Goal: Task Accomplishment & Management: Manage account settings

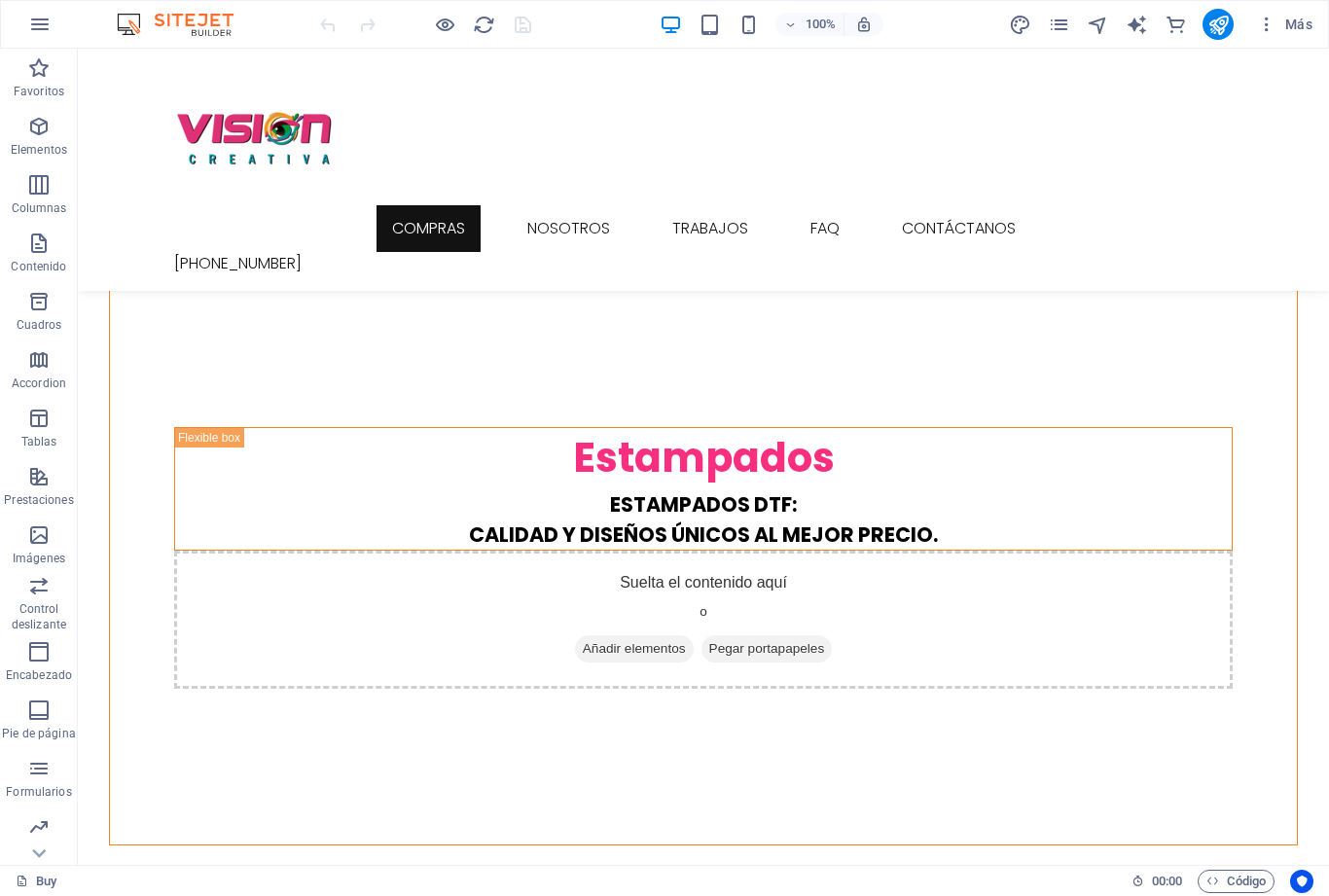
scroll to position [2440, 0]
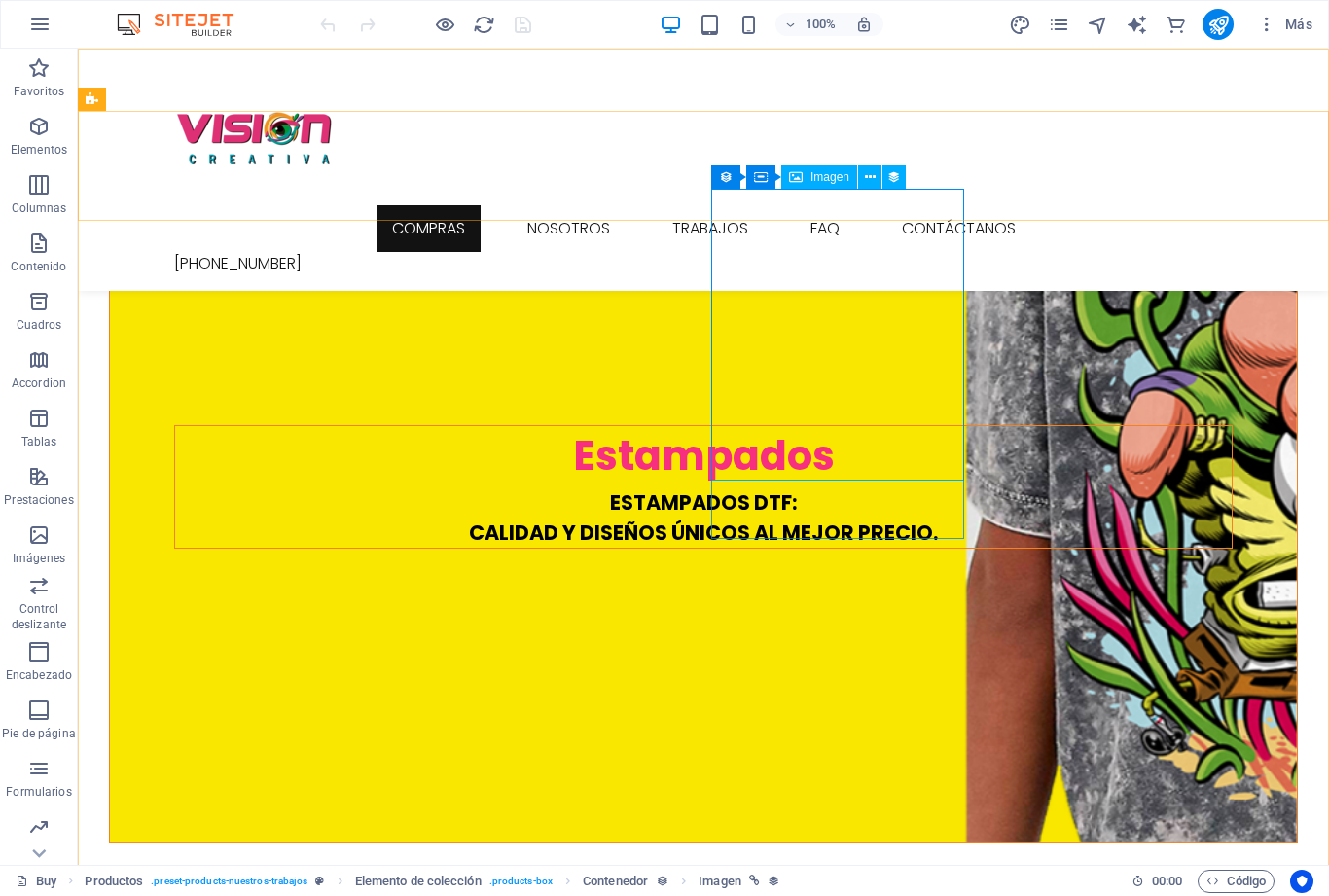
click at [820, 181] on span "Imagen" at bounding box center [829, 177] width 39 height 12
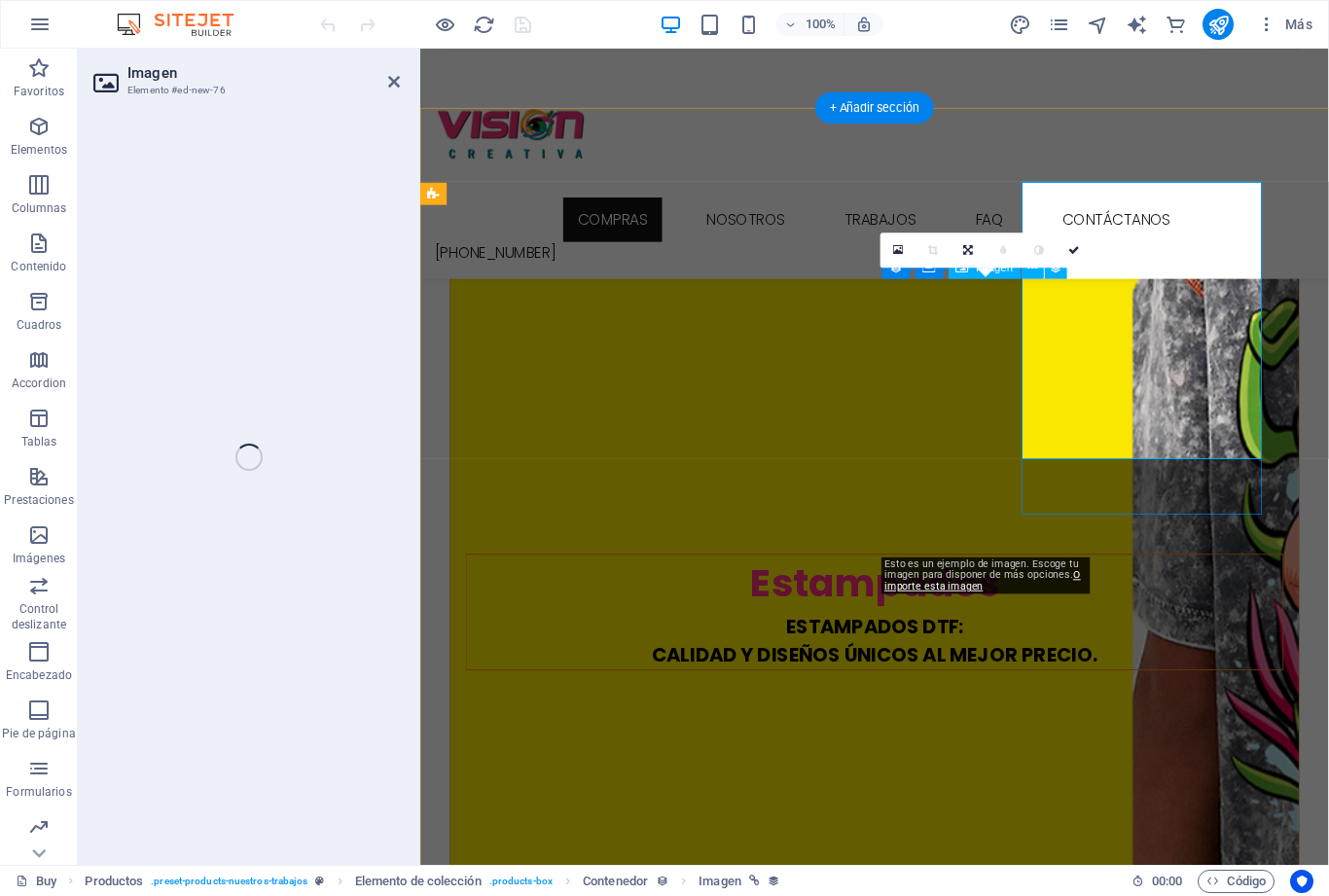
select select "px"
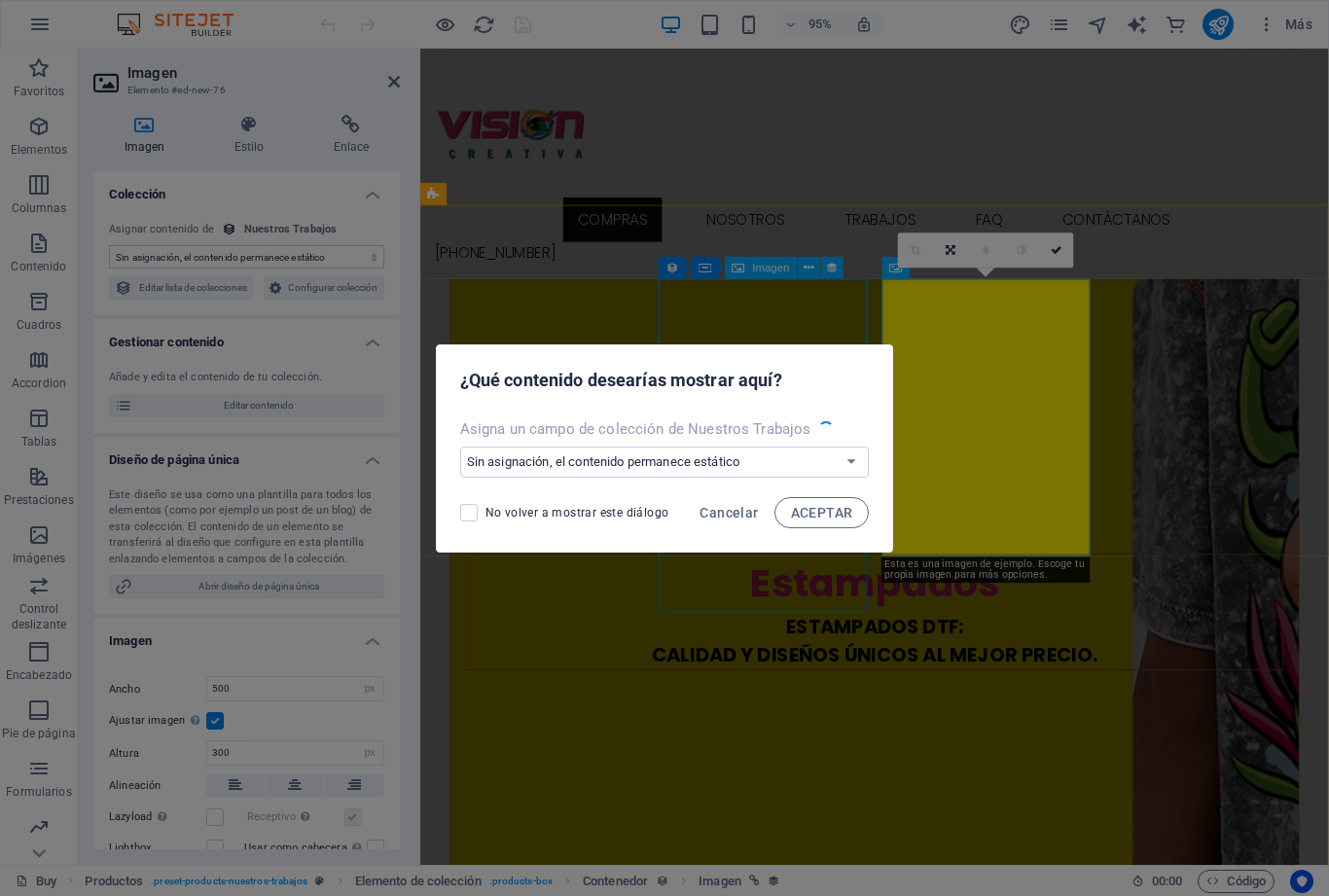
select select "image"
click at [805, 461] on select "Sin asignación, el contenido permanece estático Crear un campo nuevo Creado a l…" at bounding box center [665, 461] width 410 height 31
select select "product_images"
click at [829, 511] on span "ACEPTAR" at bounding box center [822, 513] width 63 height 16
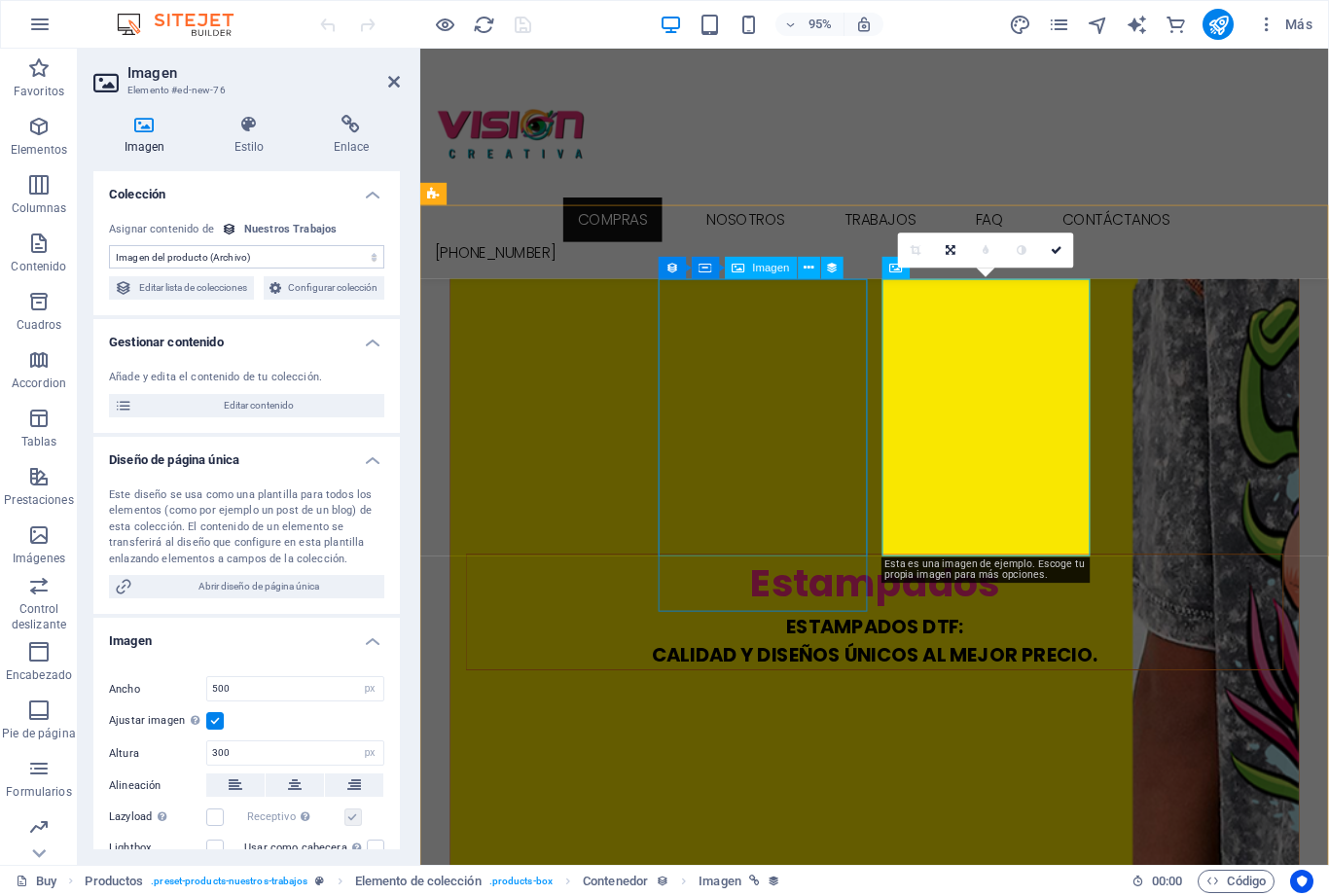
select select "product_images"
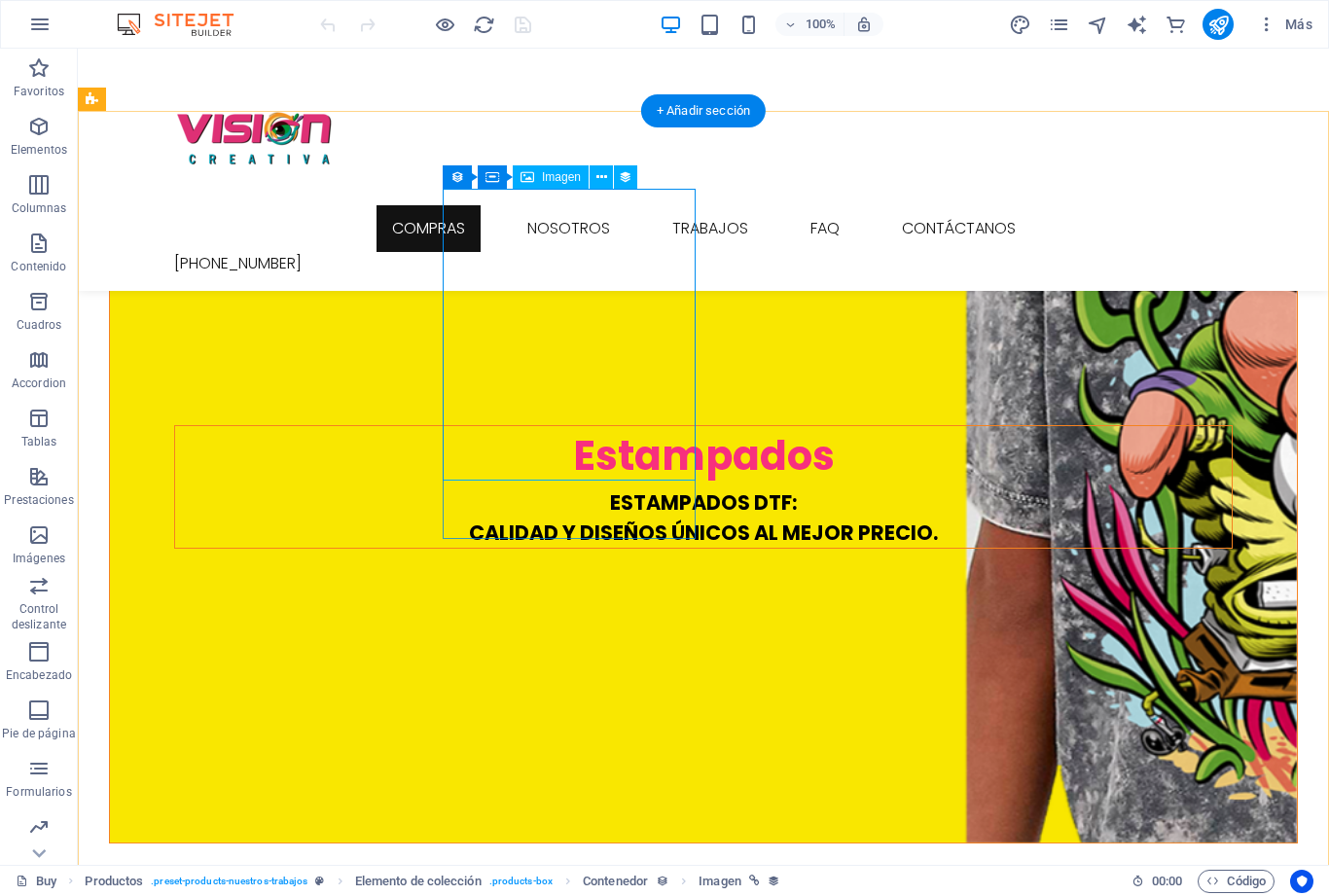
select select "product_images"
select select "px"
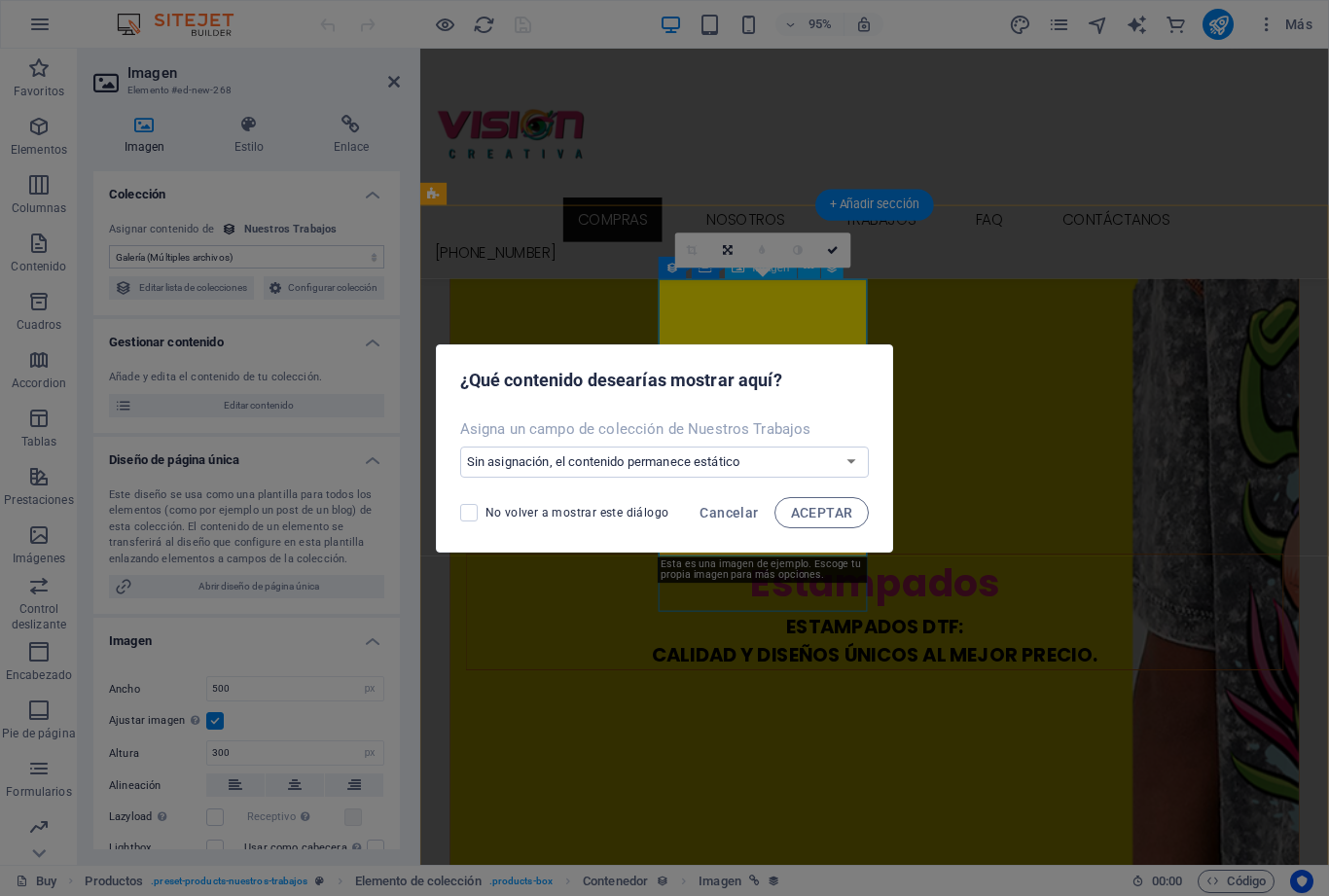
click at [831, 497] on button "ACEPTAR" at bounding box center [822, 512] width 95 height 31
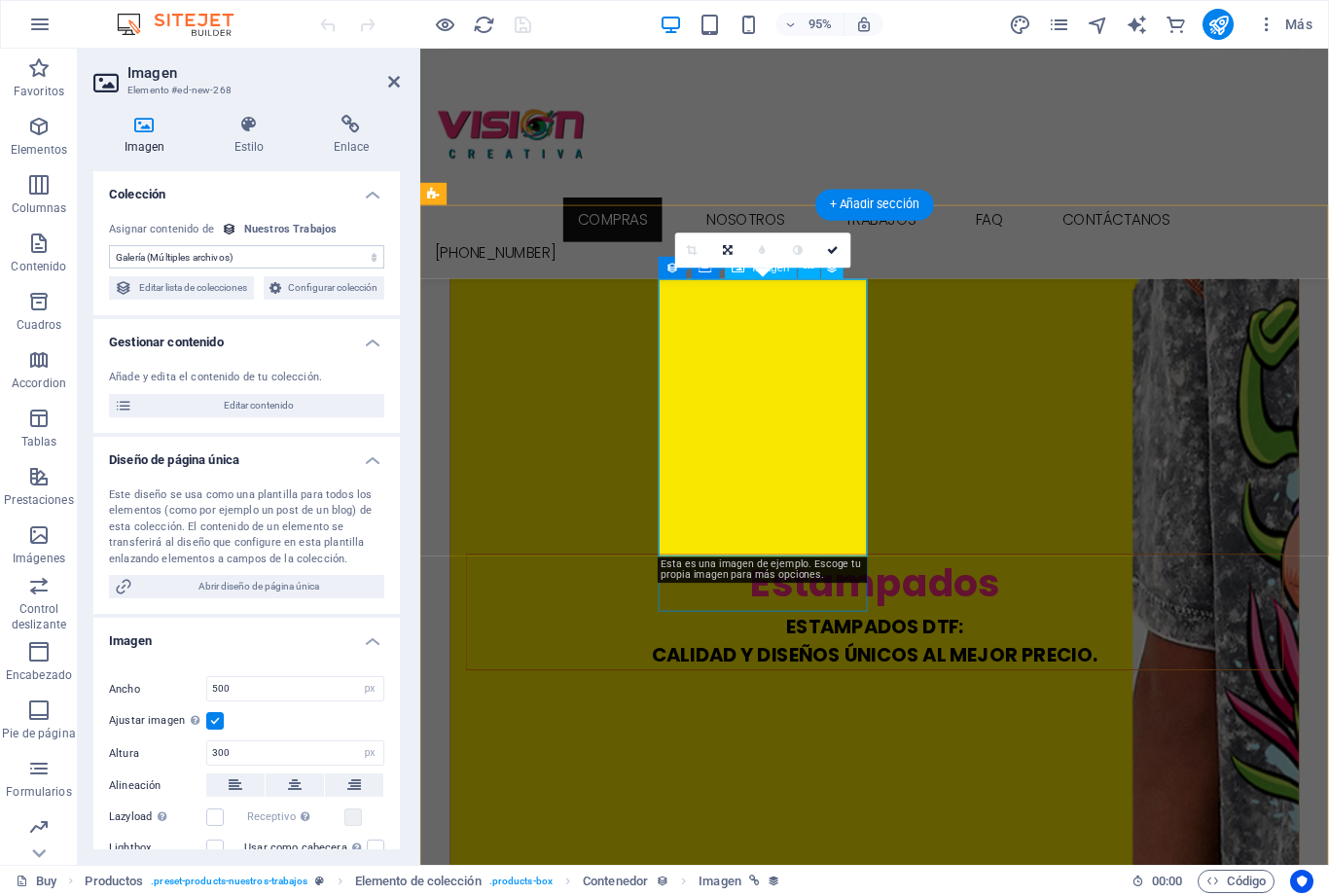
click at [314, 300] on span "Configurar colección" at bounding box center [332, 288] width 91 height 24
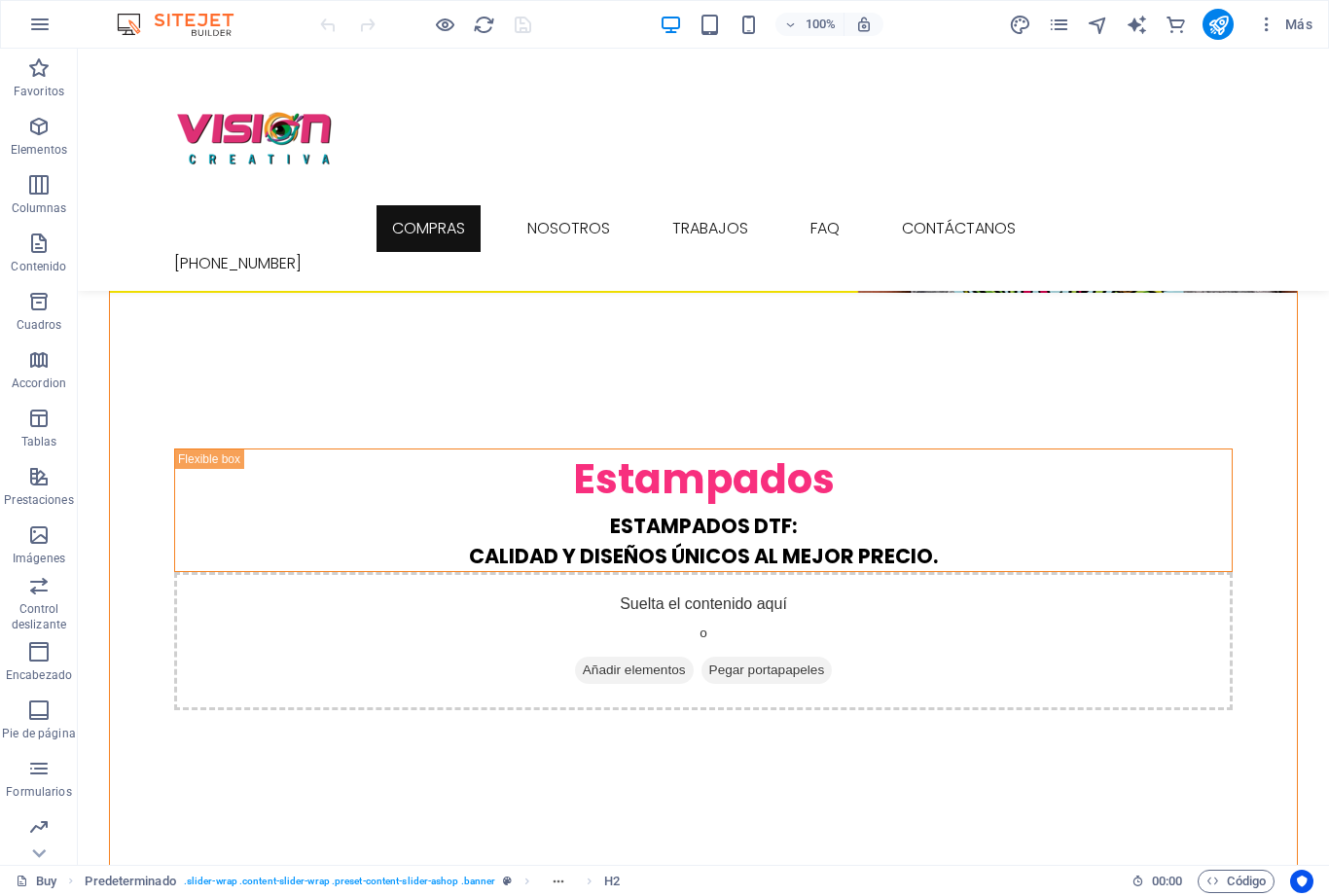
scroll to position [2409, 0]
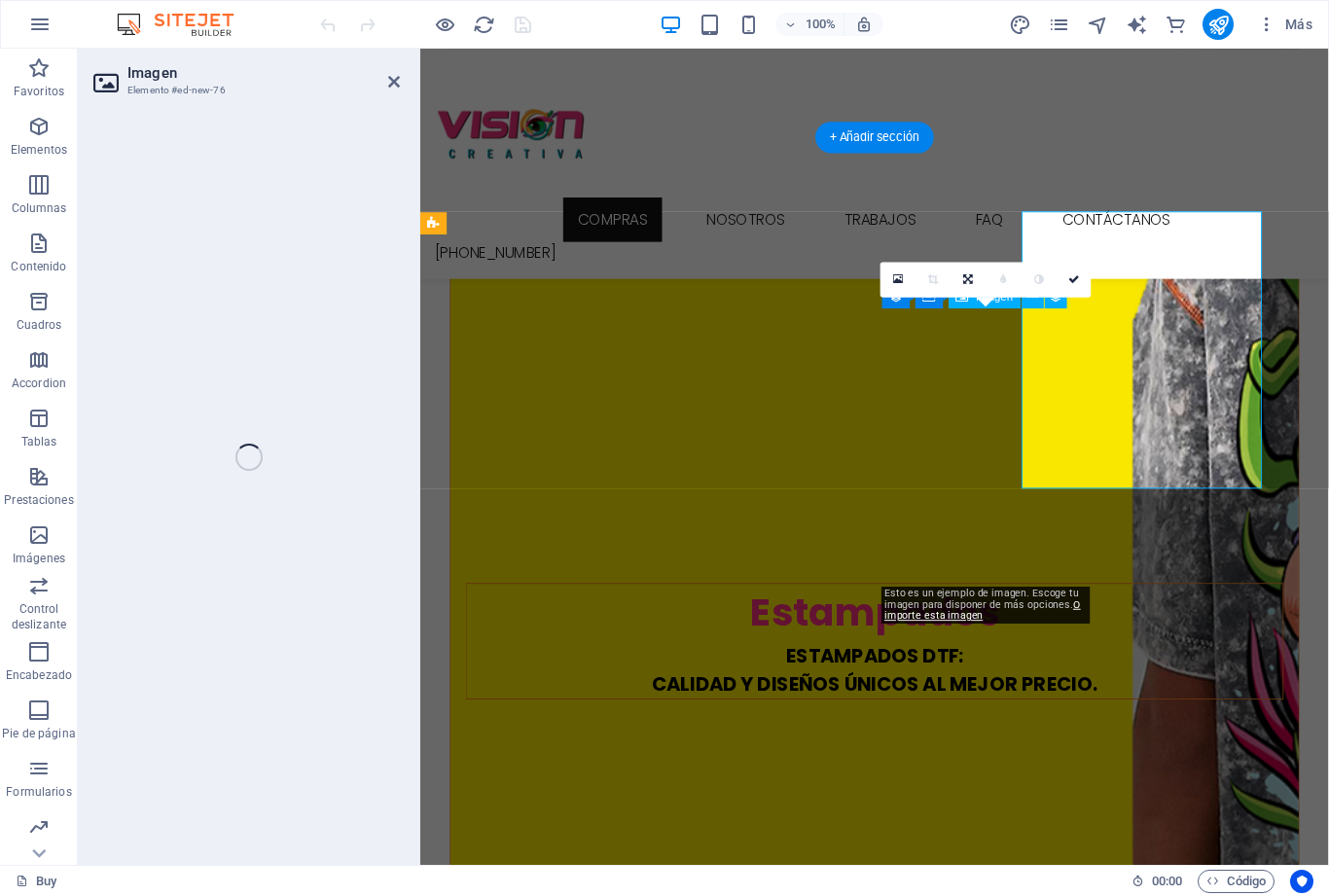
select select "image"
select select "px"
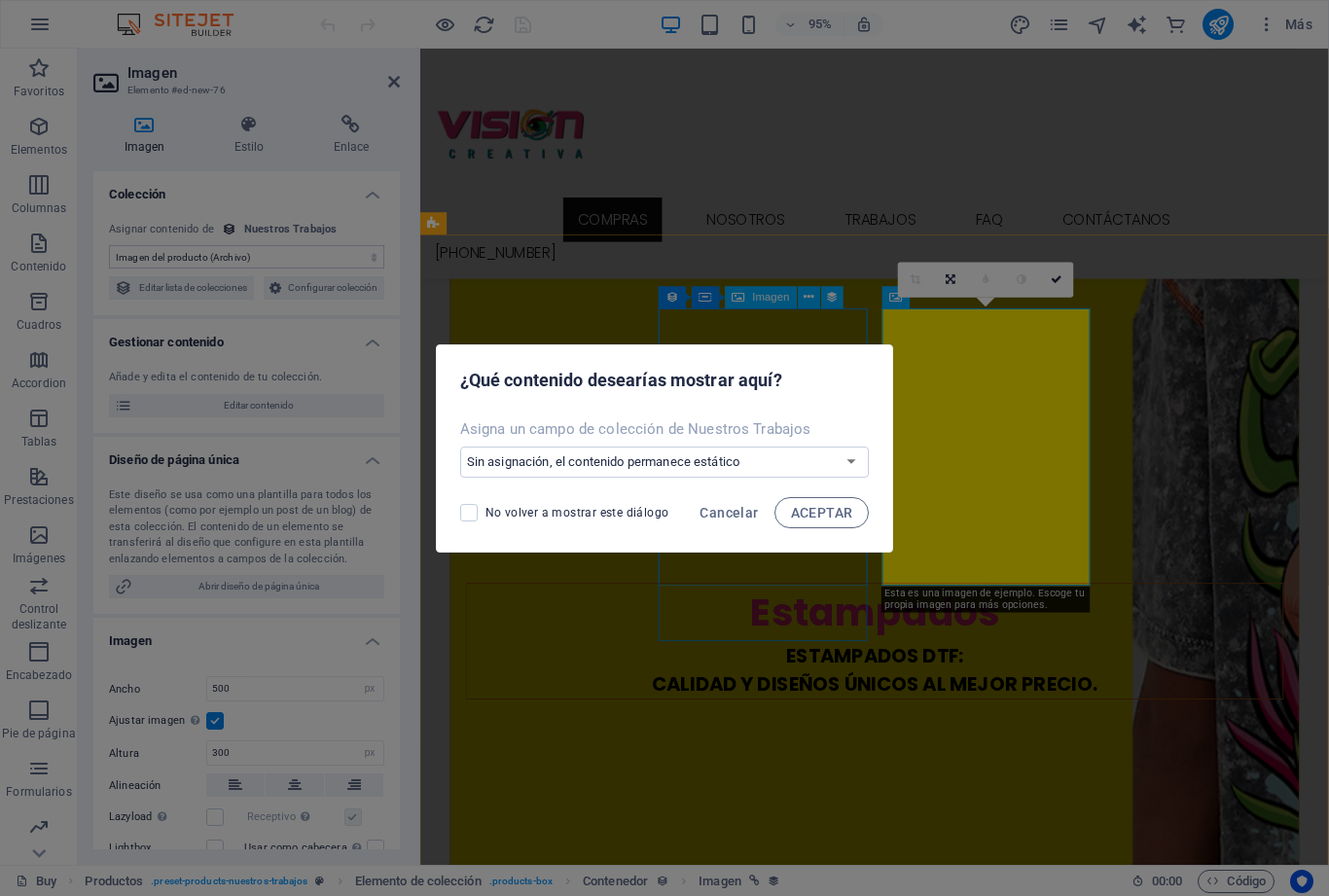
click at [829, 512] on span "ACEPTAR" at bounding box center [822, 513] width 63 height 16
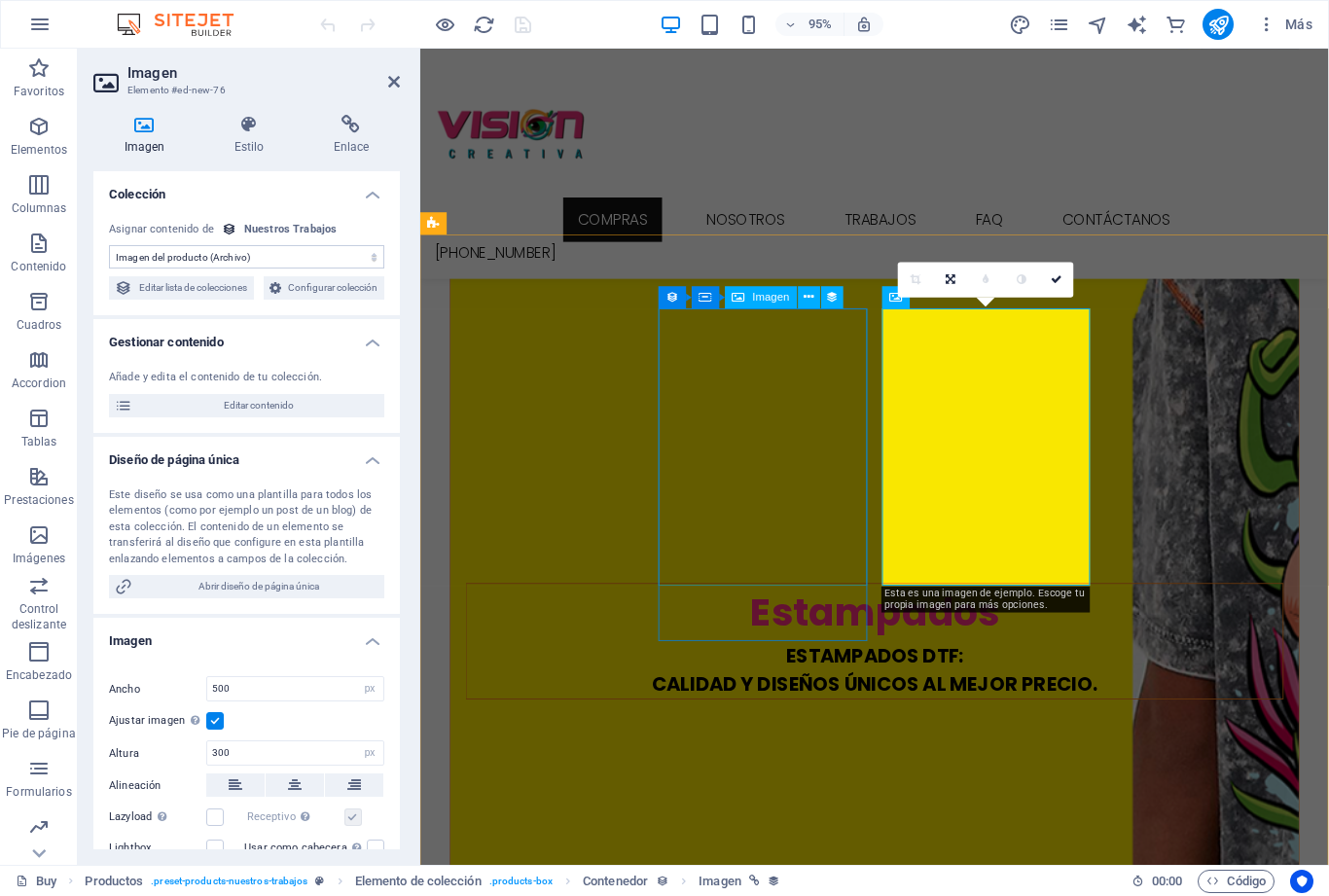
click at [310, 417] on span "Editar contenido" at bounding box center [258, 406] width 240 height 24
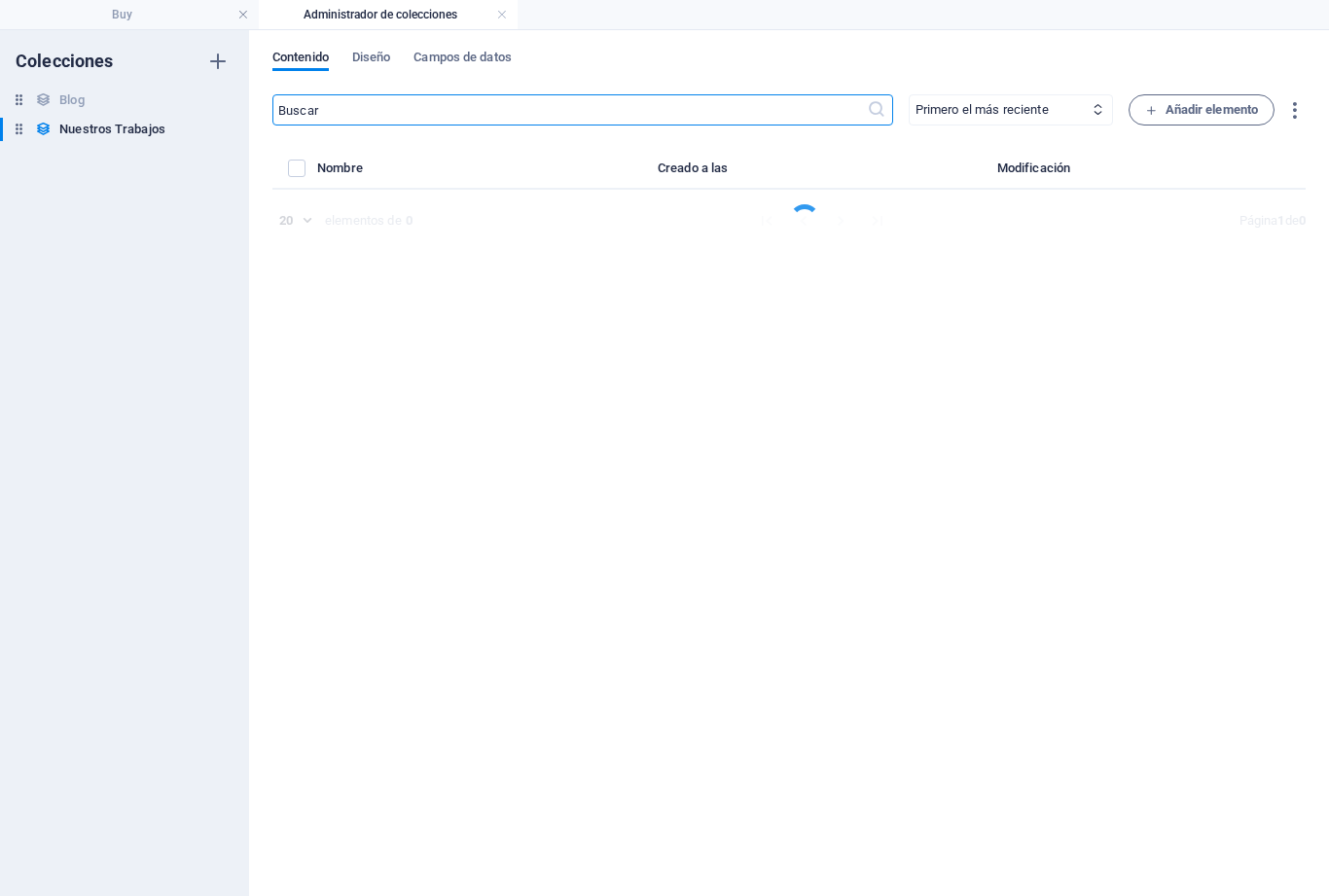
select select "Out of stock"
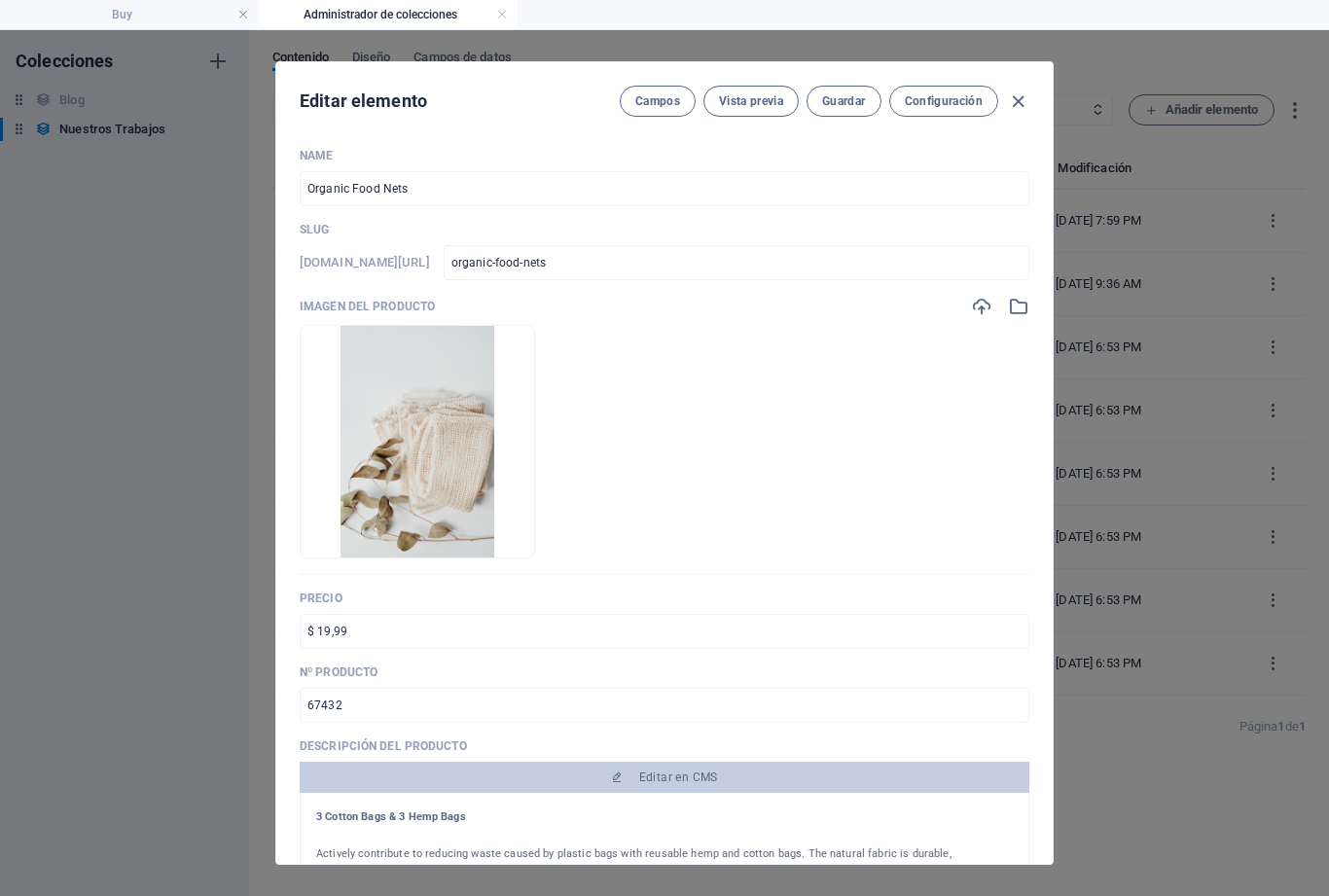
click at [1027, 310] on icon "button" at bounding box center [1018, 307] width 22 height 22
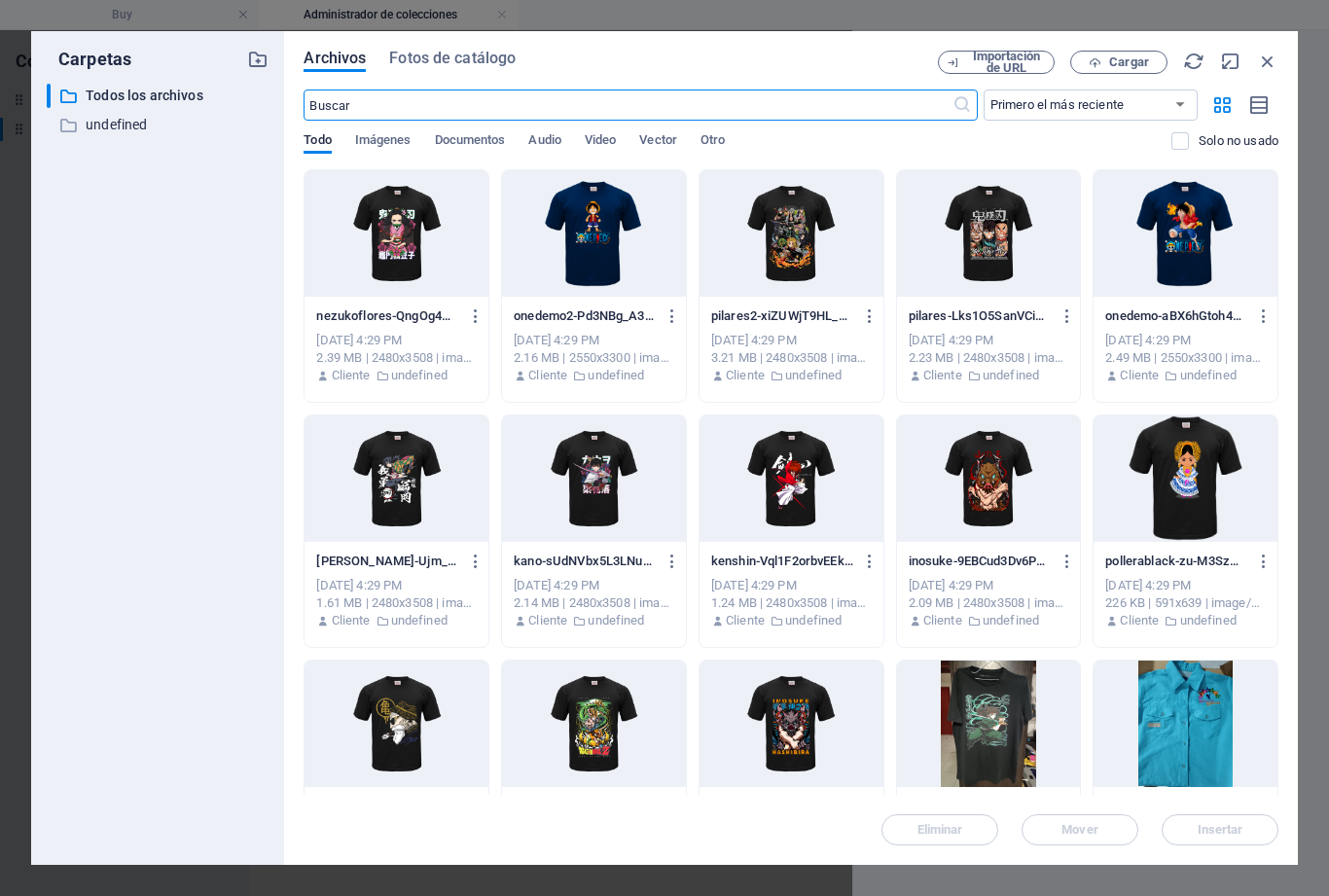
click at [791, 480] on div at bounding box center [791, 477] width 184 height 126
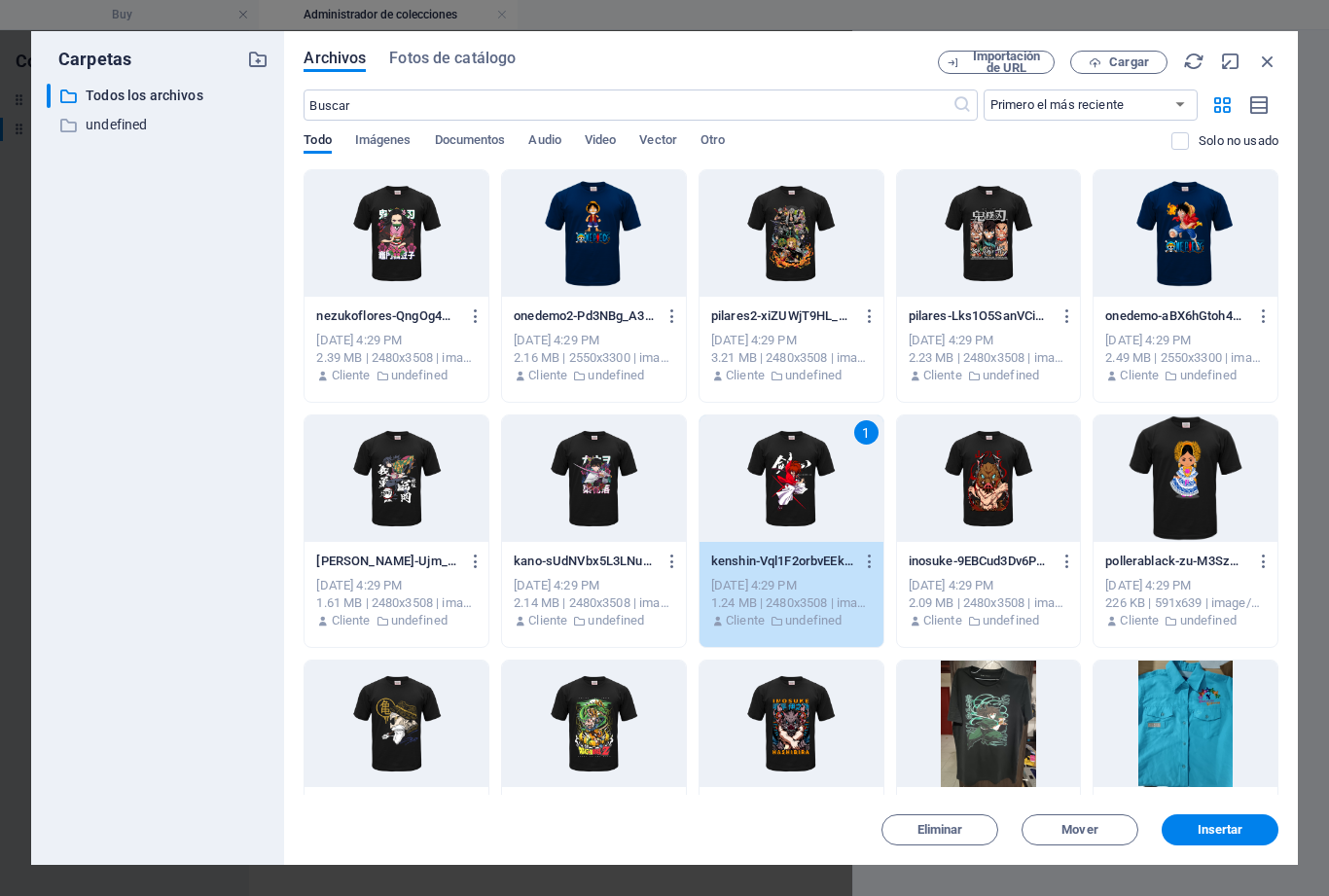
click at [1237, 834] on span "Insertar" at bounding box center [1220, 830] width 46 height 12
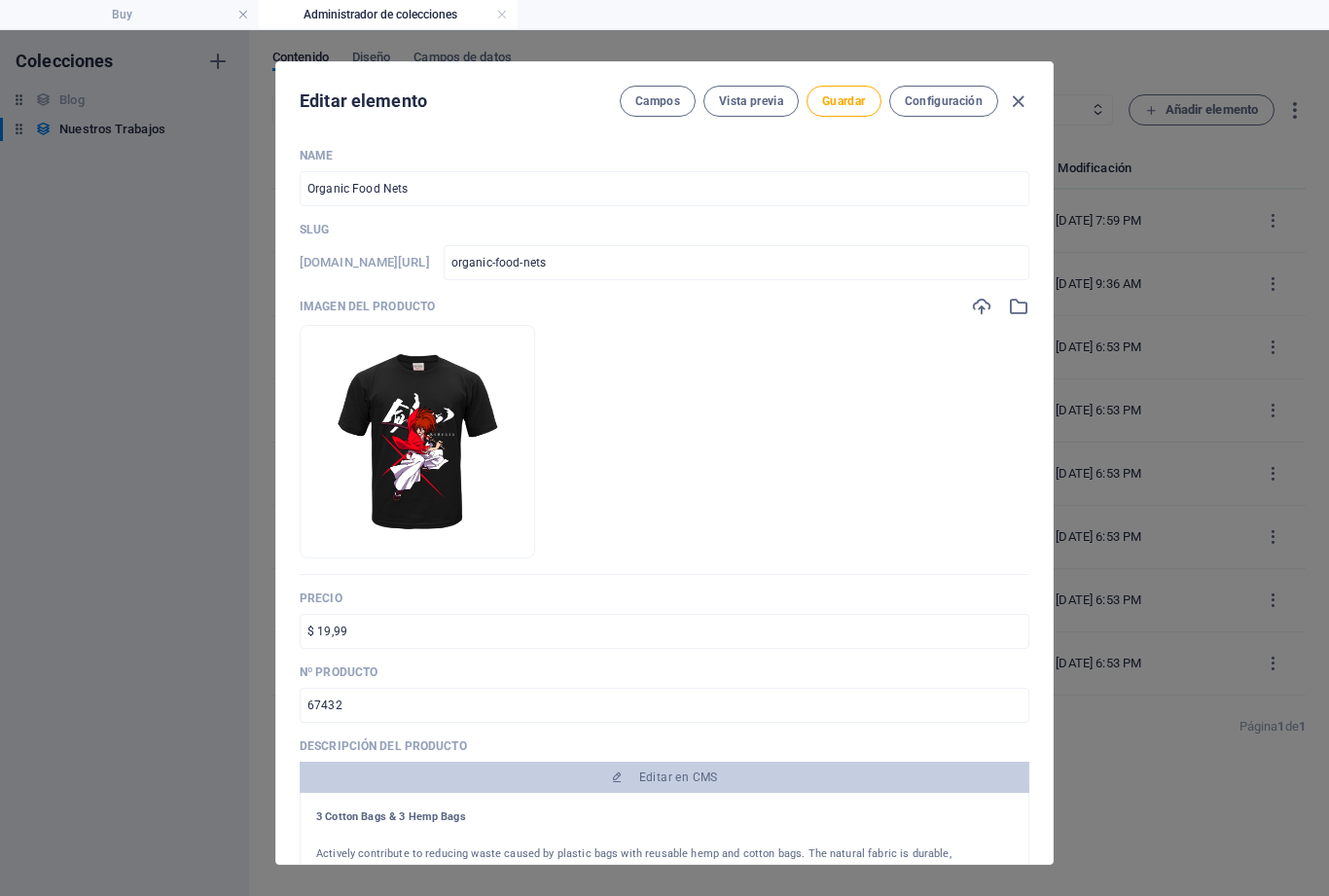
click at [860, 100] on span "Guardar" at bounding box center [843, 101] width 43 height 16
click at [866, 99] on button "Guardar" at bounding box center [843, 100] width 73 height 31
click at [1026, 93] on icon "button" at bounding box center [1017, 101] width 23 height 23
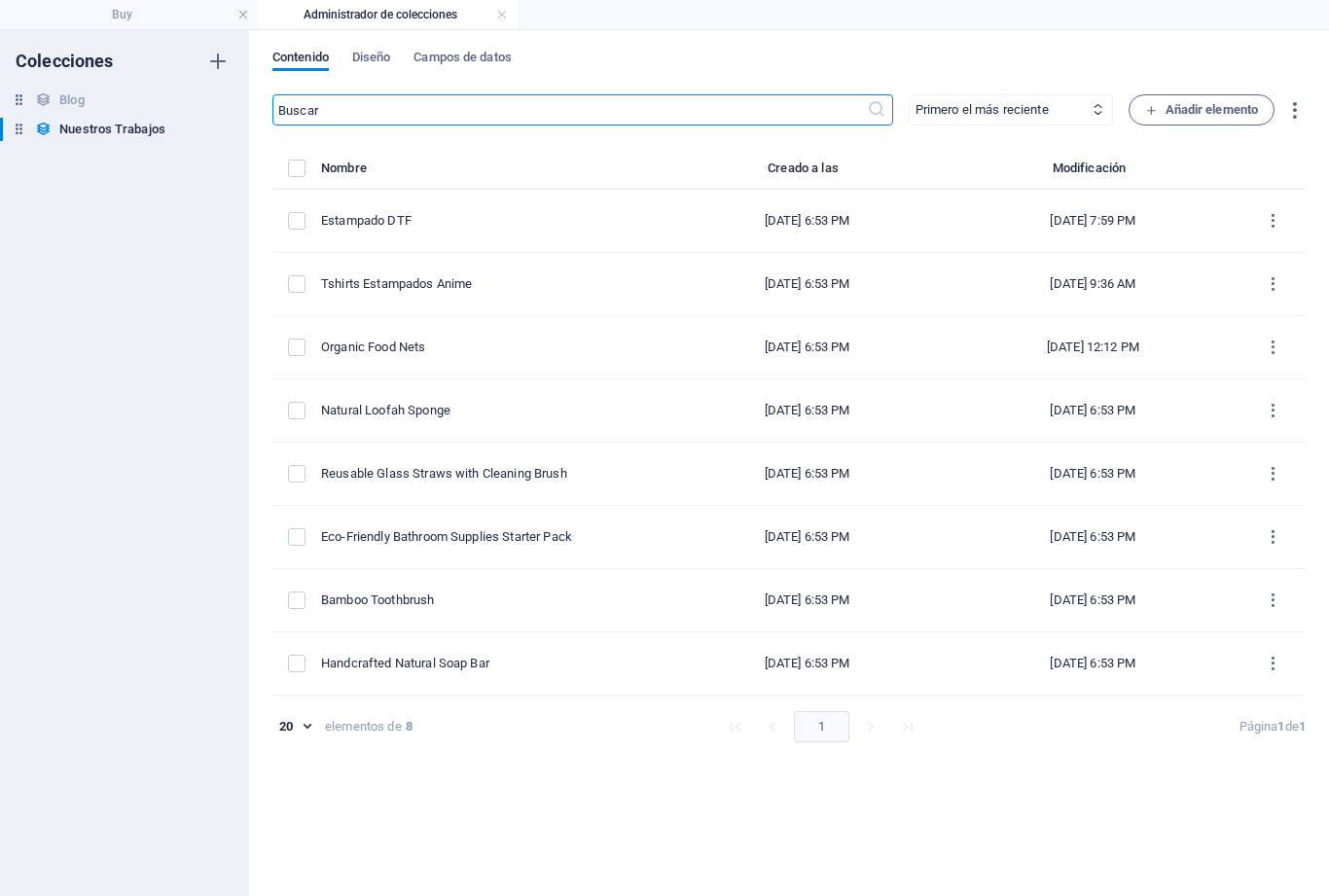
click at [193, 316] on div "Colecciones Blog Blog Nuestros Trabajos Nuestros Trabajos" at bounding box center [124, 462] width 249 height 865
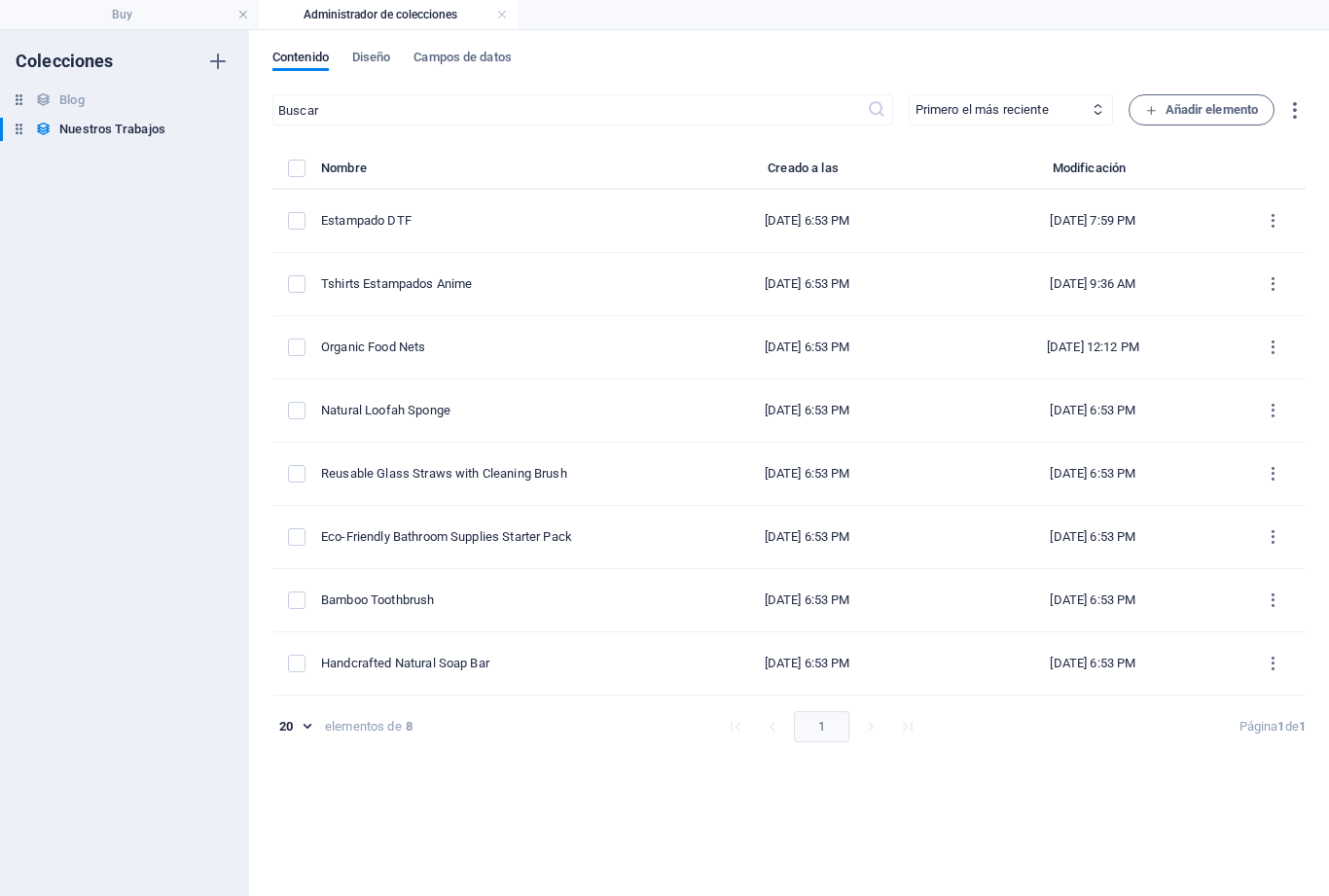
click at [369, 43] on div "Contenido Diseño [PERSON_NAME] de datos ​ Primero el más reciente Primero el má…" at bounding box center [789, 462] width 1080 height 865
click at [369, 59] on span "Diseño" at bounding box center [371, 59] width 39 height 27
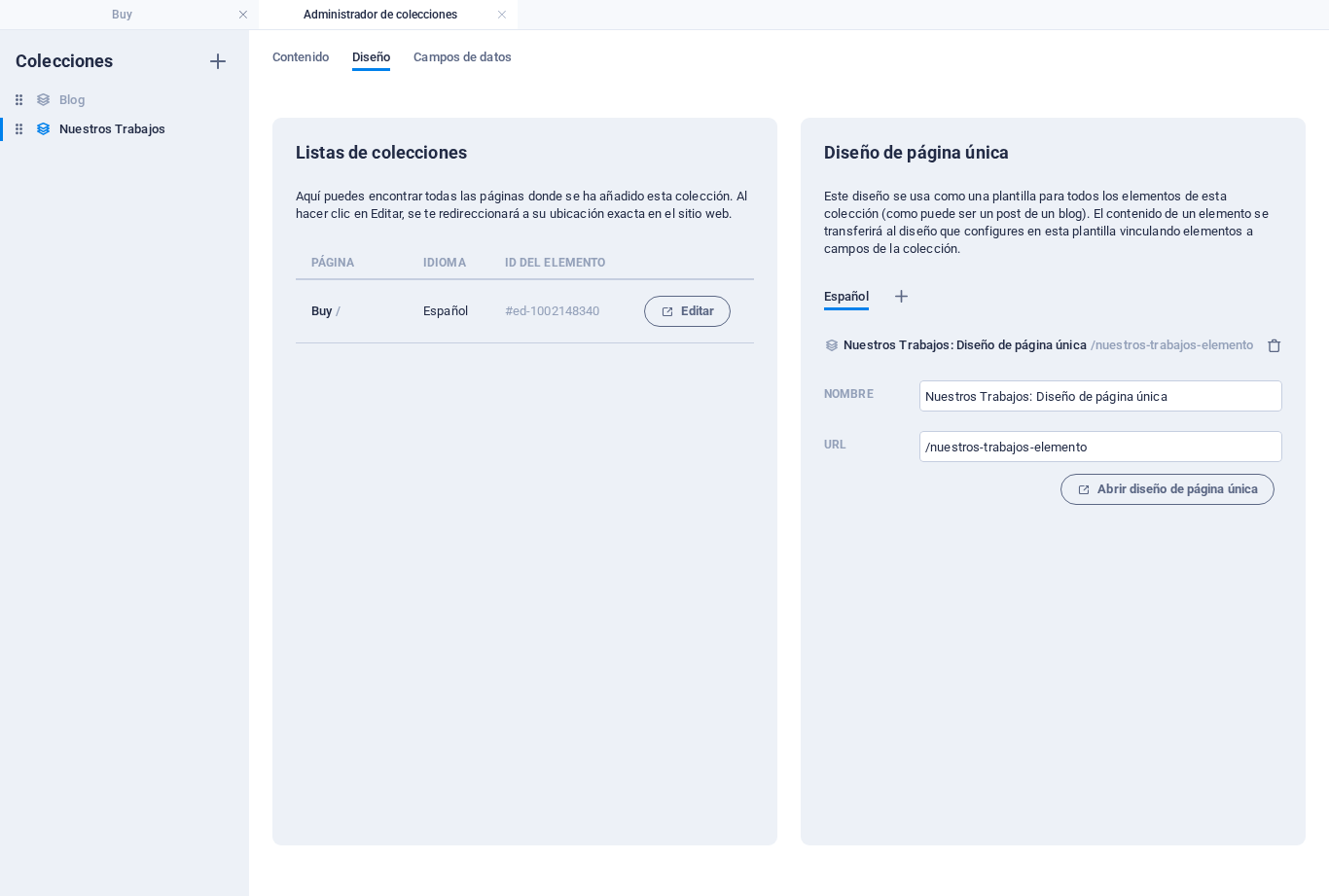
click at [81, 98] on h6 "Blog" at bounding box center [71, 100] width 25 height 24
type input "Blog Post"
type input "/blog-post"
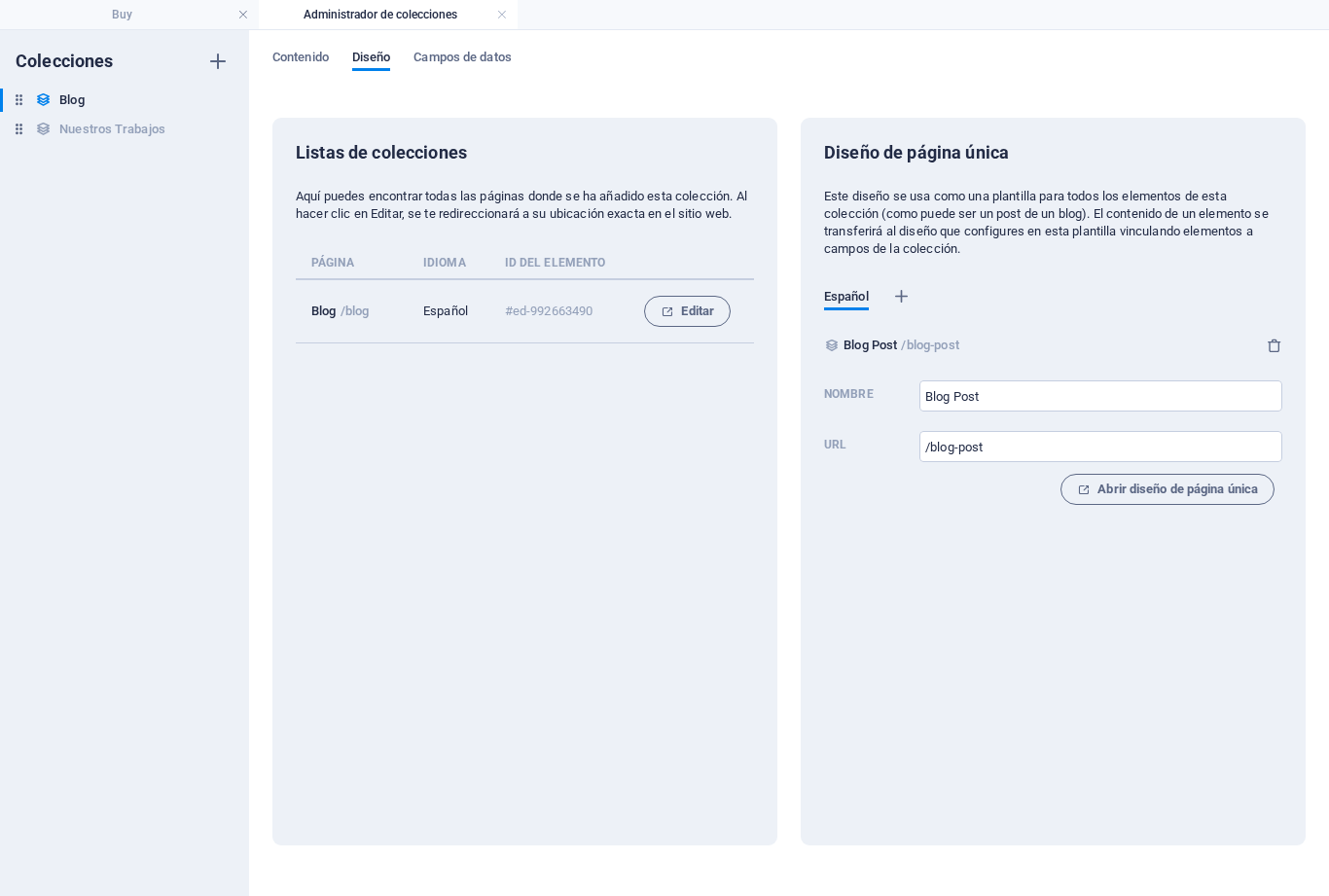
click at [711, 322] on span "Editar" at bounding box center [687, 312] width 54 height 24
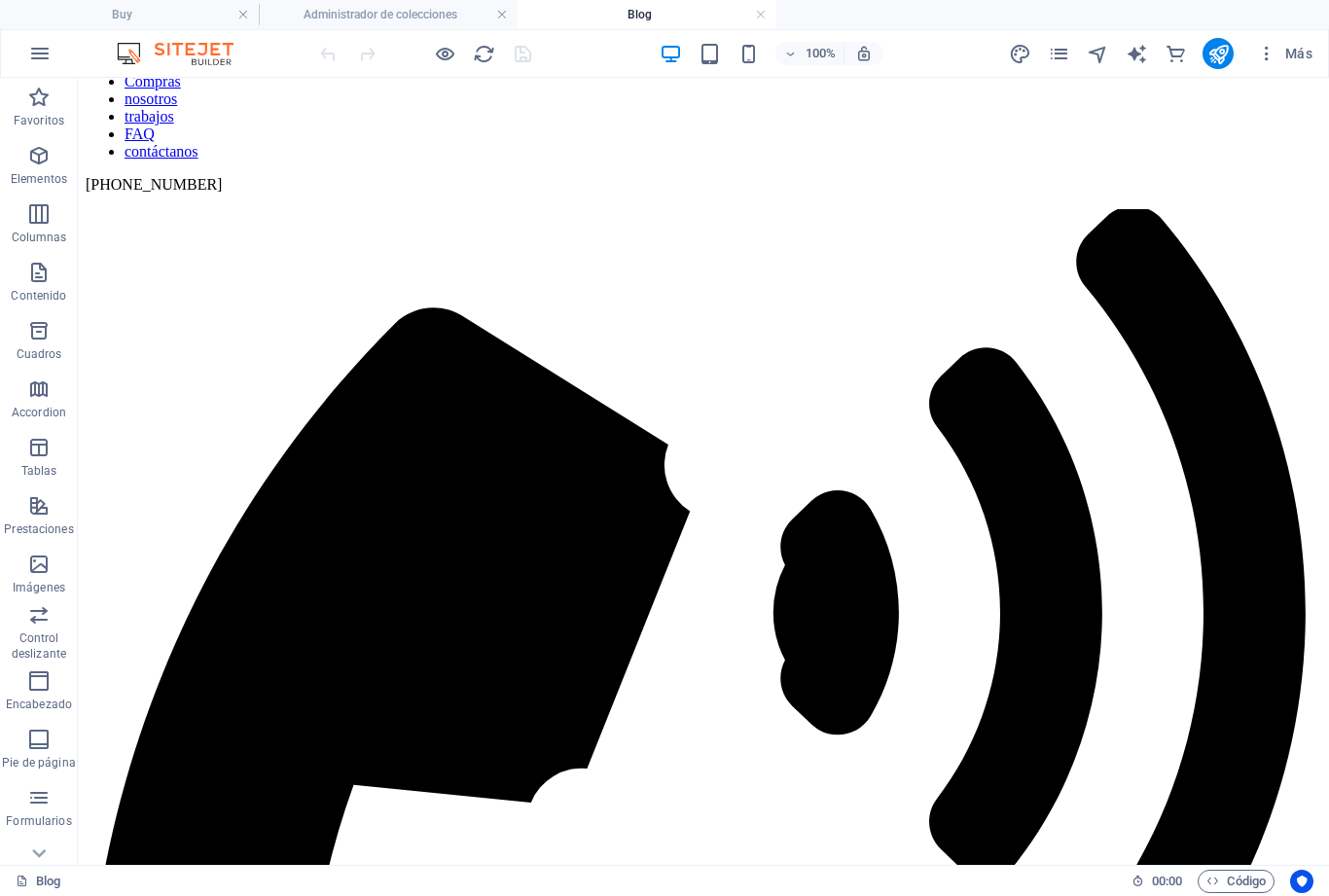
scroll to position [190, 0]
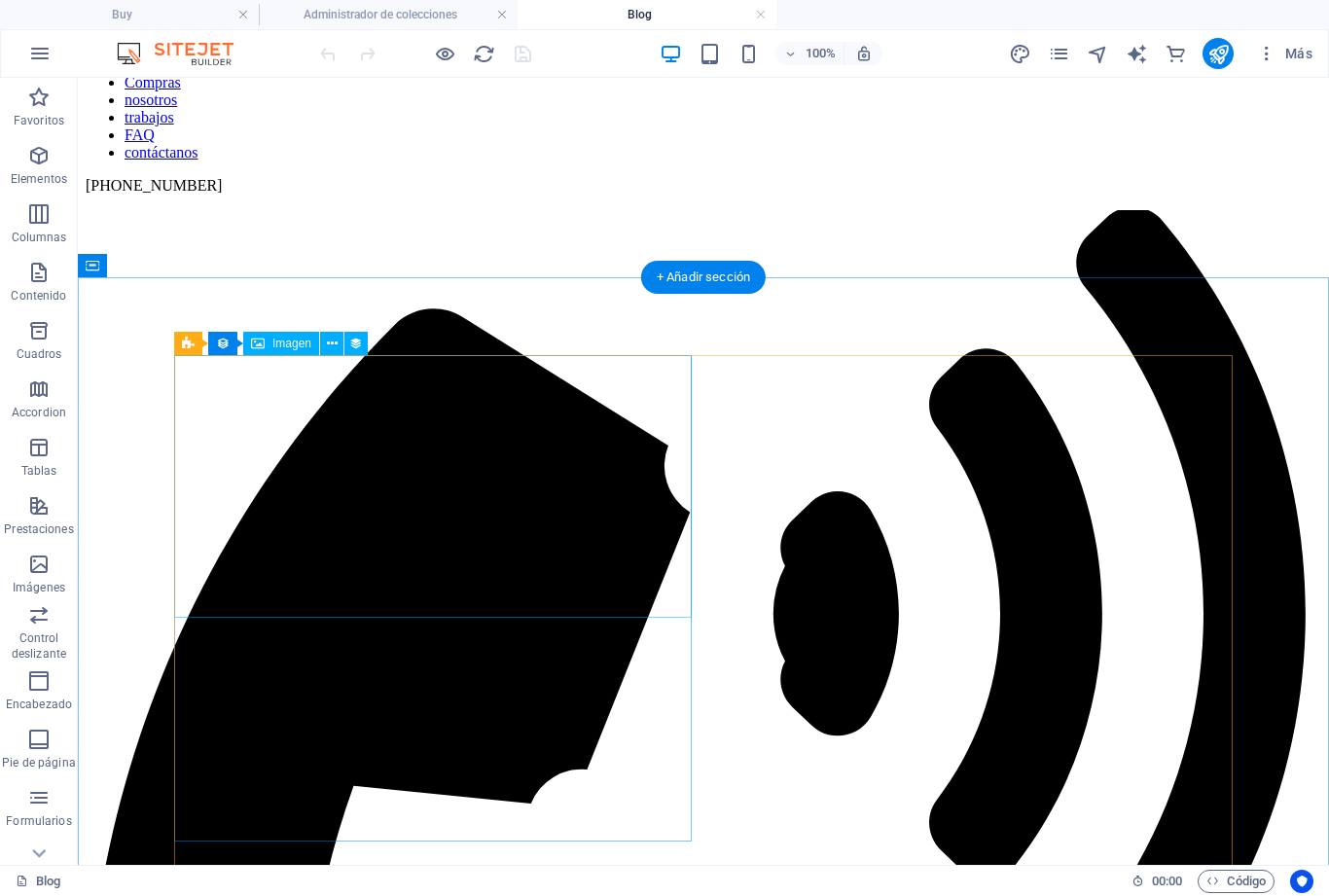
select select "px"
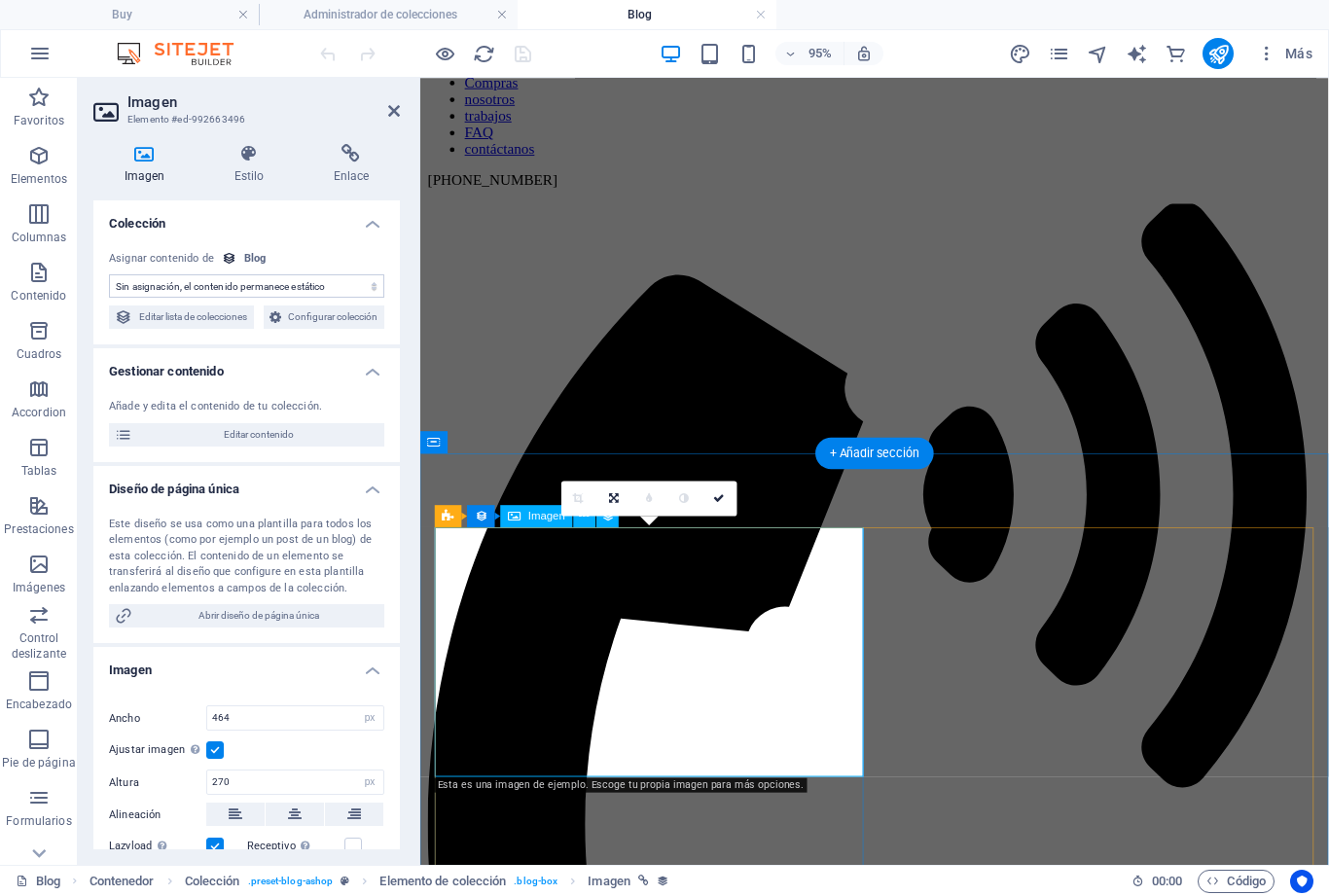
select select "image"
click at [298, 328] on span "Configurar colección" at bounding box center [332, 318] width 91 height 24
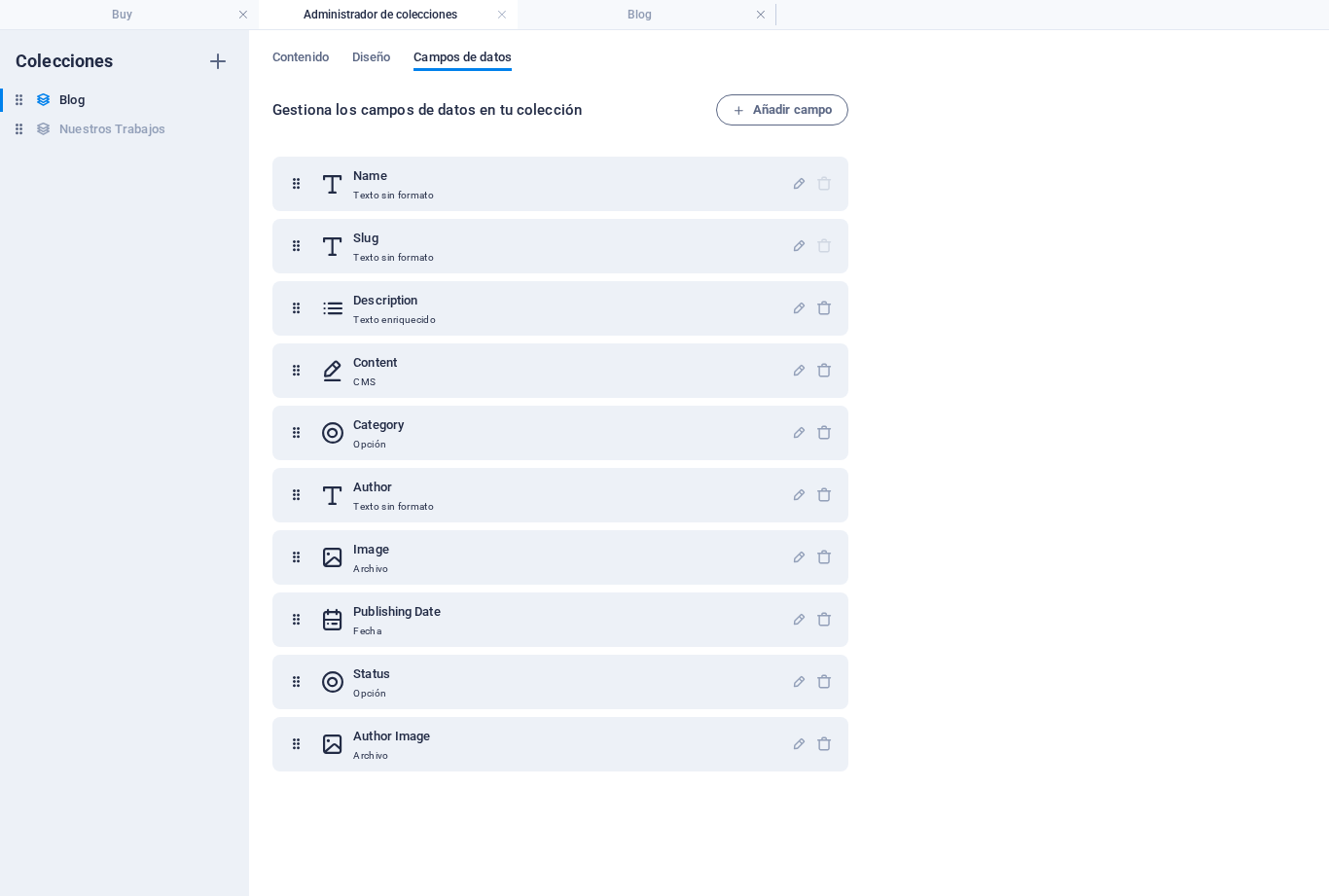
click at [388, 51] on span "Diseño" at bounding box center [371, 59] width 39 height 27
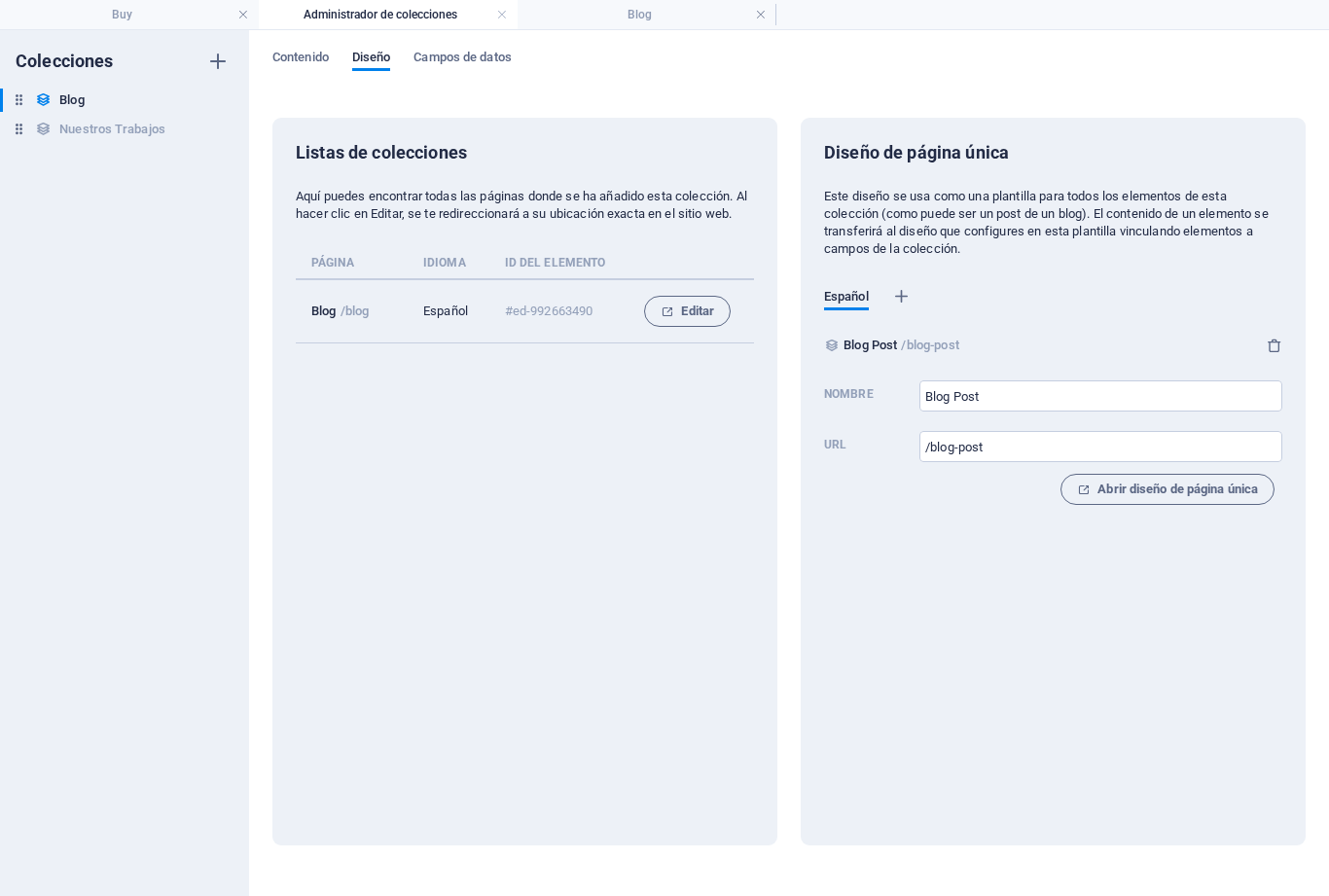
click at [703, 322] on span "Editar" at bounding box center [687, 312] width 54 height 24
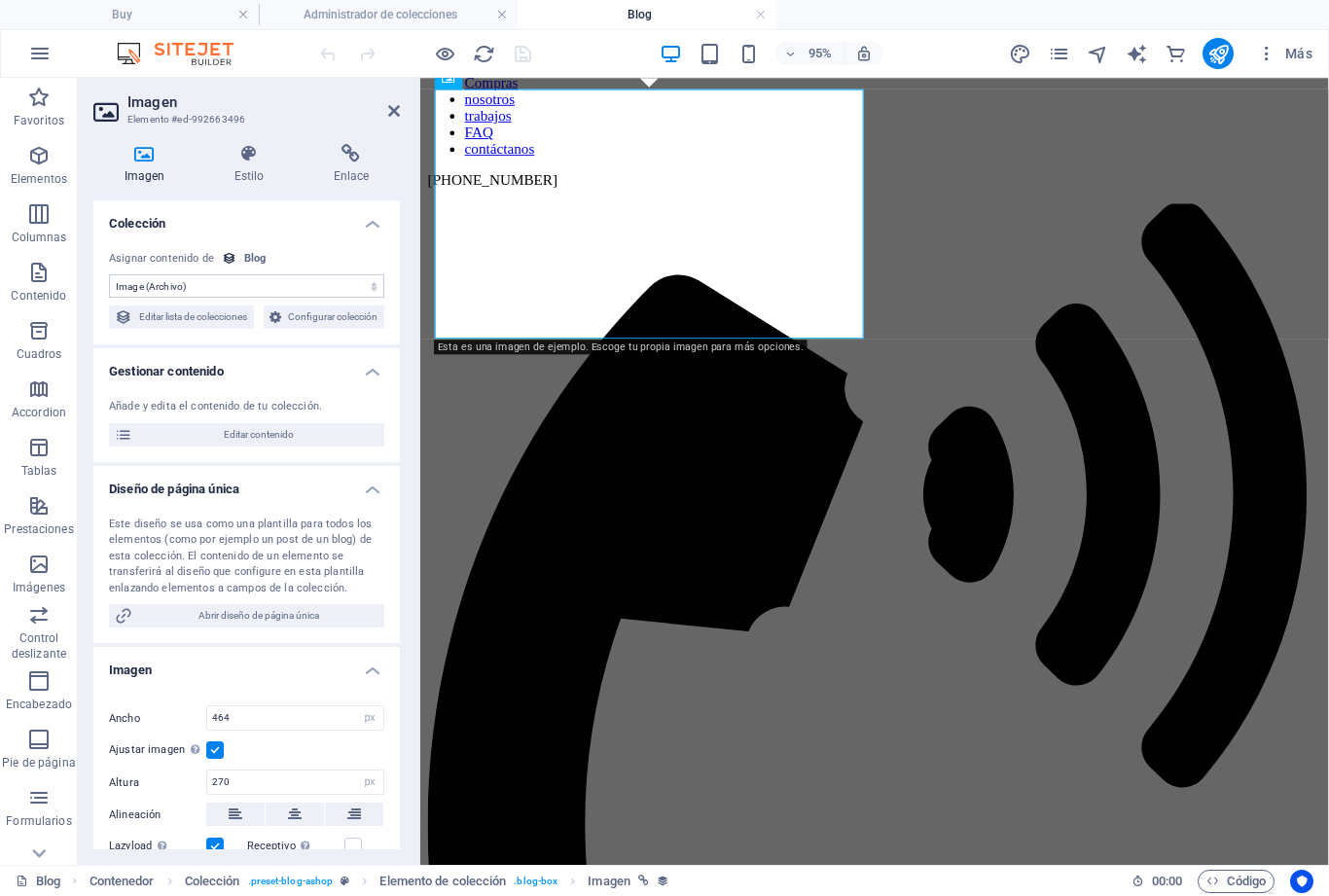
scroll to position [651, 0]
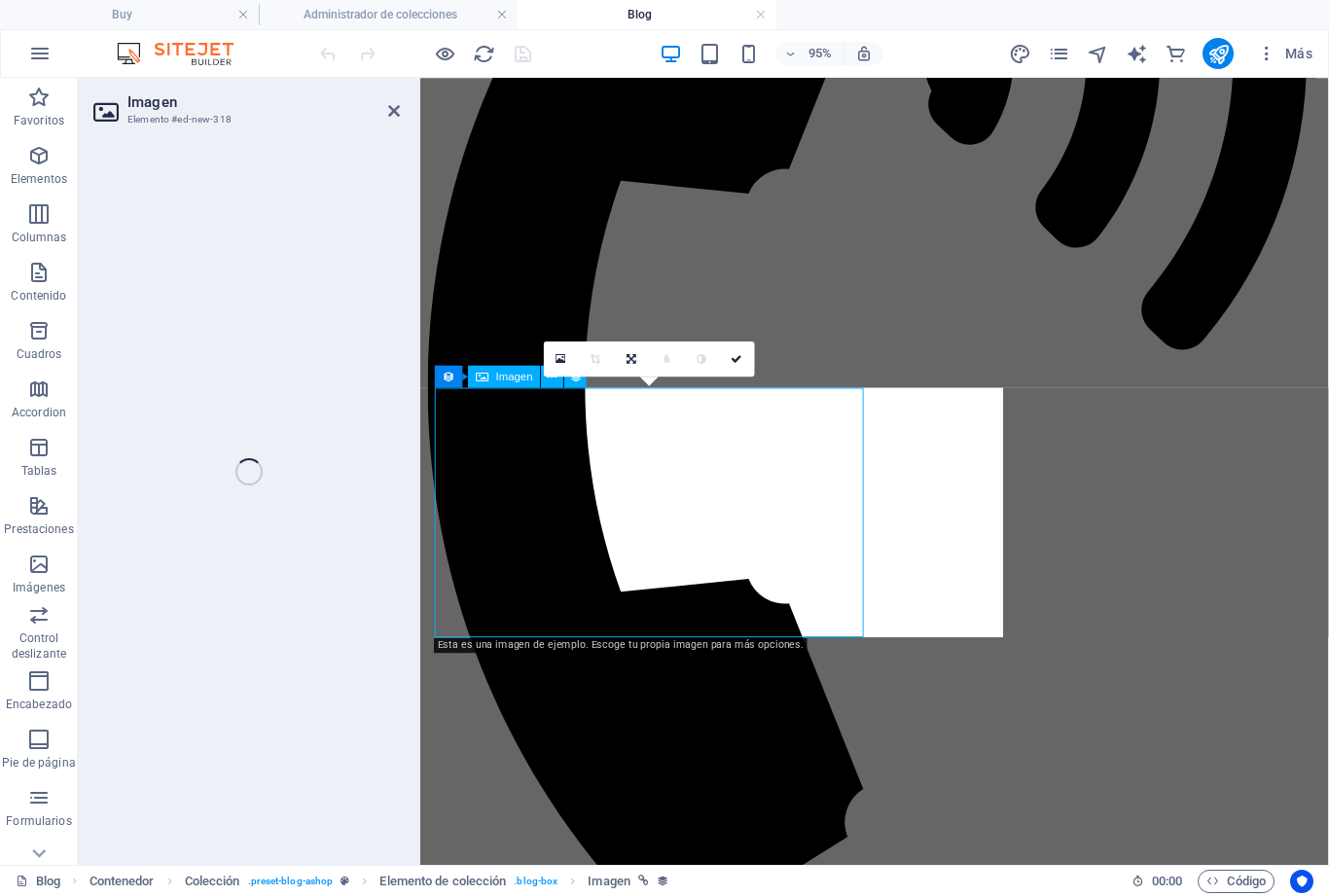
select select "image"
select select "px"
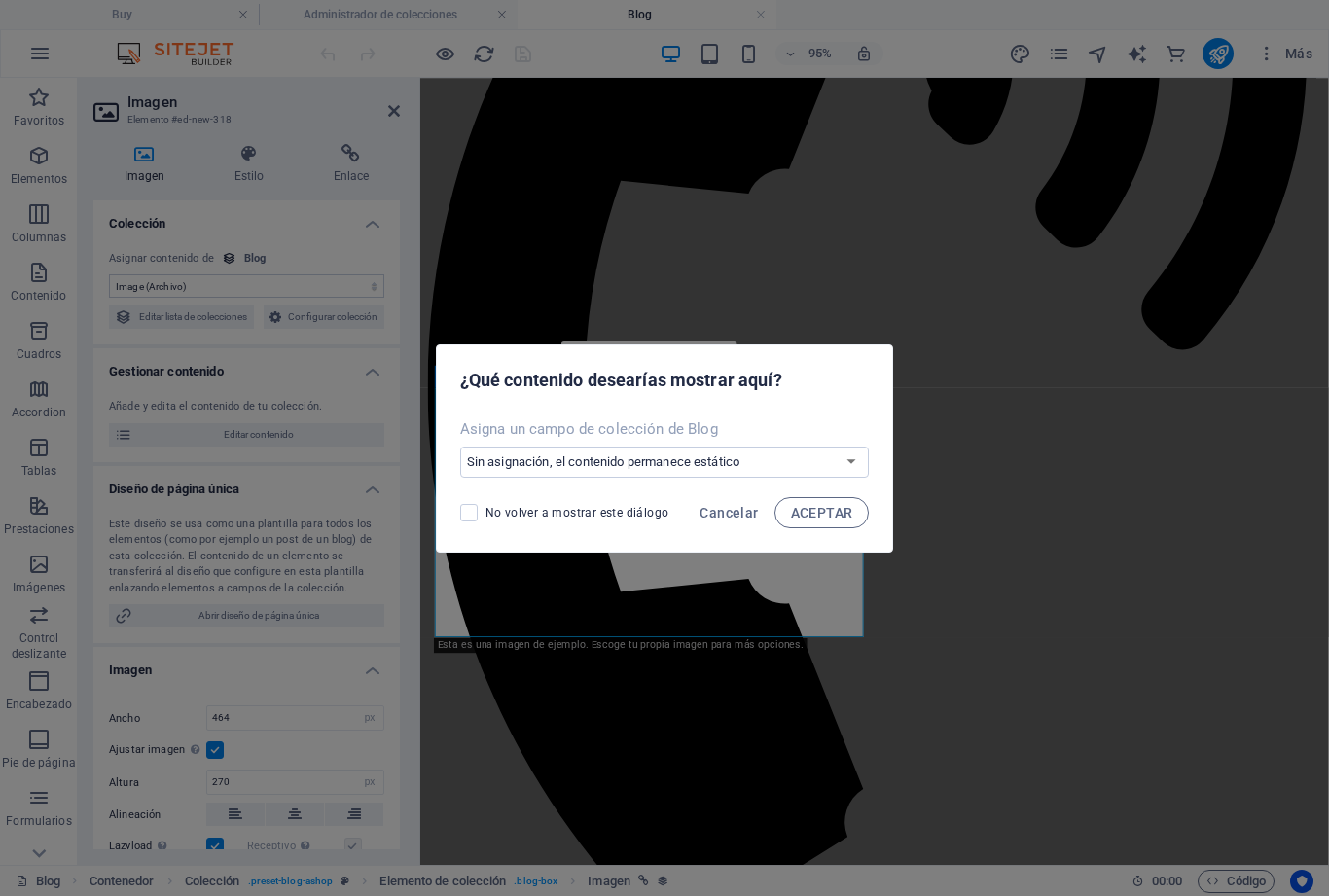
click at [828, 517] on span "ACEPTAR" at bounding box center [822, 513] width 63 height 16
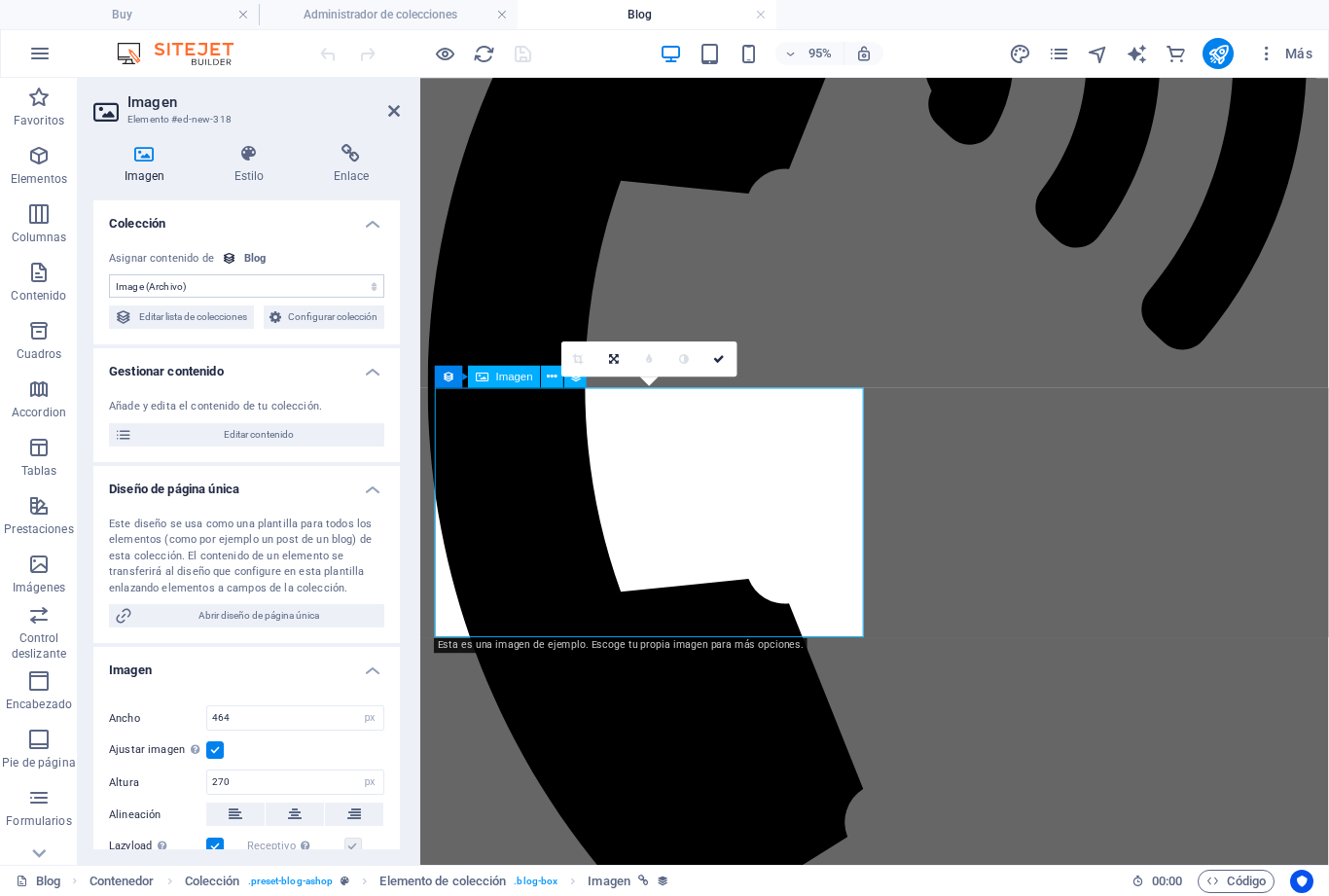
click at [255, 447] on span "Editar contenido" at bounding box center [258, 435] width 240 height 24
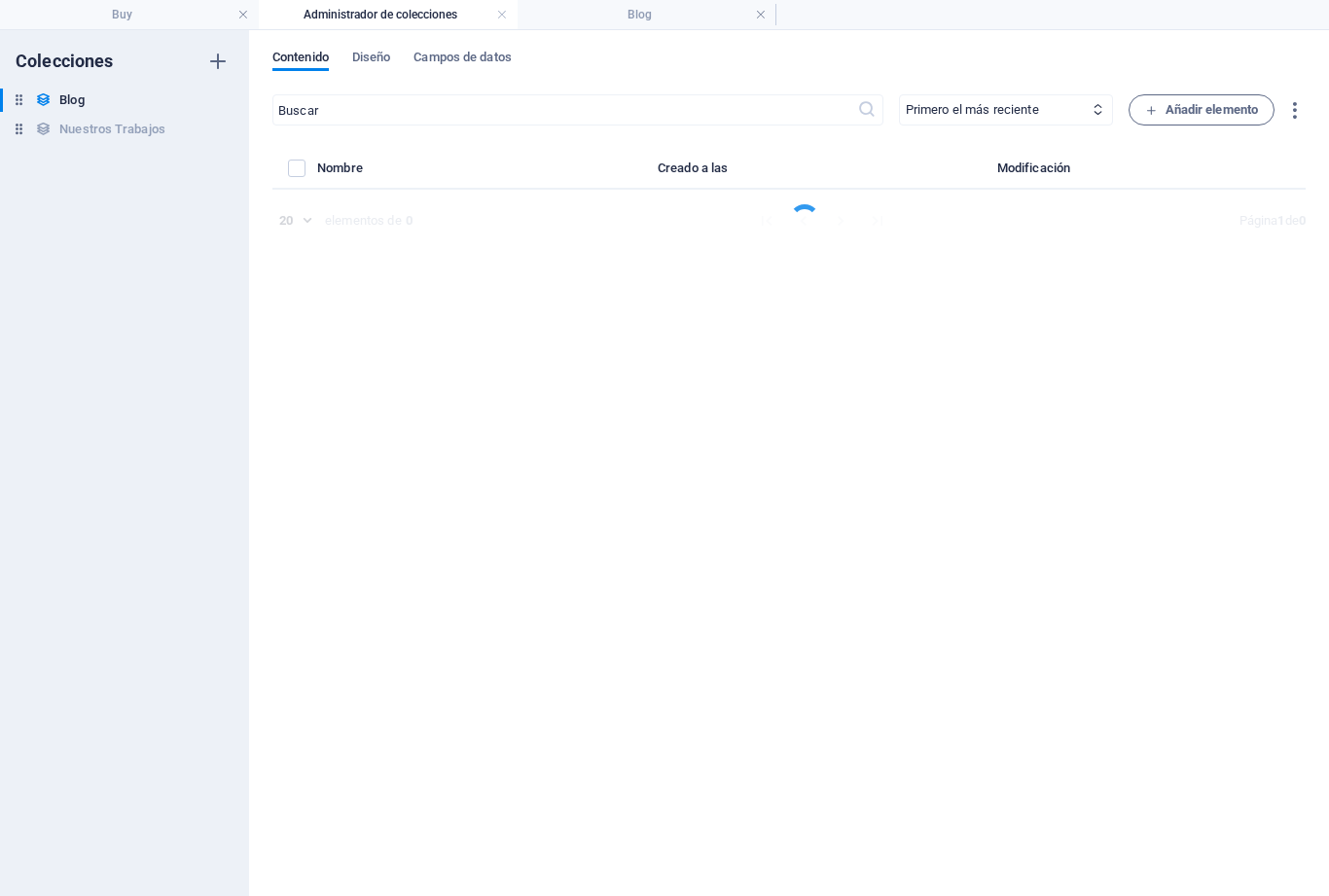
select select "Lifestyle"
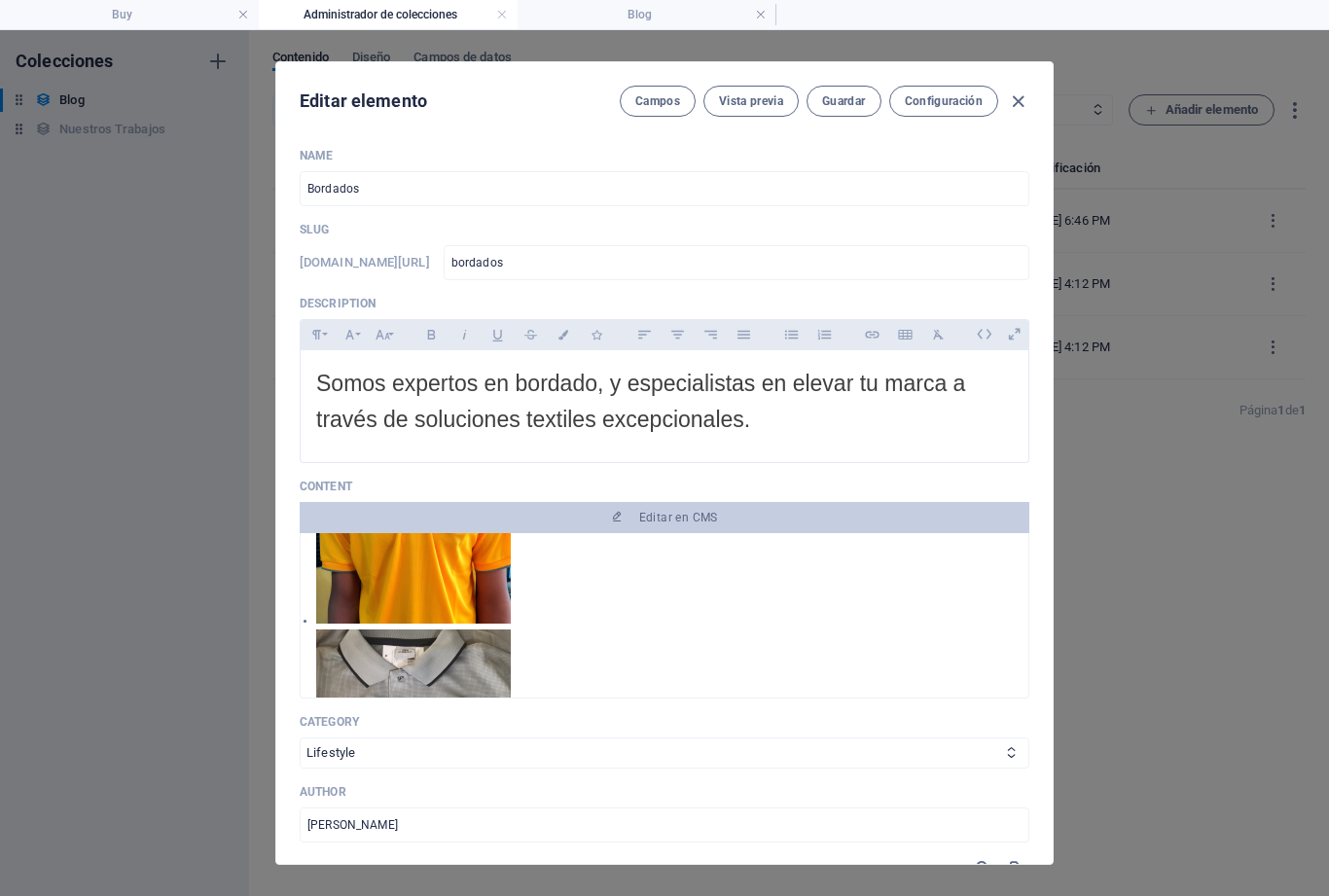
scroll to position [978, 0]
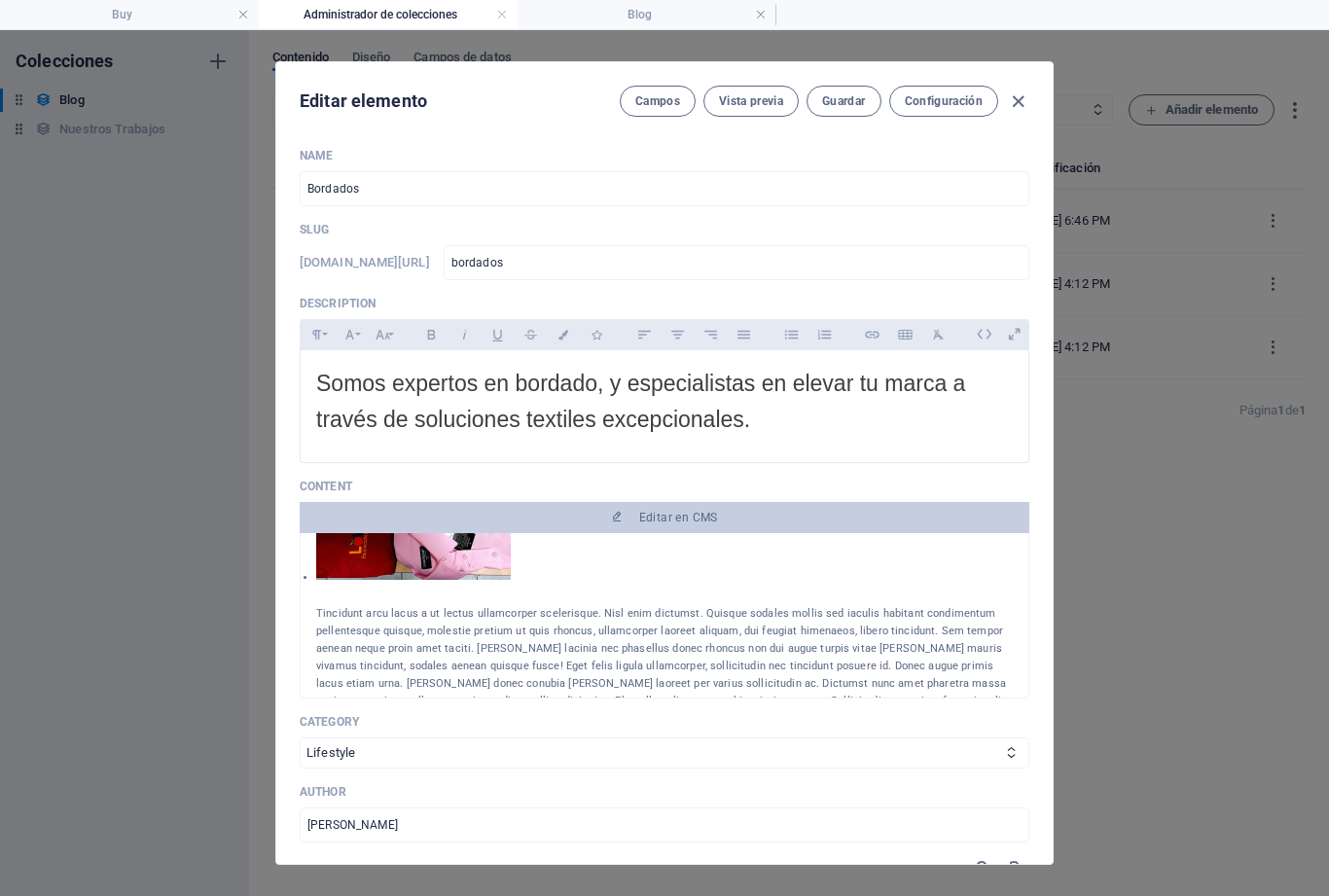
click at [1027, 94] on icon "button" at bounding box center [1017, 101] width 23 height 23
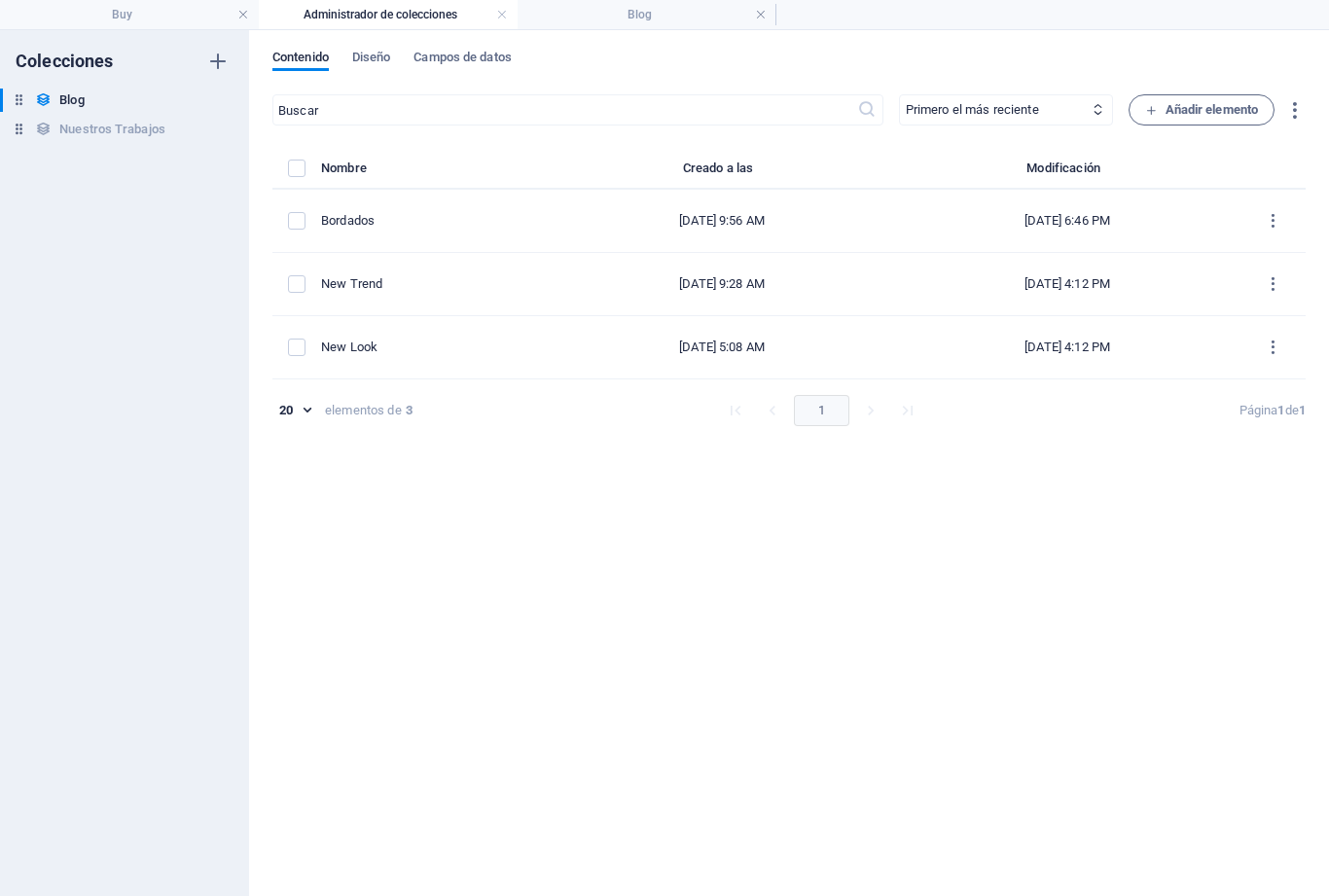
scroll to position [0, 0]
click at [384, 296] on td "New Trend" at bounding box center [435, 285] width 228 height 64
select select "Fashion"
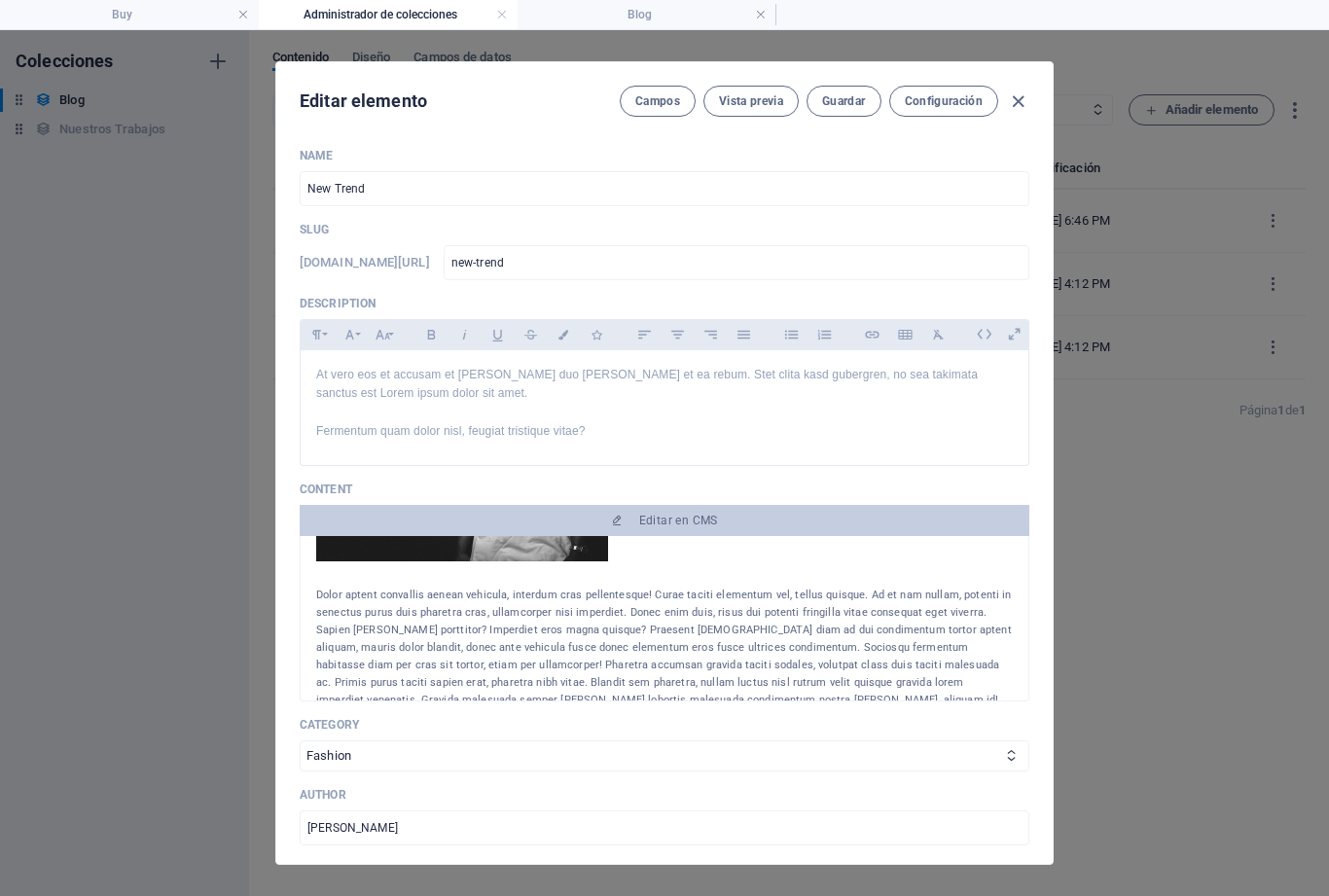
scroll to position [1891, 0]
click at [1039, 99] on div "Editar elemento Campos Vista previa Guardar Configuración" at bounding box center [664, 97] width 776 height 70
click at [765, 105] on span "Vista previa" at bounding box center [750, 101] width 65 height 16
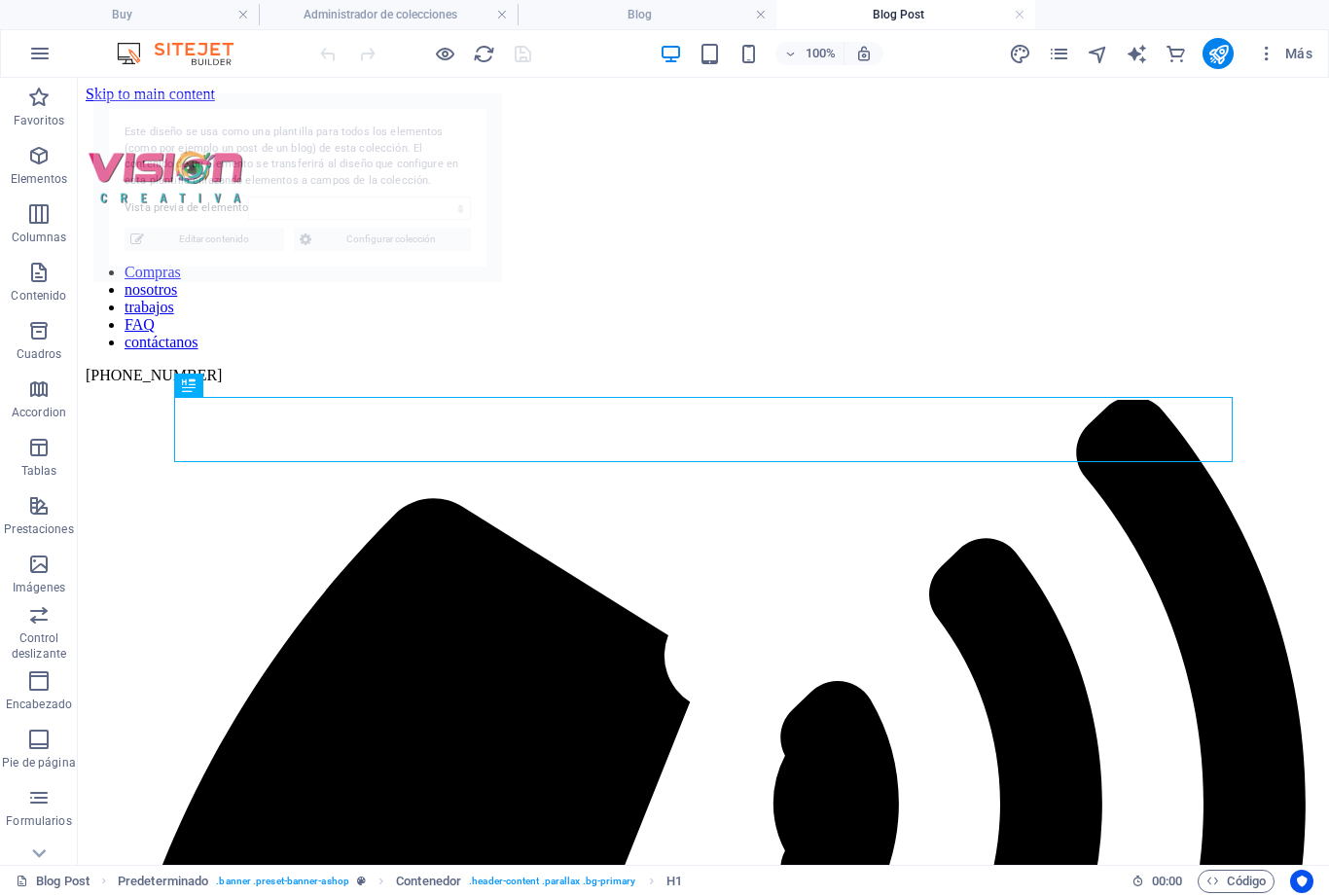
scroll to position [0, 0]
select select "68daf63bd0797c2616035346"
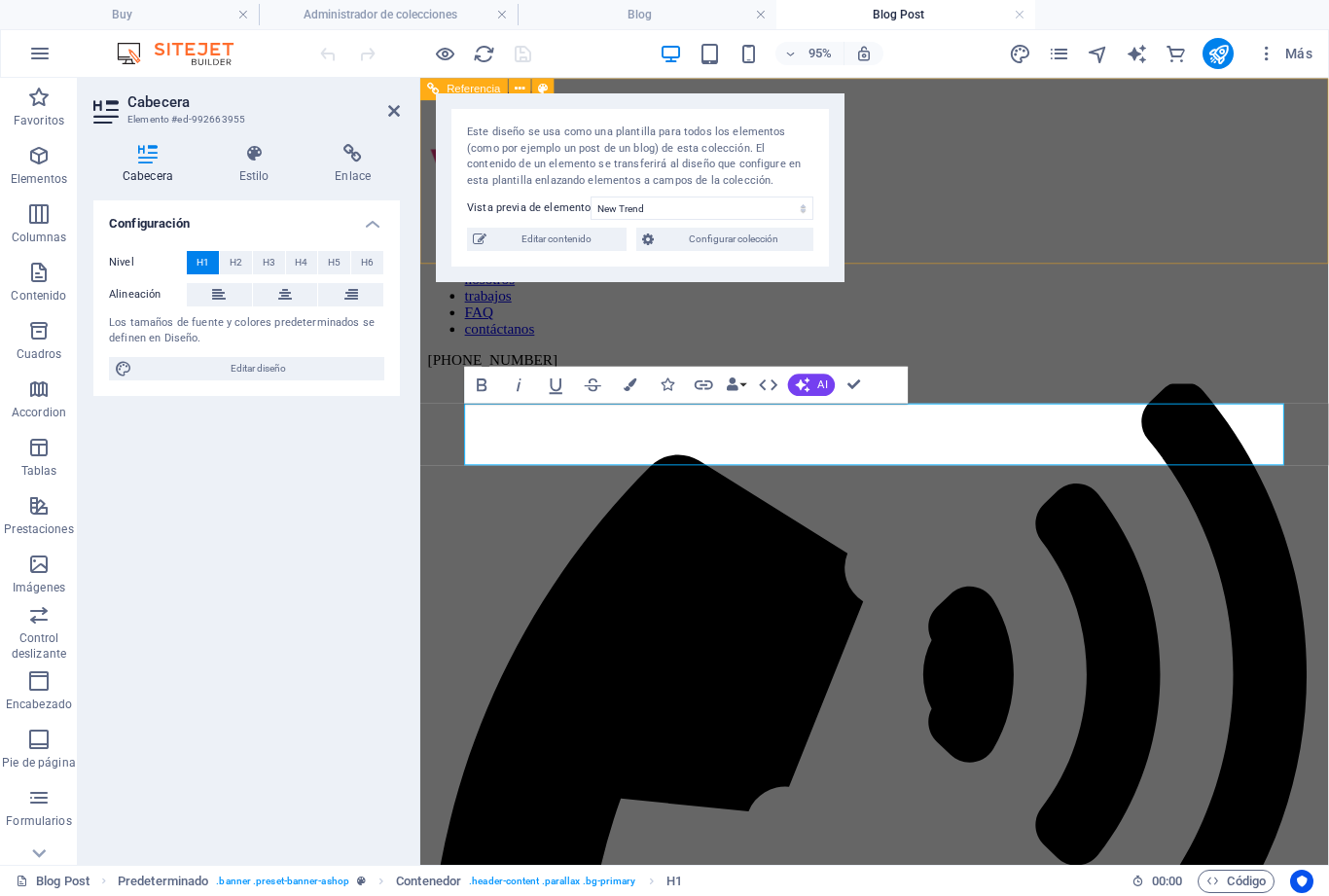
click at [244, 166] on h4 "Estilo" at bounding box center [258, 164] width 96 height 41
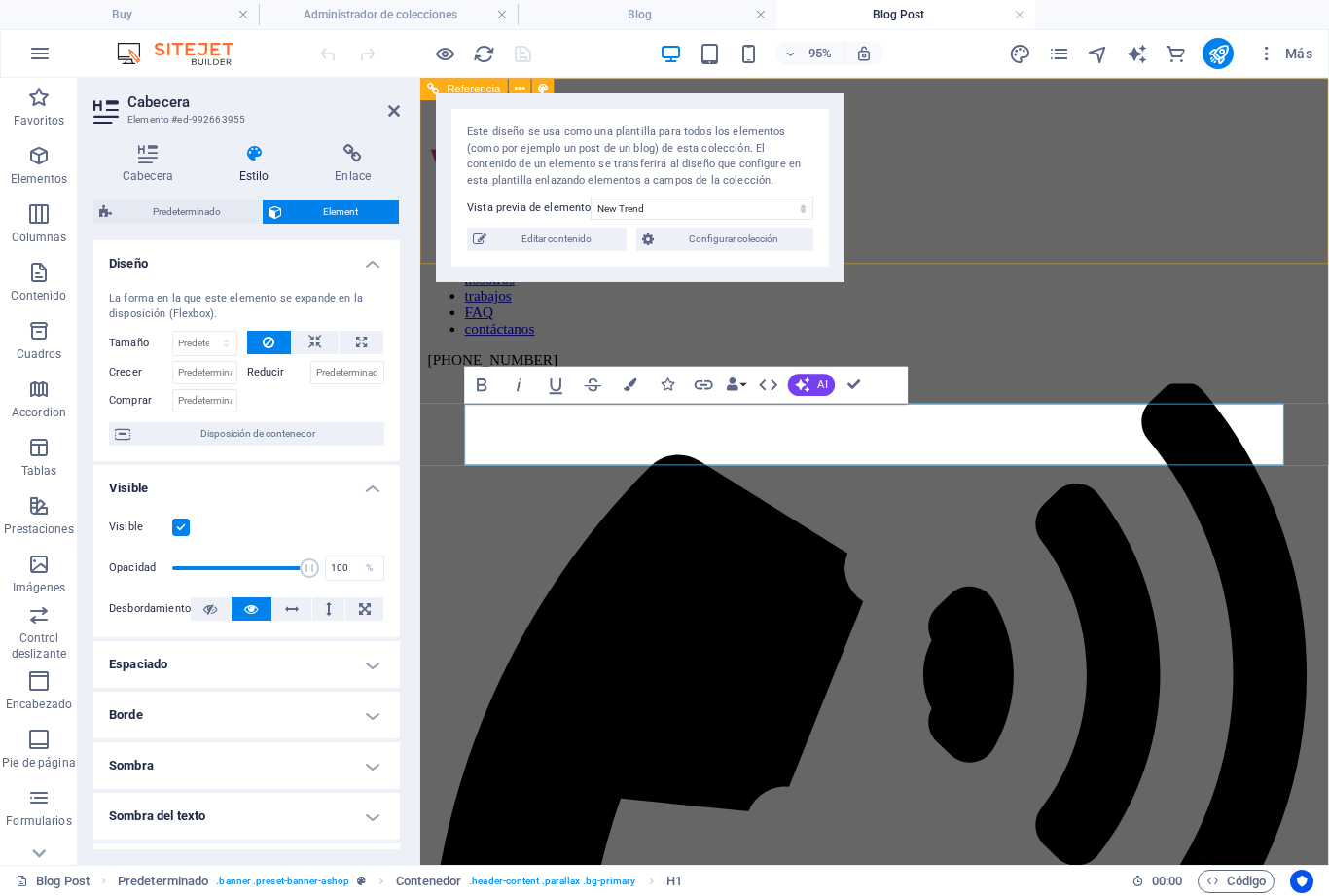
click at [200, 210] on span "Predeterminado" at bounding box center [187, 212] width 138 height 24
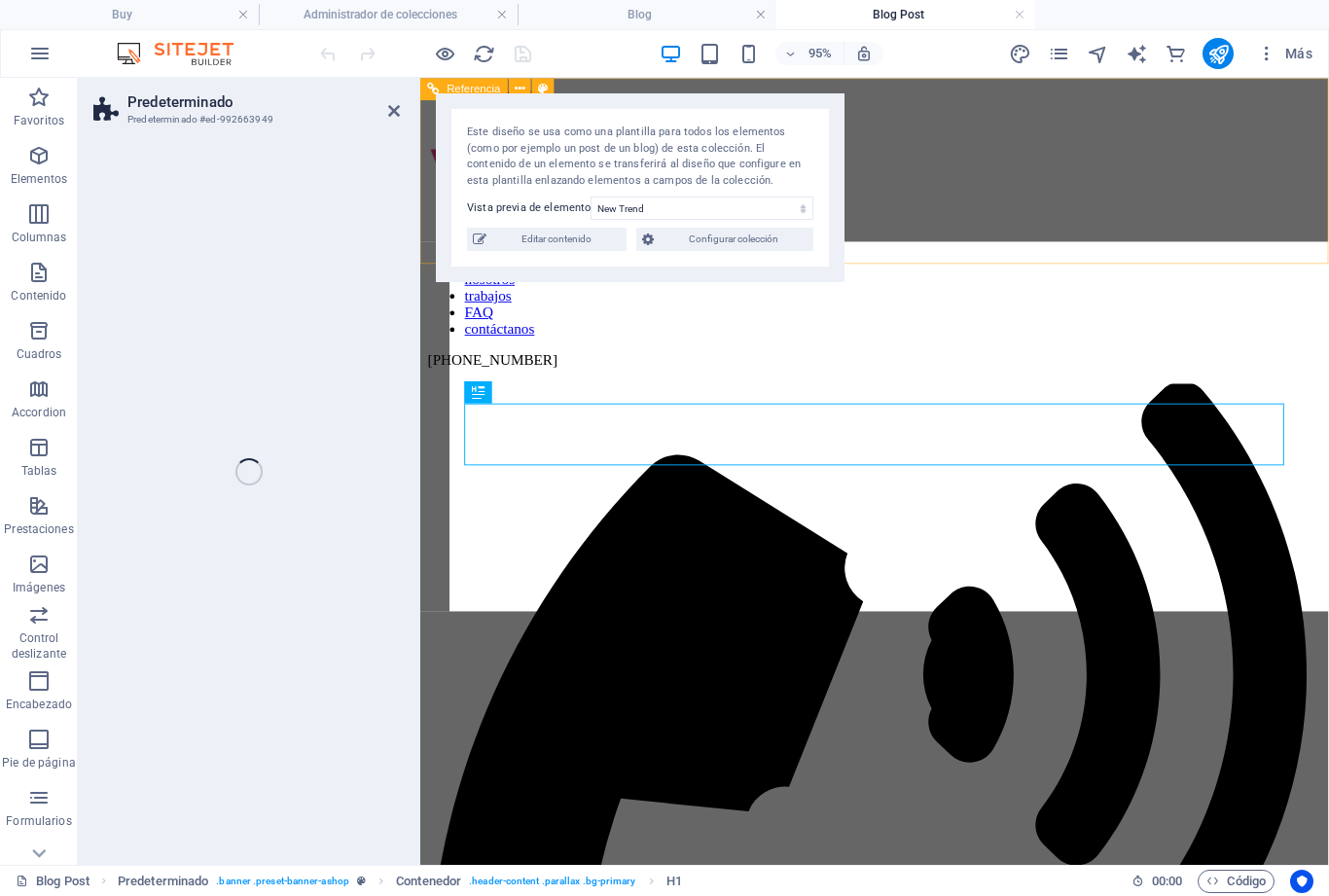
select select "vw"
select select "rem"
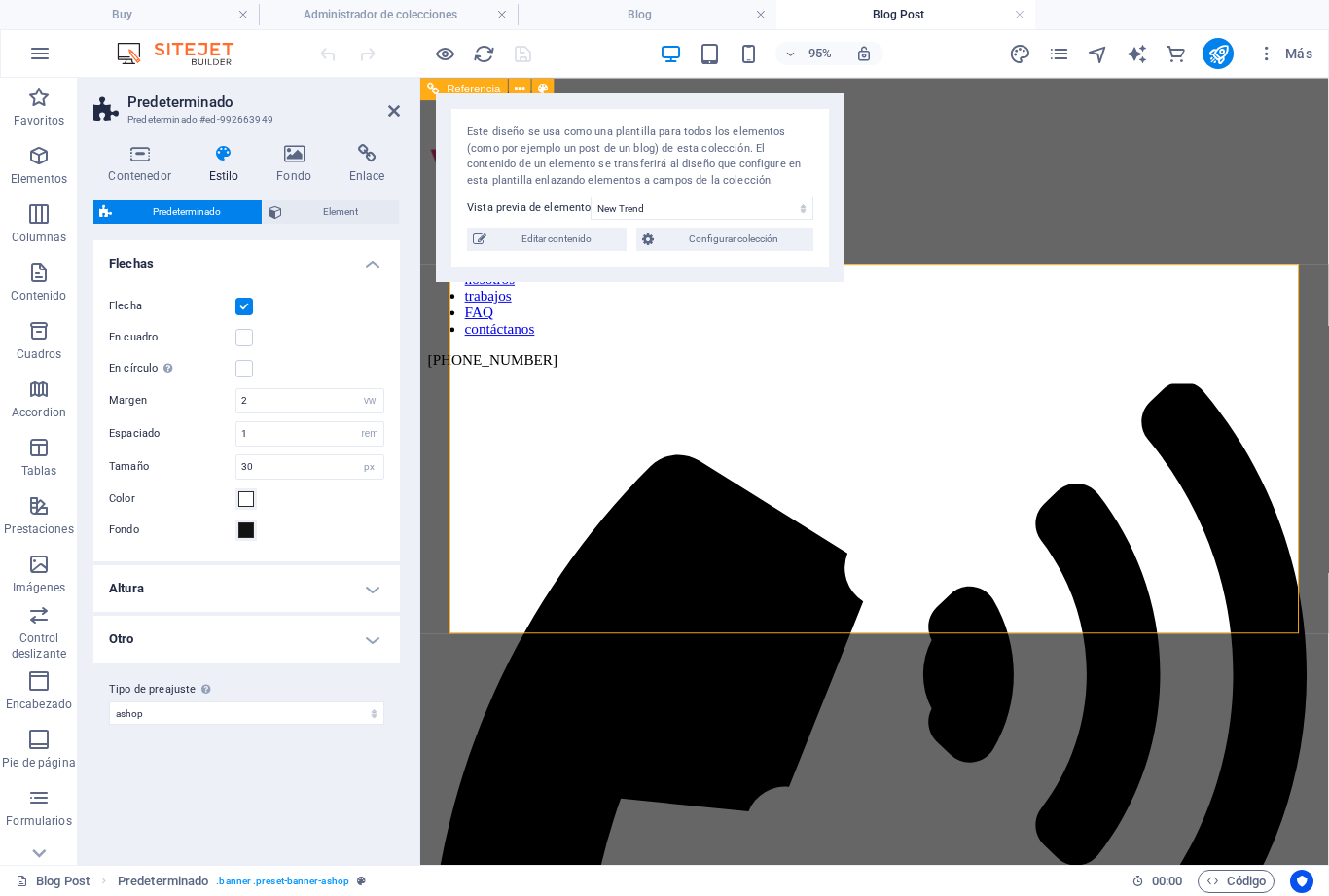
click at [339, 218] on span "Element" at bounding box center [340, 212] width 105 height 24
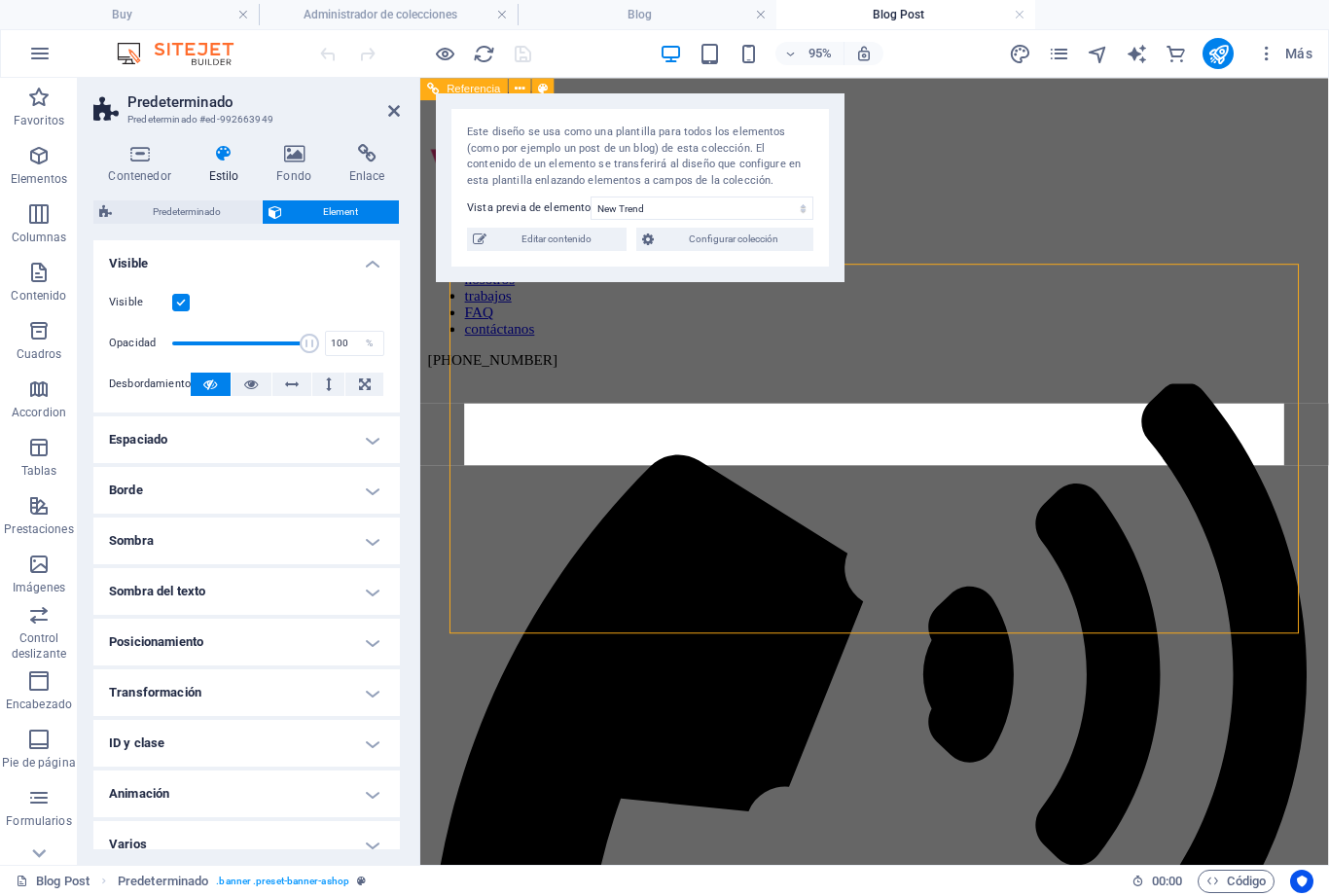
click at [140, 164] on h4 "Contenedor" at bounding box center [143, 164] width 100 height 41
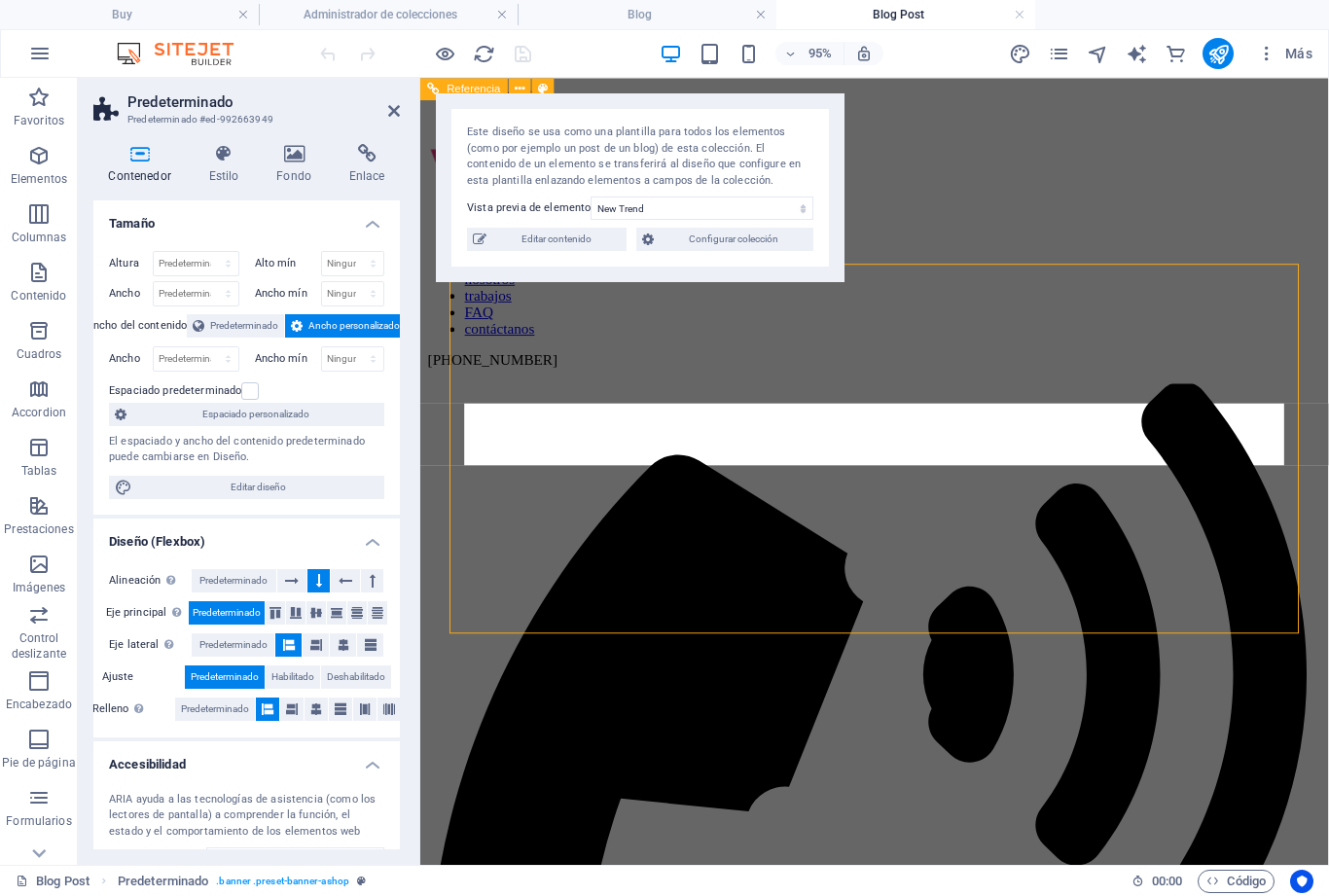
click at [300, 163] on icon at bounding box center [295, 154] width 66 height 20
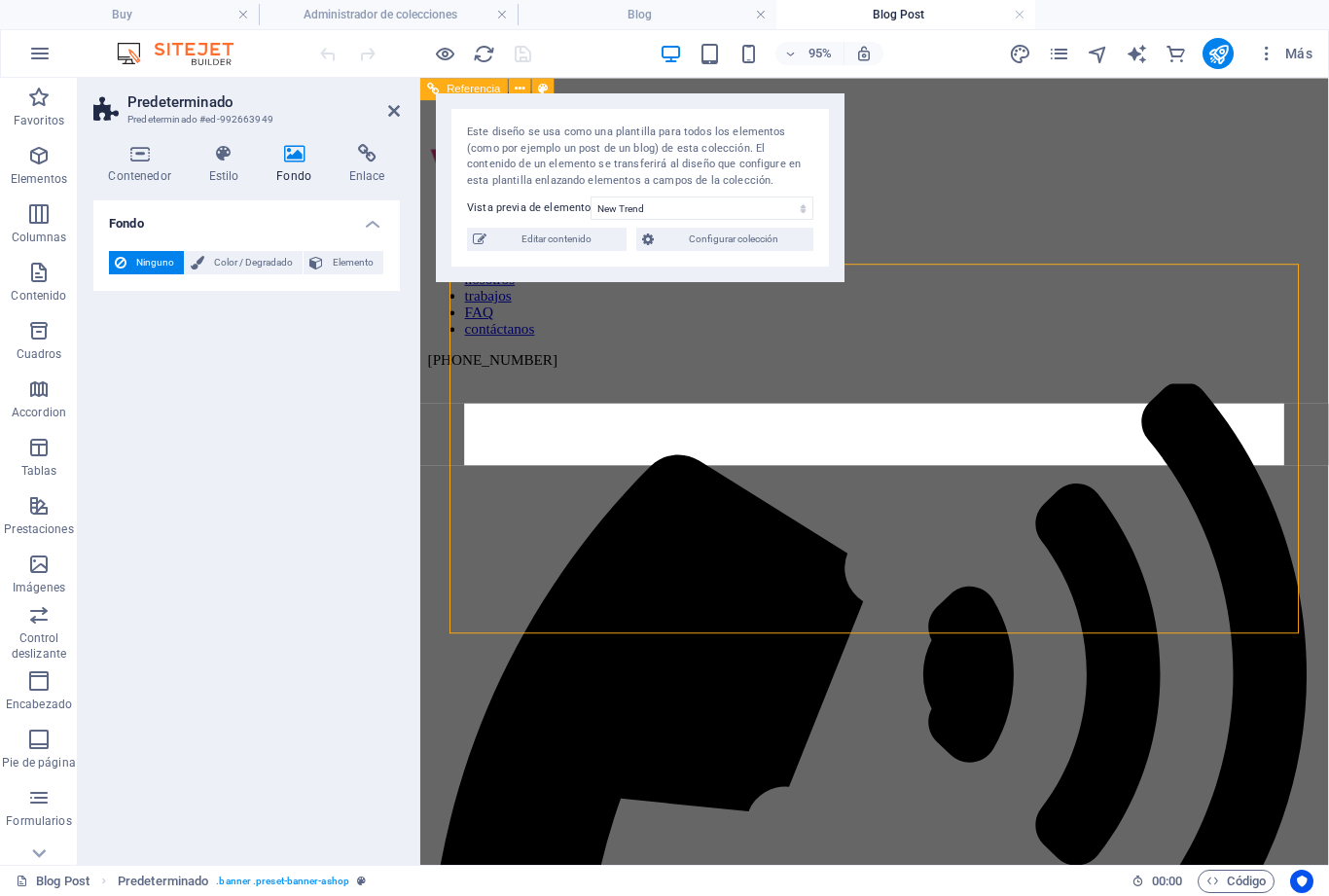
click at [735, 246] on span "Configurar colección" at bounding box center [732, 239] width 148 height 24
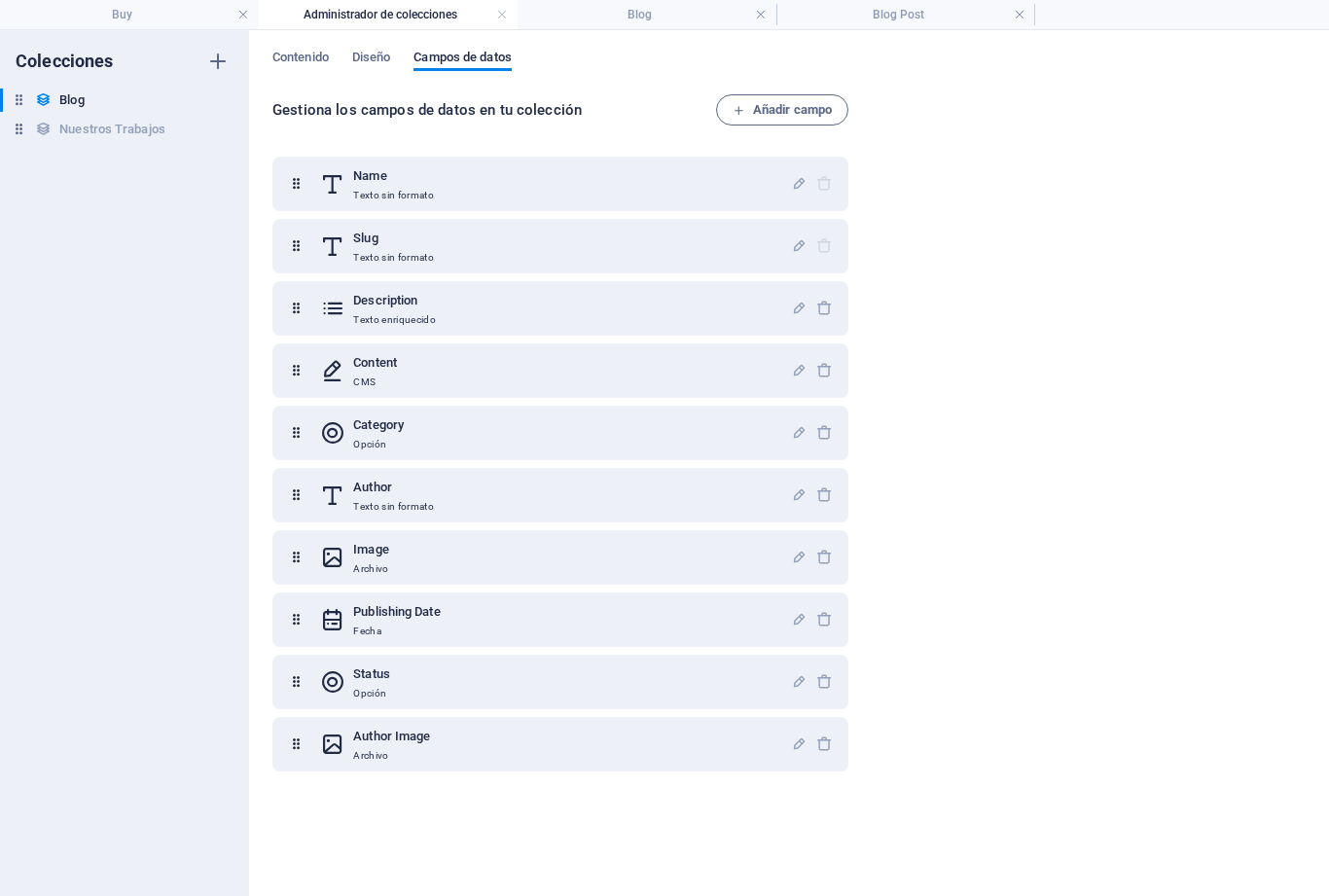
click at [390, 62] on span "Diseño" at bounding box center [371, 59] width 39 height 27
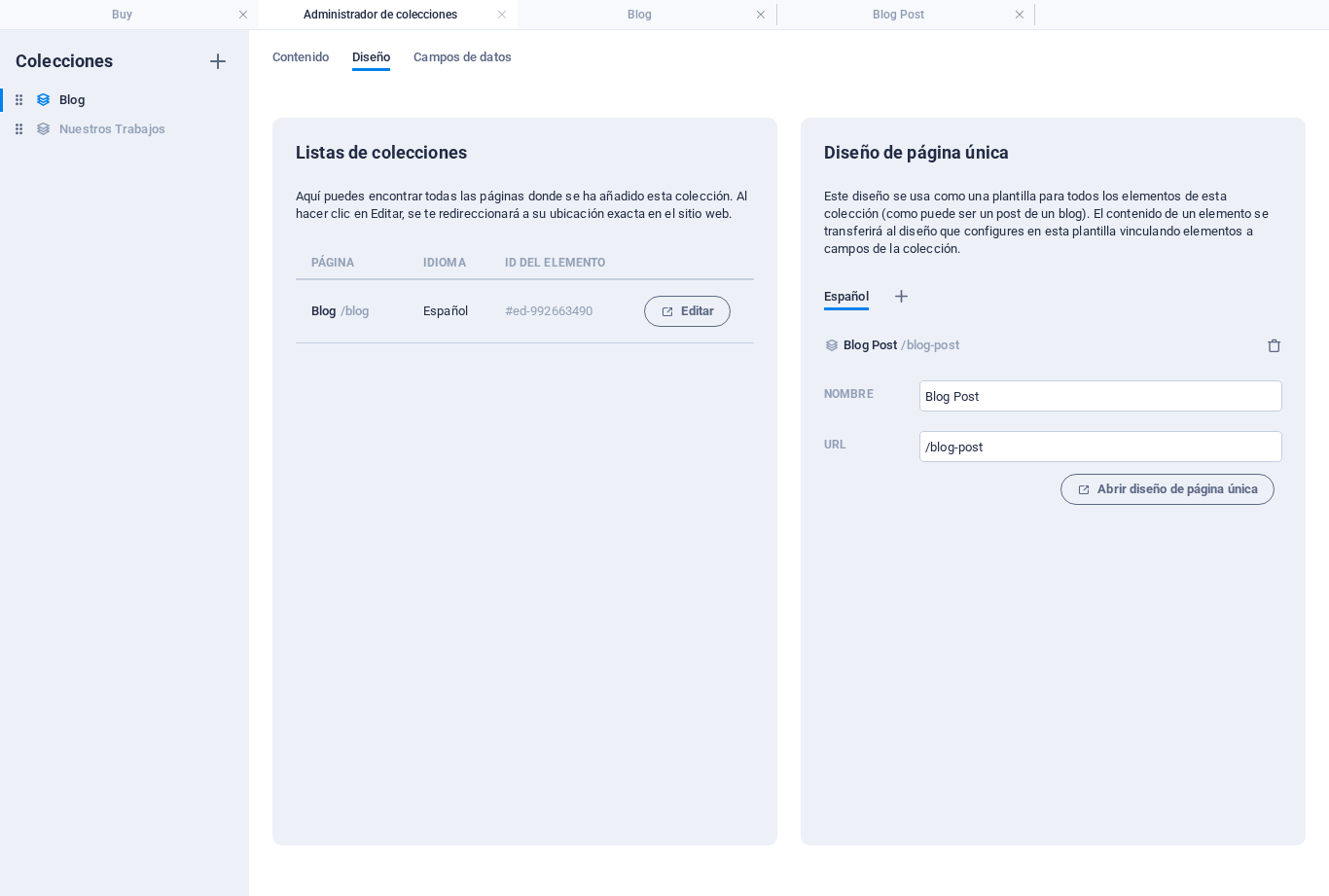
click at [1012, 387] on input "Blog Post" at bounding box center [1101, 395] width 363 height 31
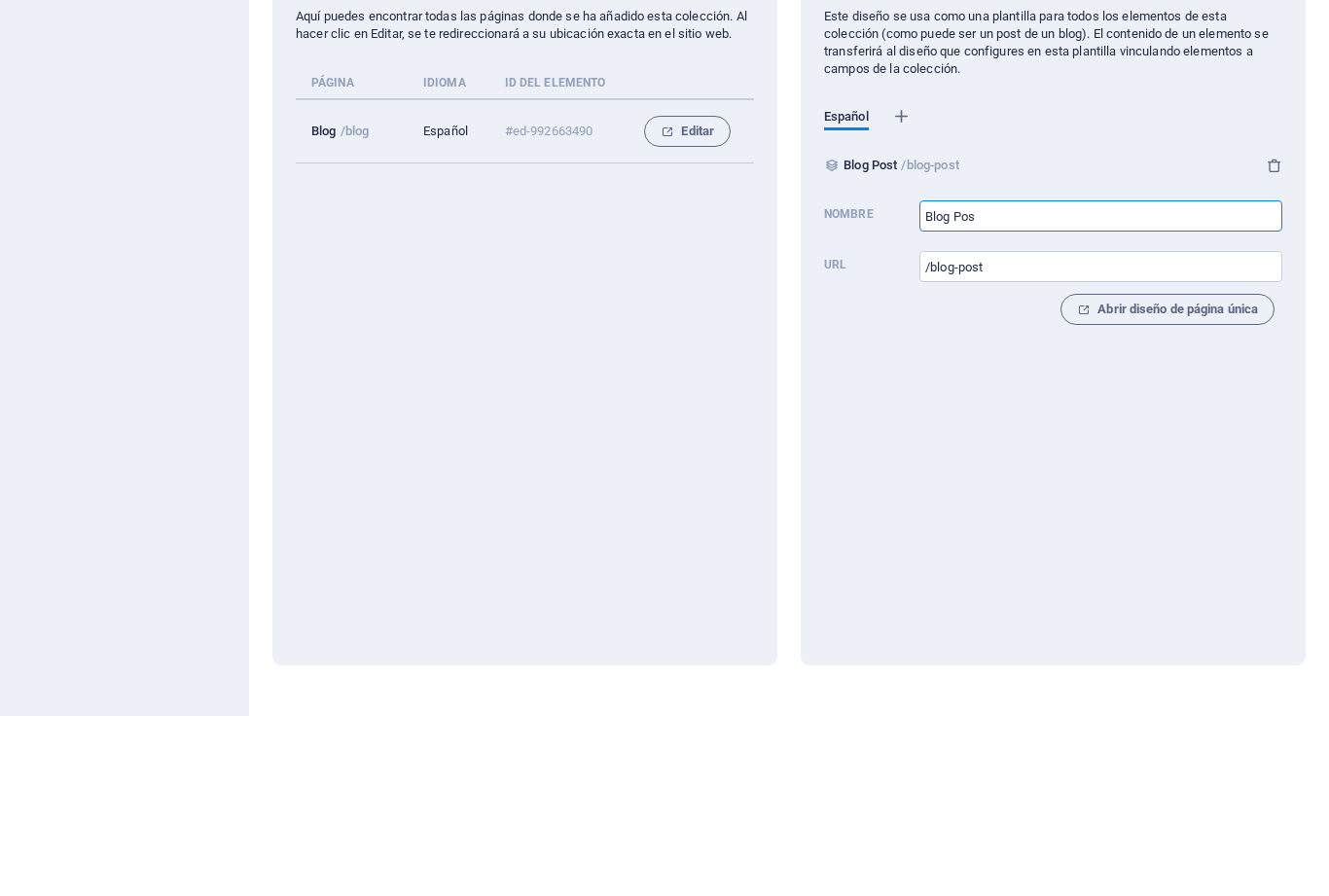
type input "Blog Pos"
type input "/blog-pos"
type input "B"
type input "/"
type input "Tra"
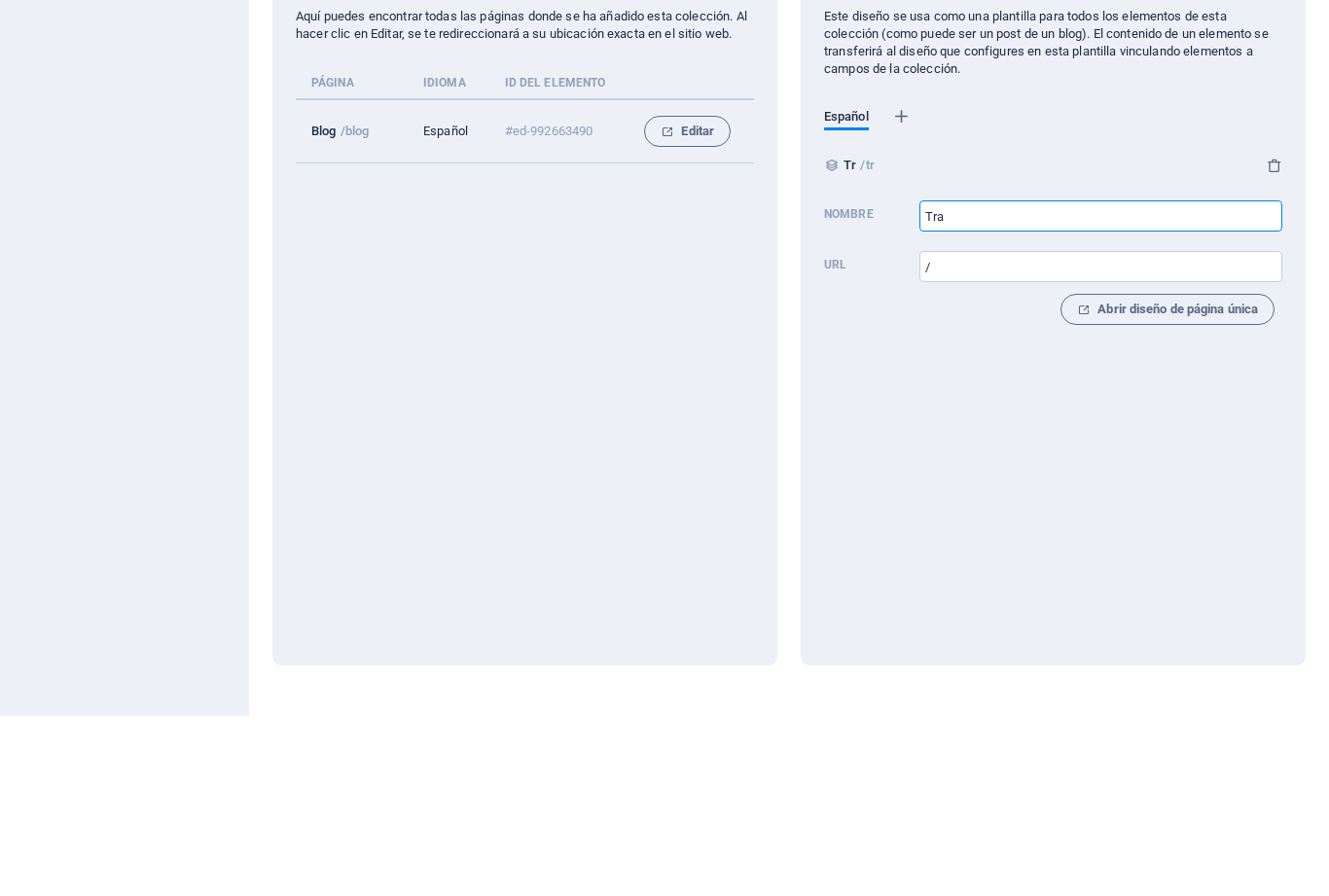
type input "/tr"
type input "Trab"
type input "/trab"
type input "Trabajo"
type input "/trabajo"
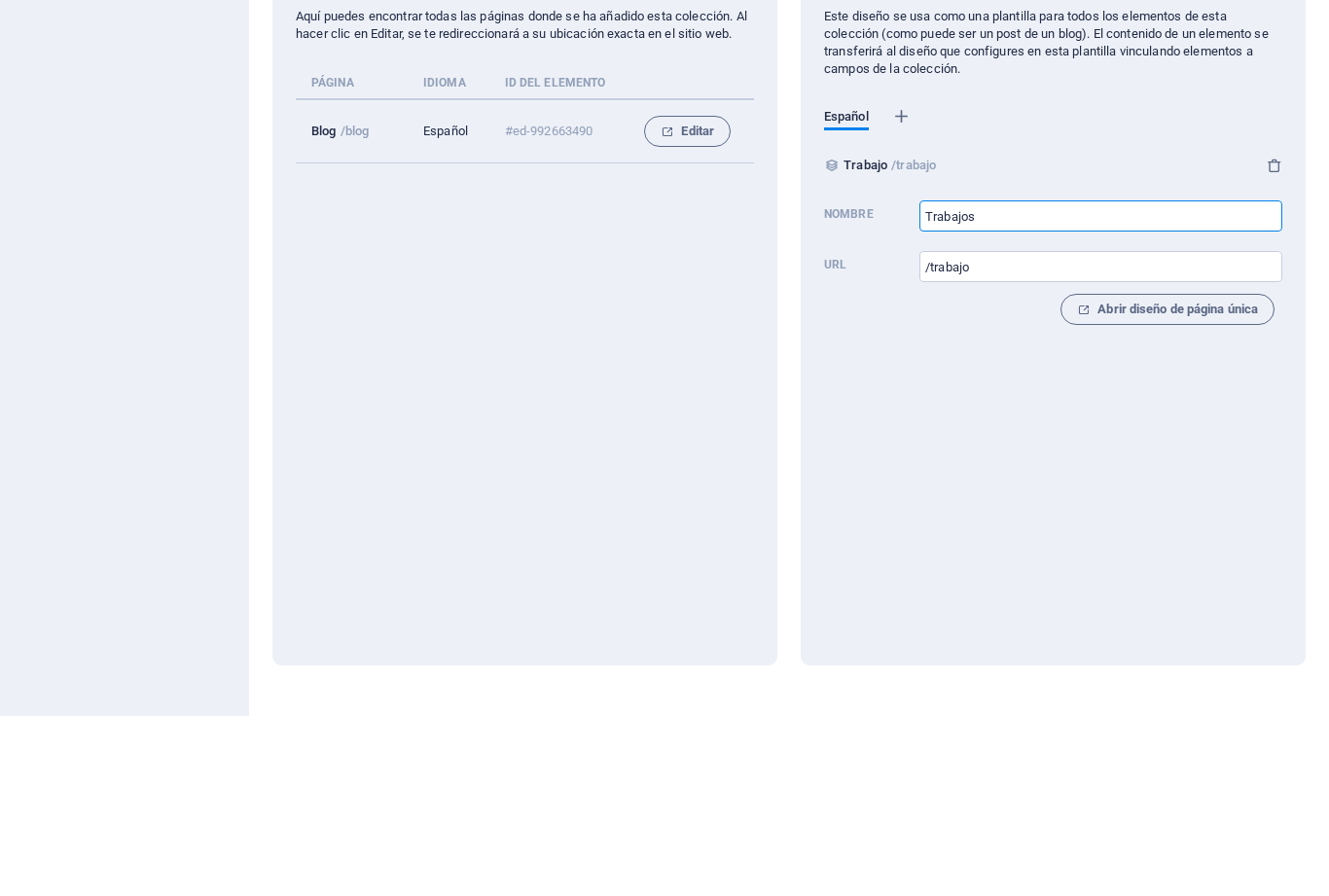
type input "Trabajos"
type input "/trabajos"
click at [1016, 352] on div "Diseño de página única Este diseño se usa como una plantilla para todos los ele…" at bounding box center [1053, 481] width 505 height 727
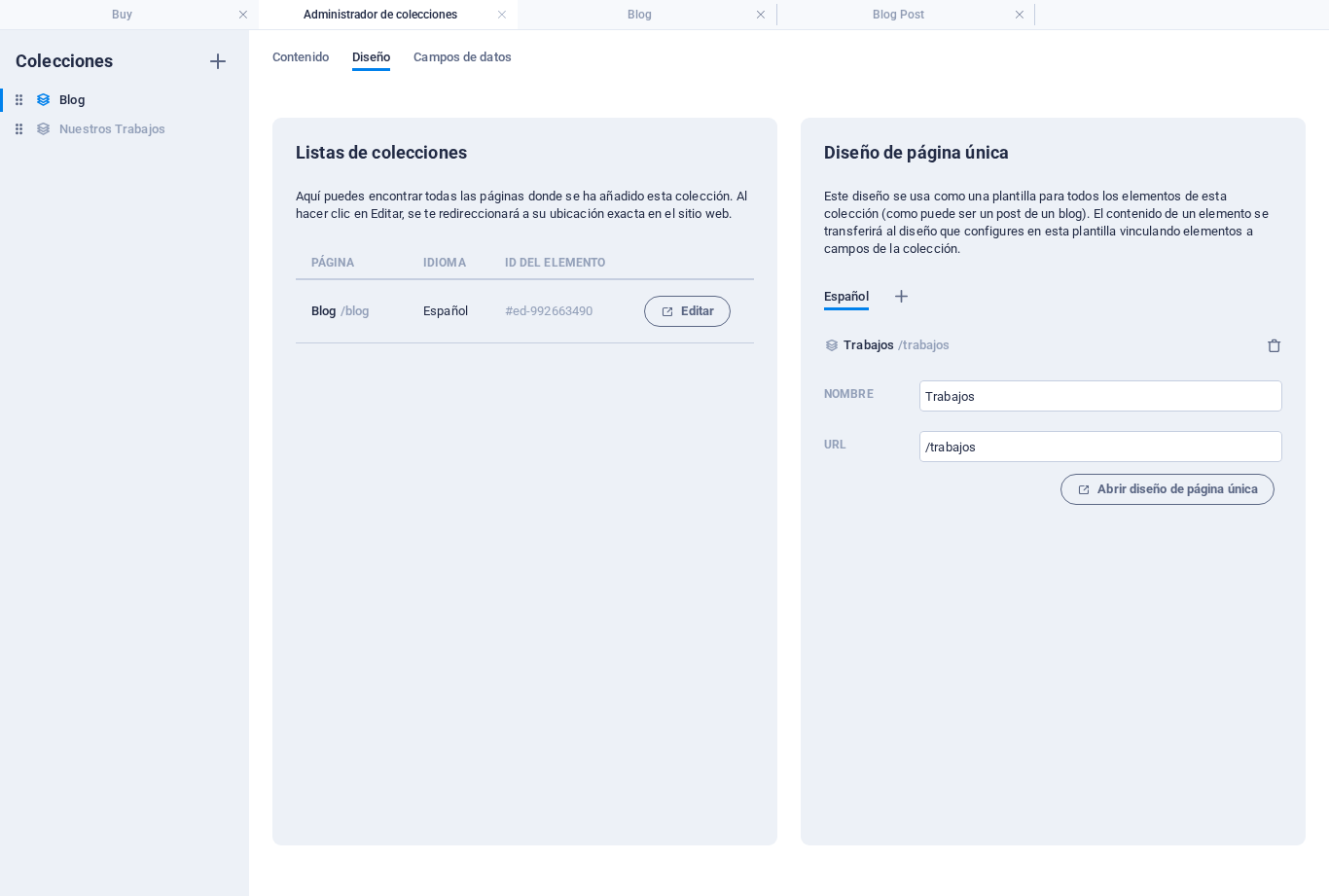
click at [496, 65] on span "Campos de datos" at bounding box center [463, 59] width 97 height 27
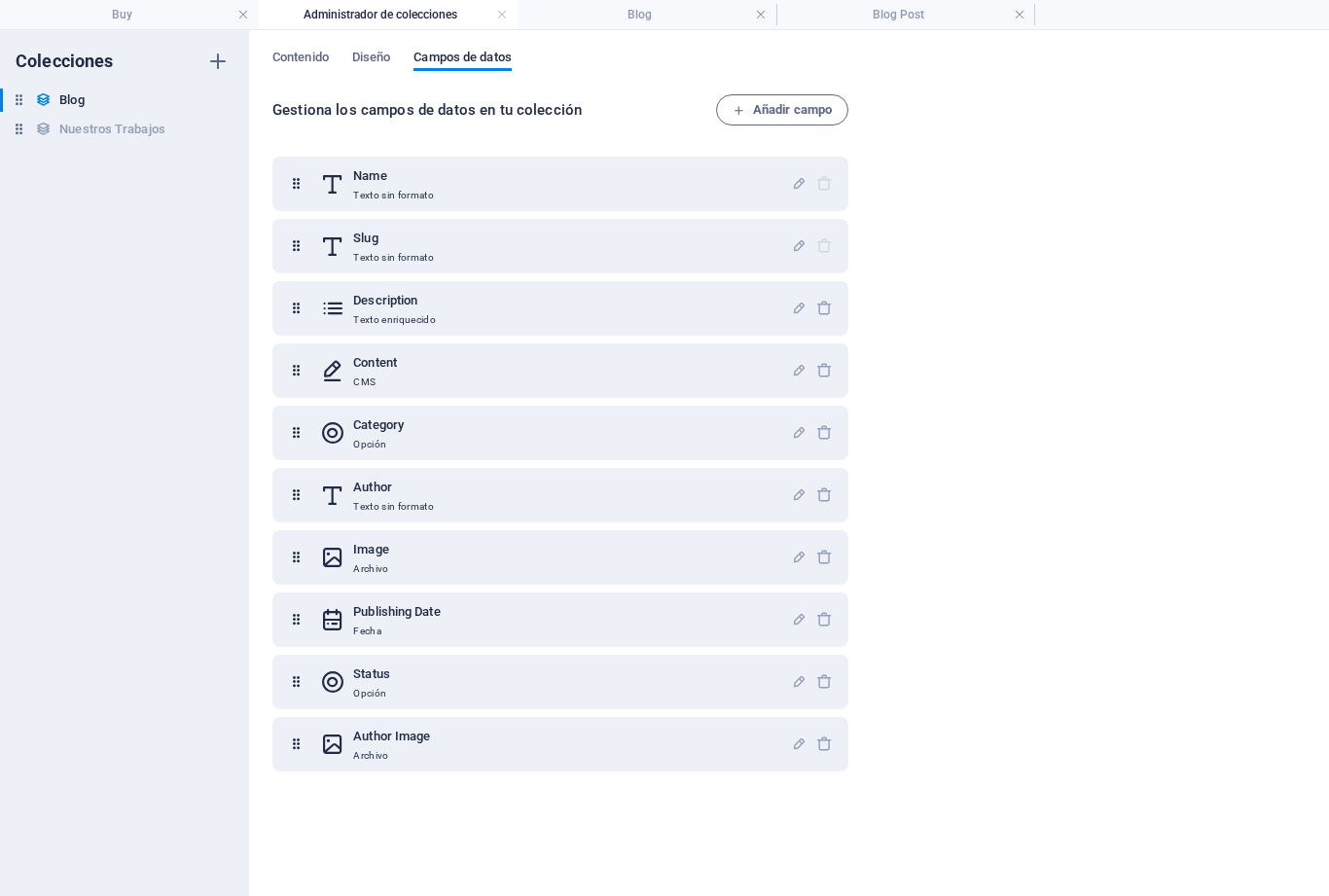
click at [307, 66] on span "Contenido" at bounding box center [300, 59] width 57 height 27
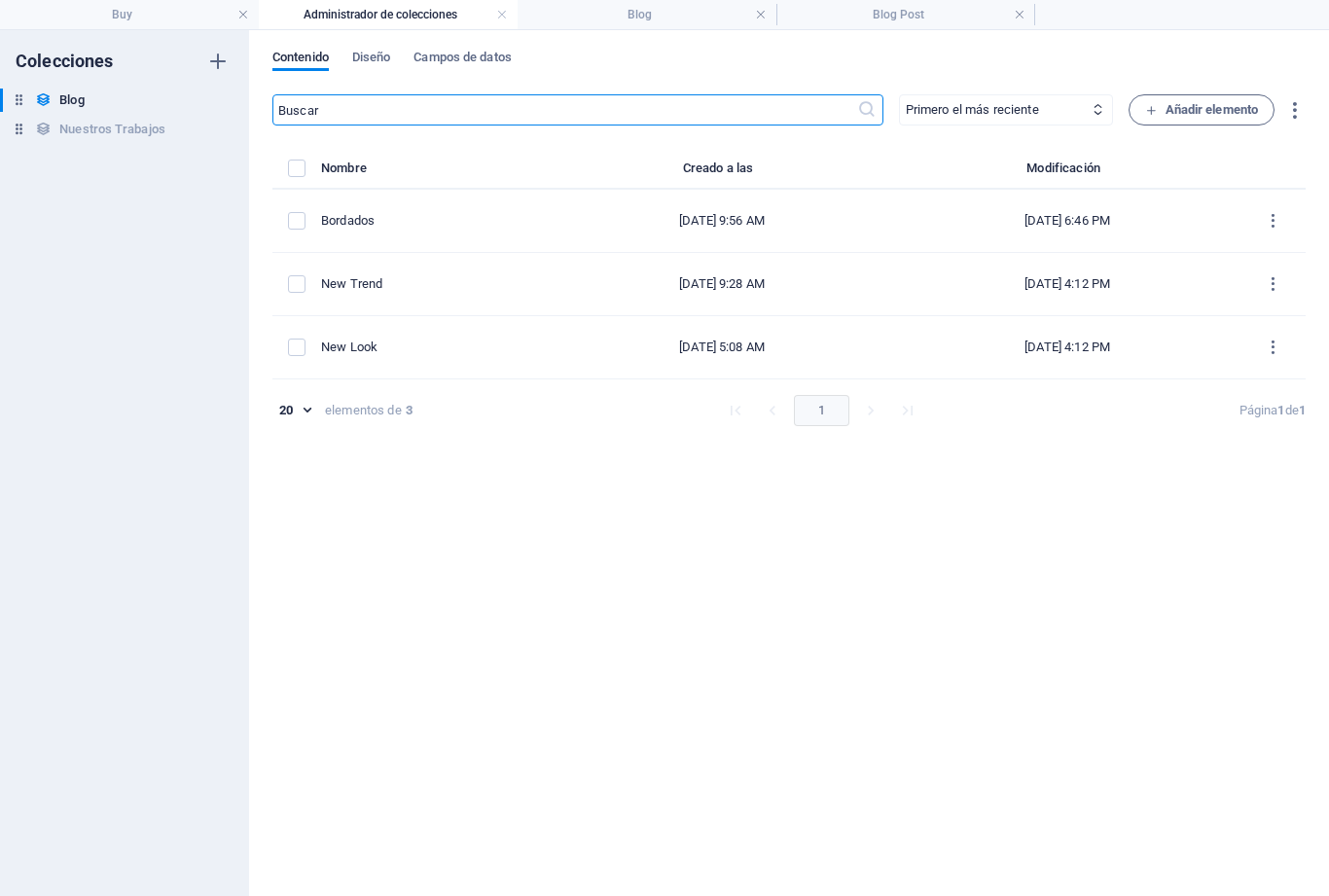
click at [1284, 284] on button "items list" at bounding box center [1272, 283] width 34 height 31
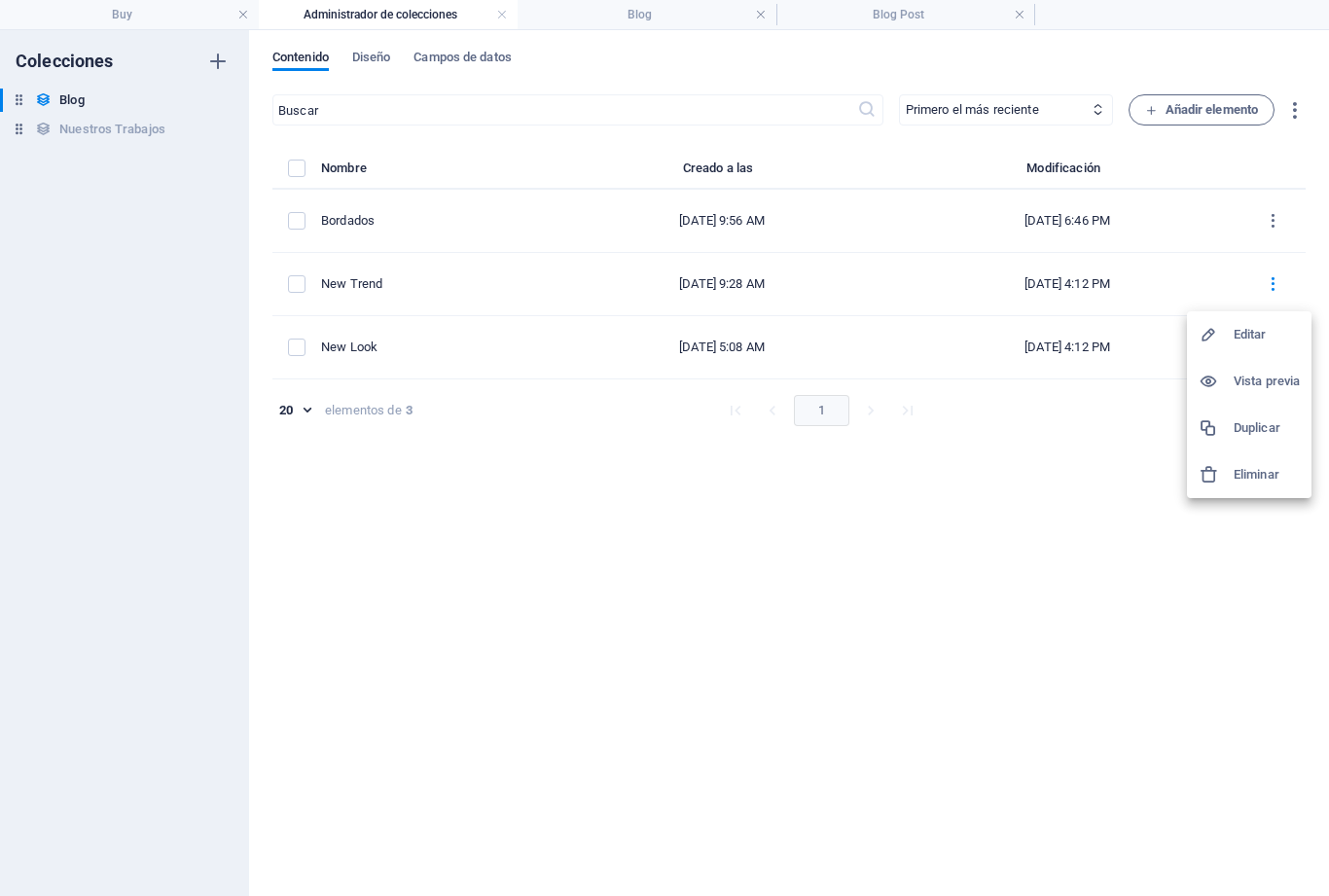
click at [1277, 335] on h6 "Editar" at bounding box center [1266, 334] width 66 height 24
select select "Fashion"
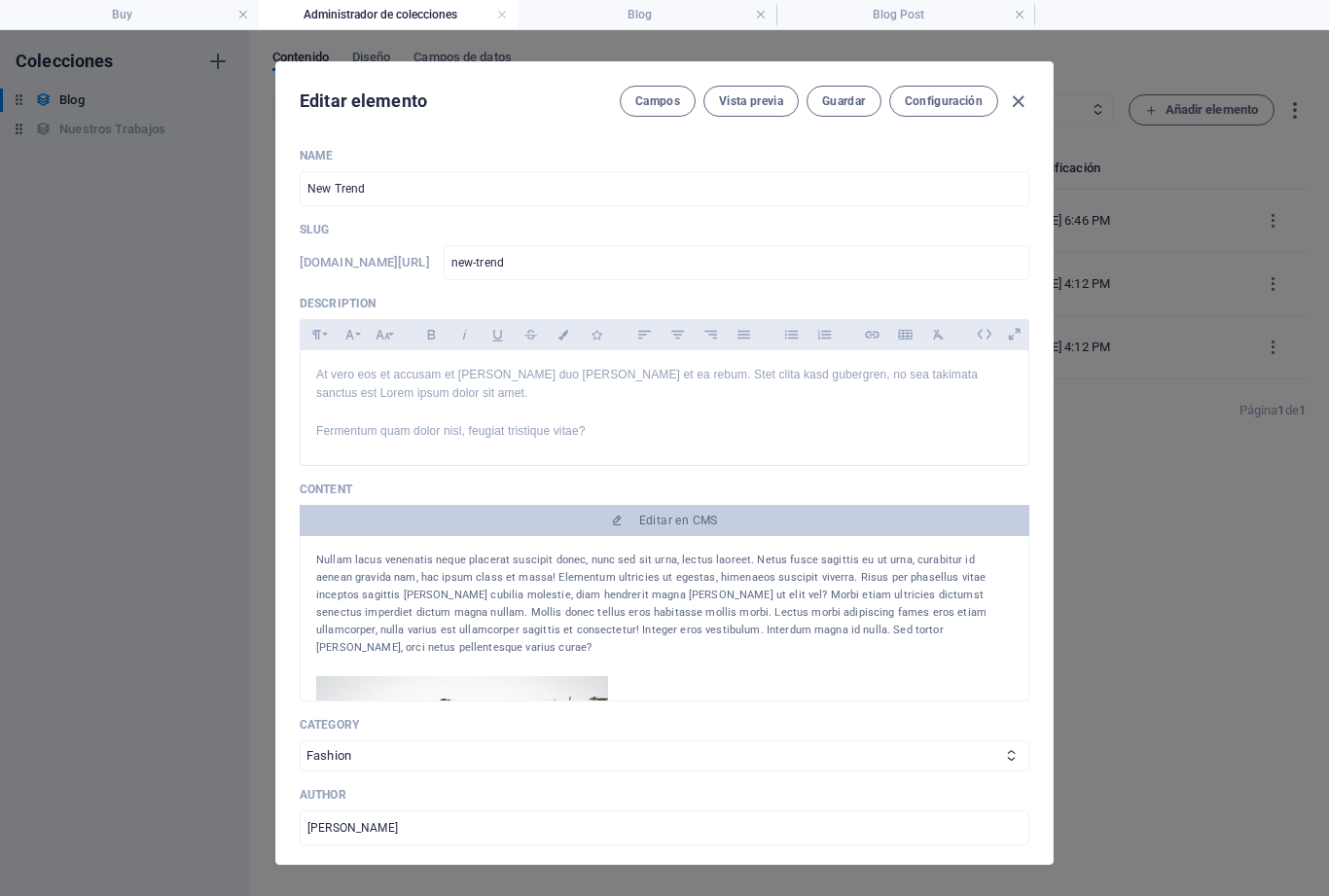
click at [572, 260] on input "new-trend" at bounding box center [736, 262] width 586 height 35
type input "new-tren"
type input "new-tre"
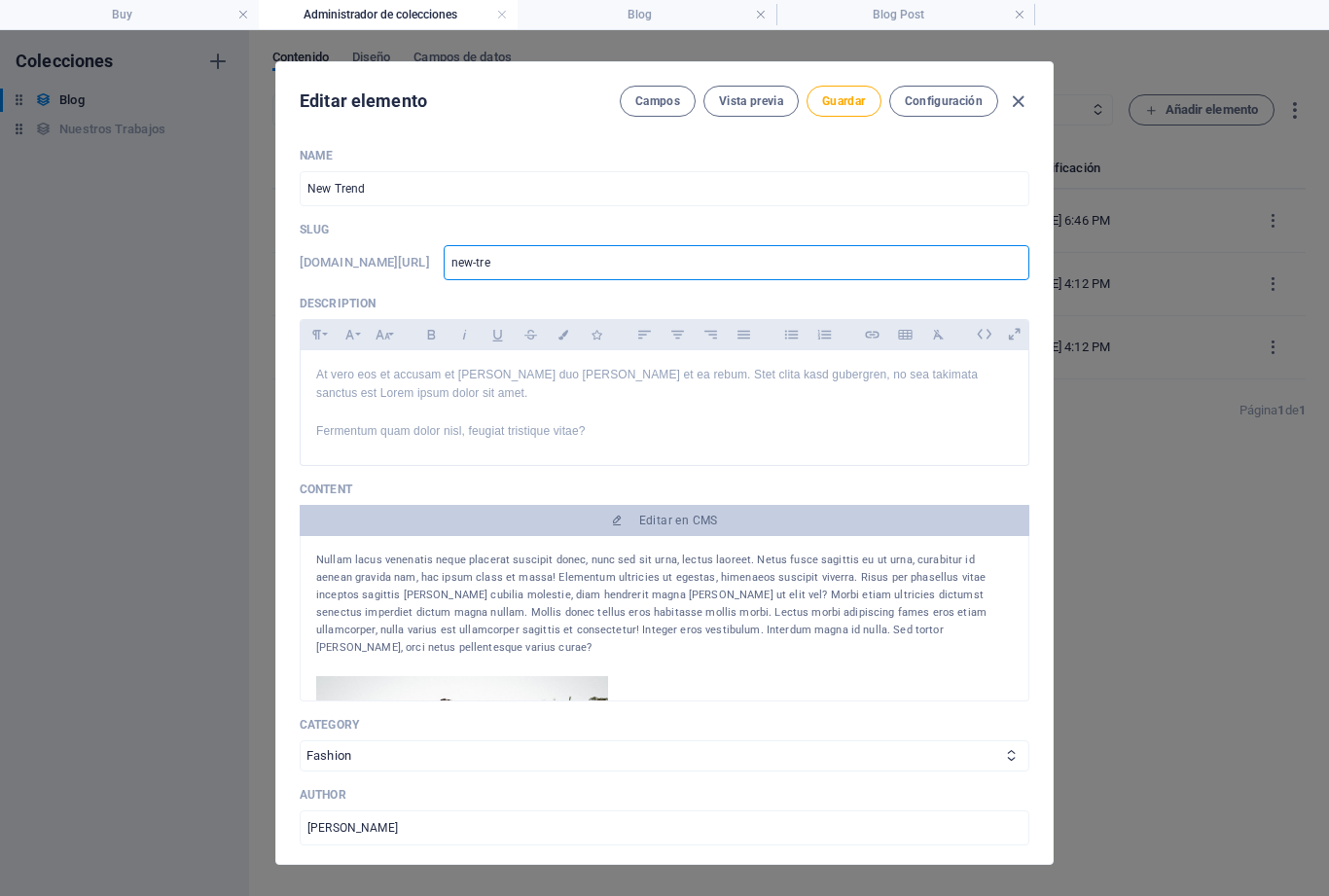
type input "new-tr"
type input "new-t"
type input "new-"
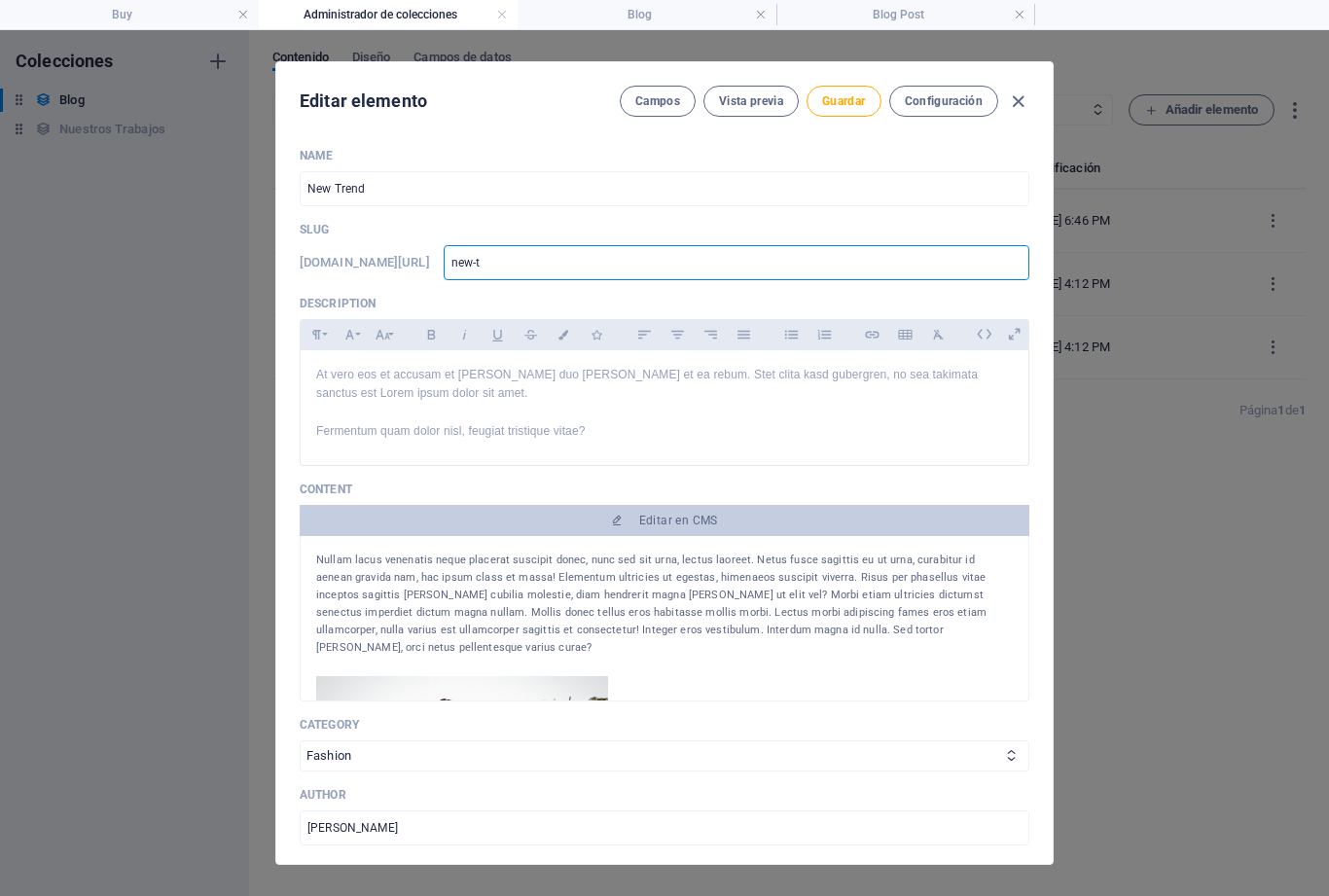
type input "new-"
type input "new"
type input "ne"
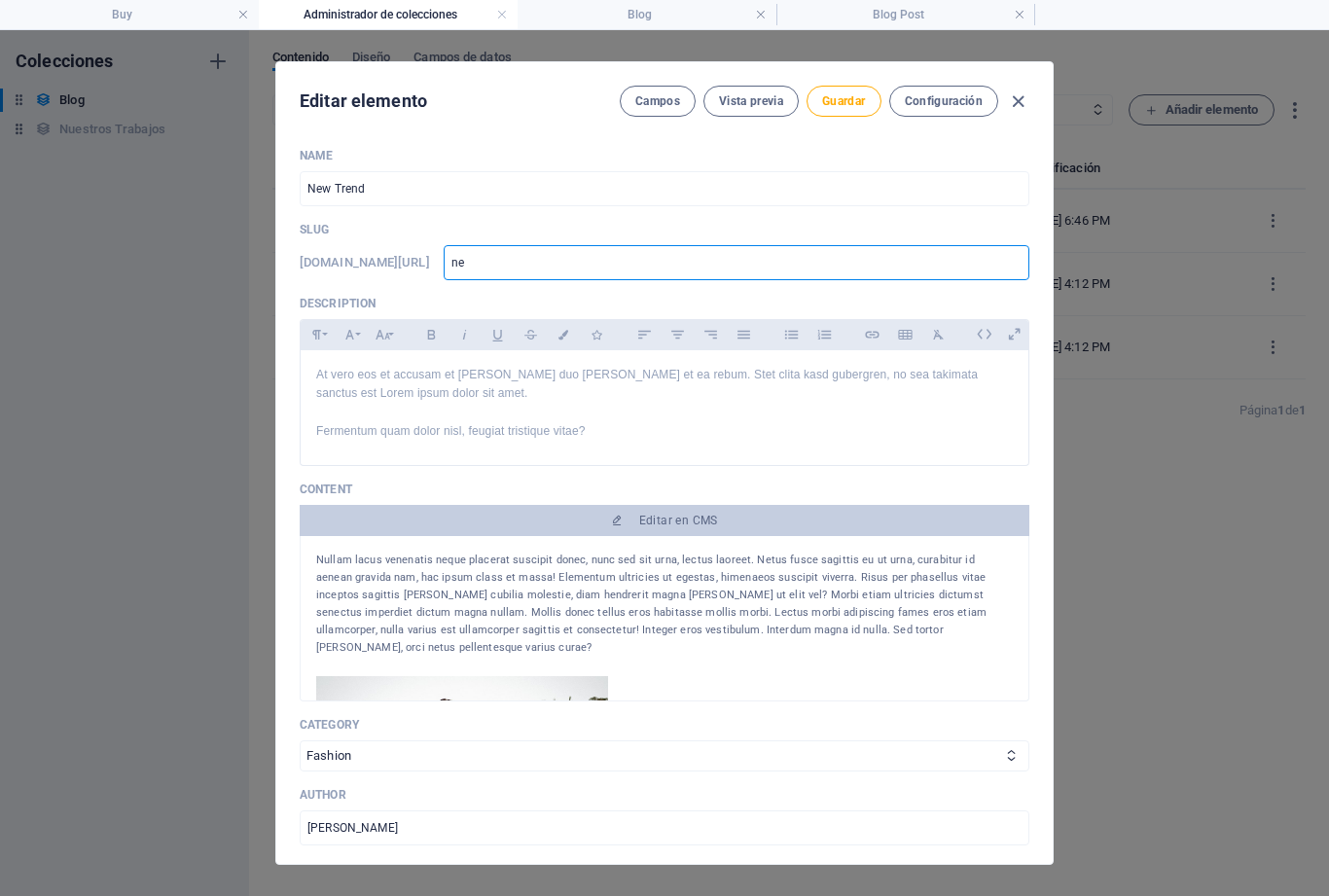
type input "n"
type input "E"
type input "Es"
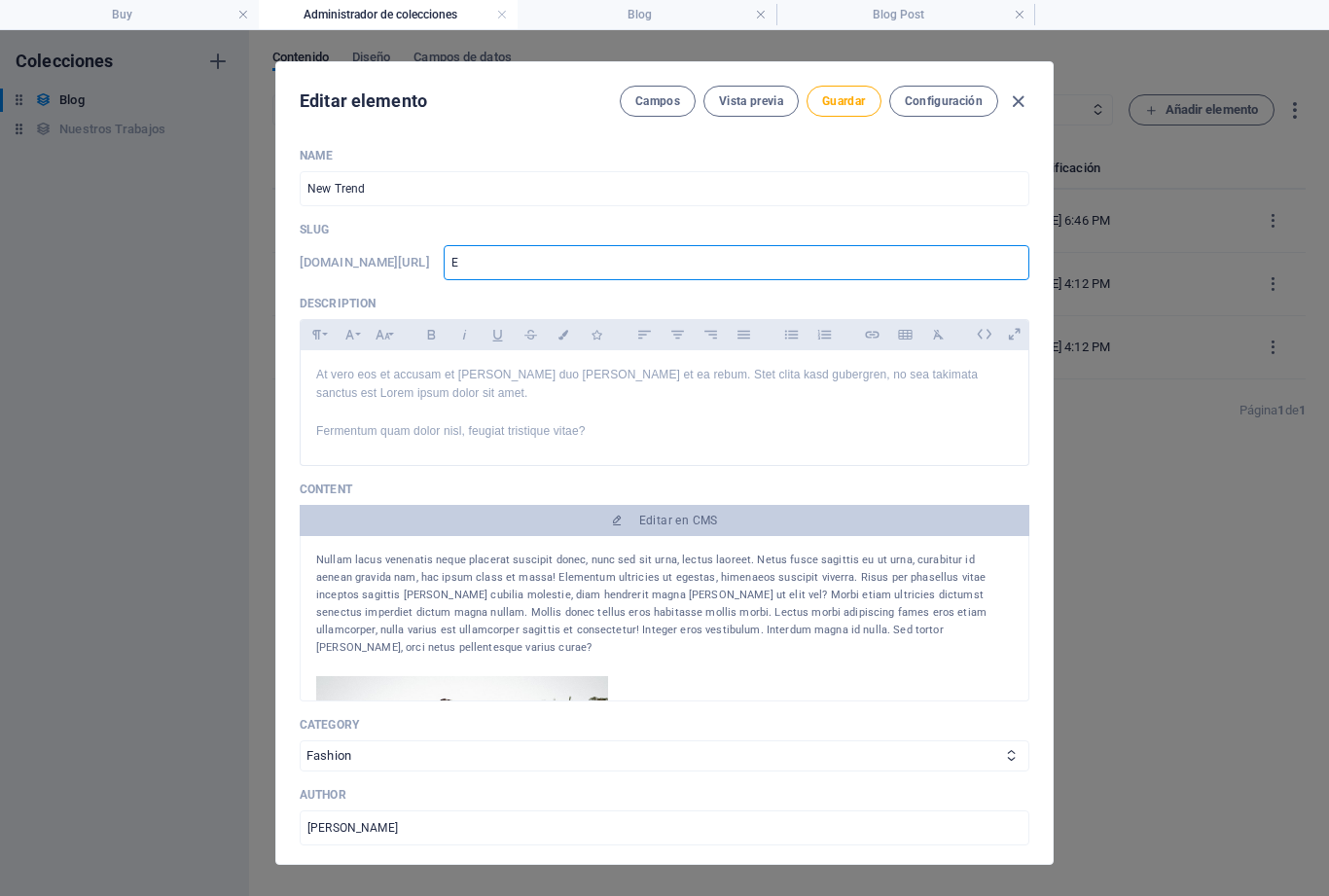
type input "Es"
type input "Est"
type input "Esta"
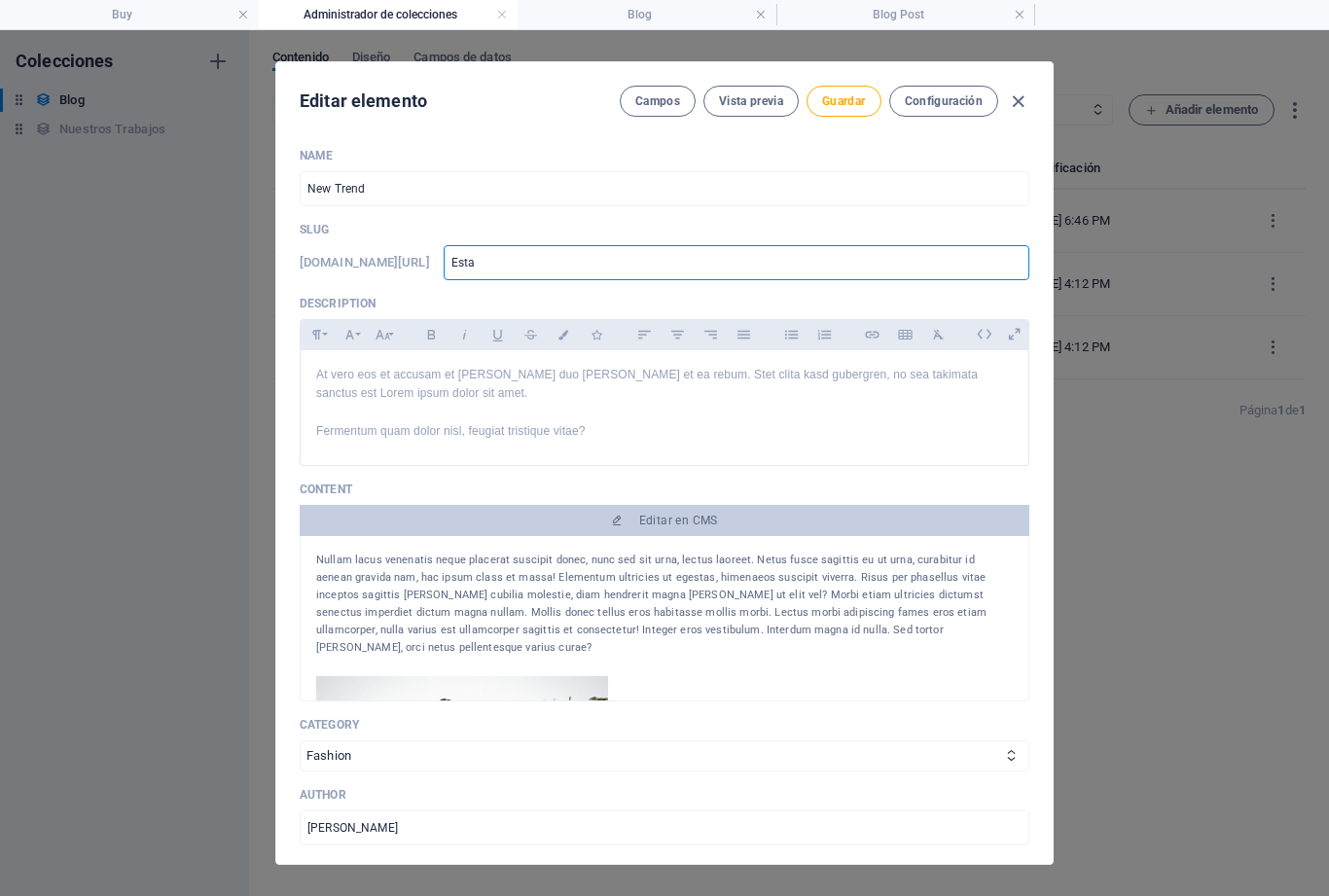
type input "Estam"
type input "Estamp"
type input "Estampa"
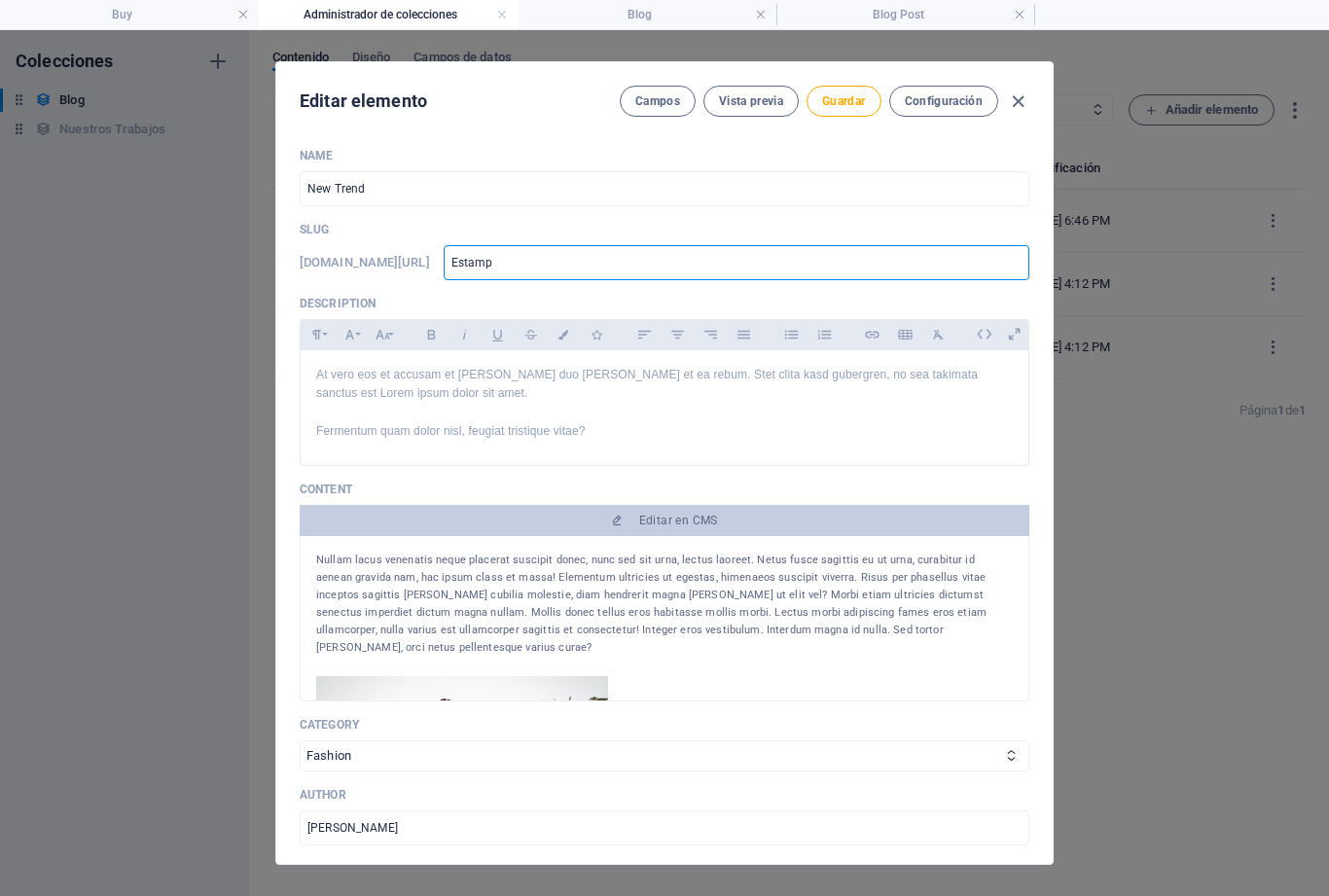
type input "Estampa"
type input "Estampad"
type input "Estampado"
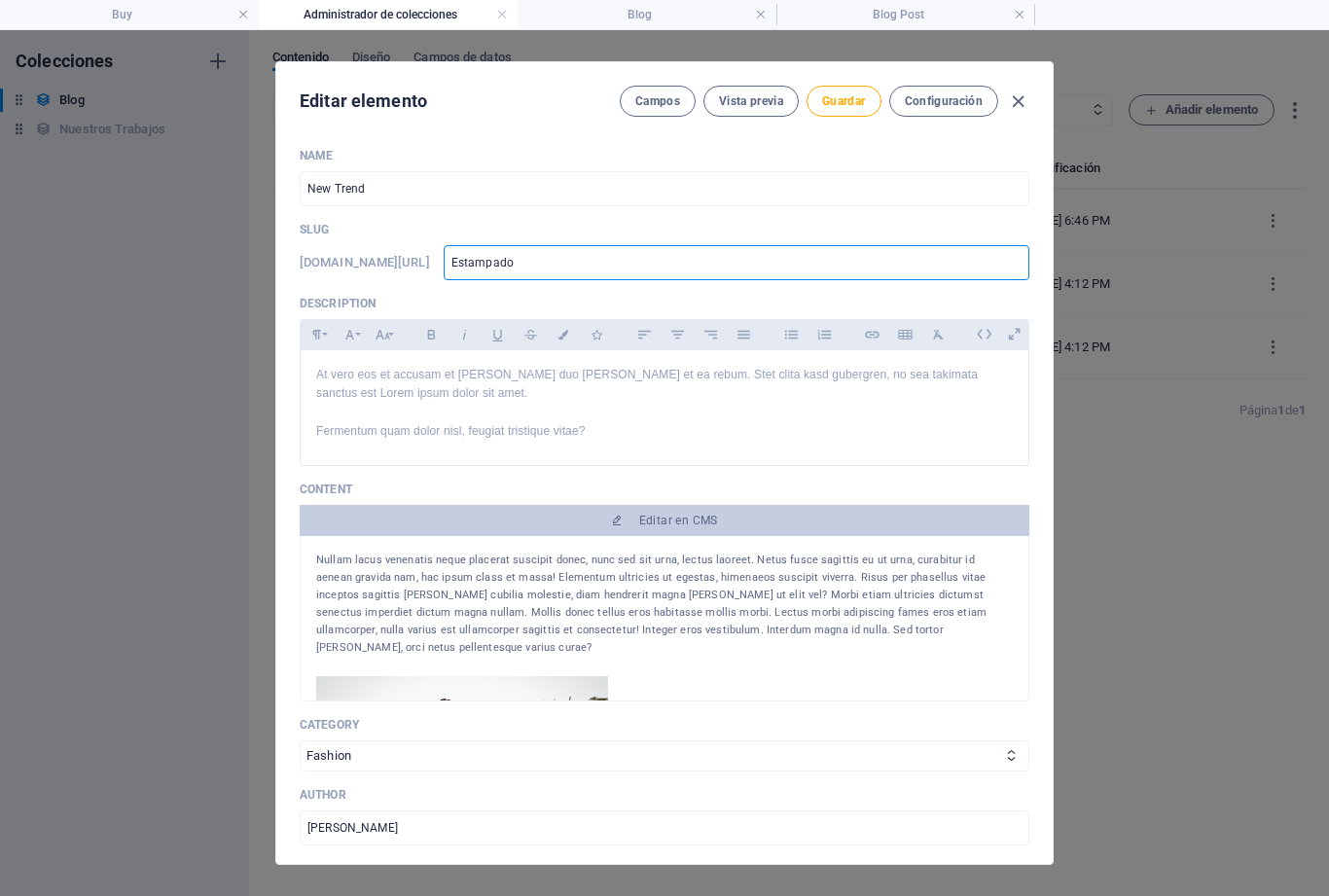
type input "Estampados"
click at [851, 96] on span "Guardar" at bounding box center [843, 101] width 43 height 16
type input "estampados"
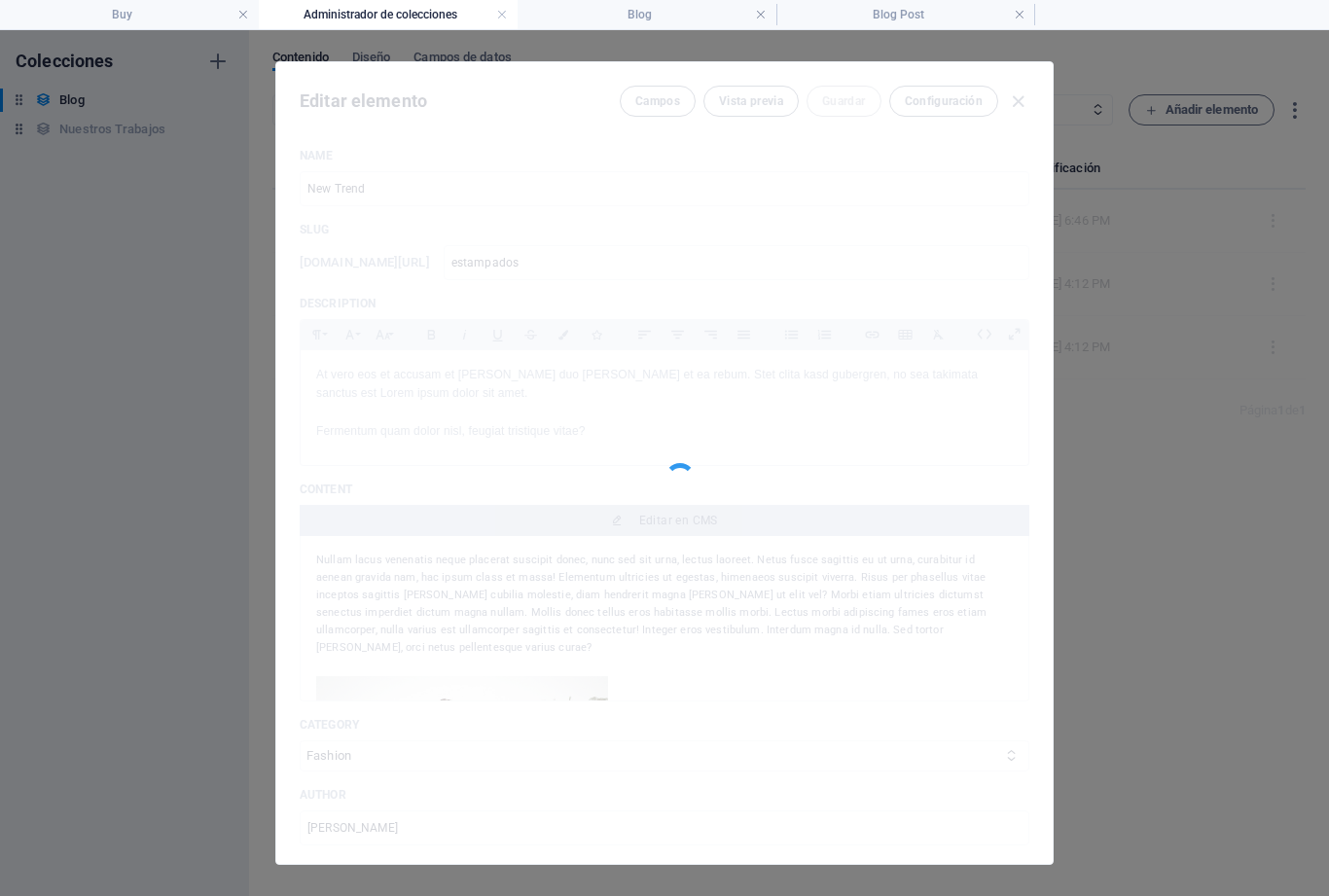
type input "estampados"
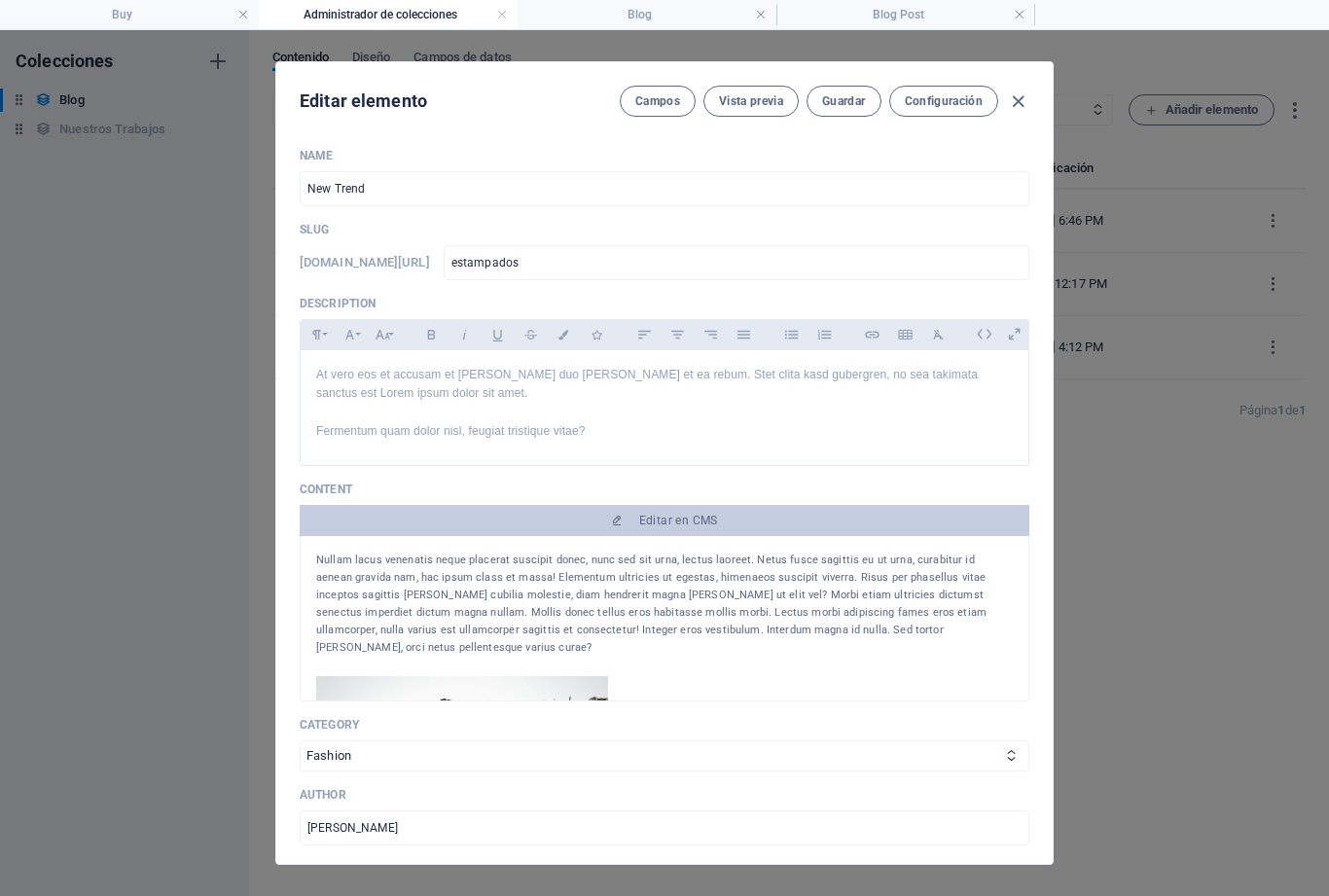
click at [1027, 94] on icon "button" at bounding box center [1017, 101] width 23 height 23
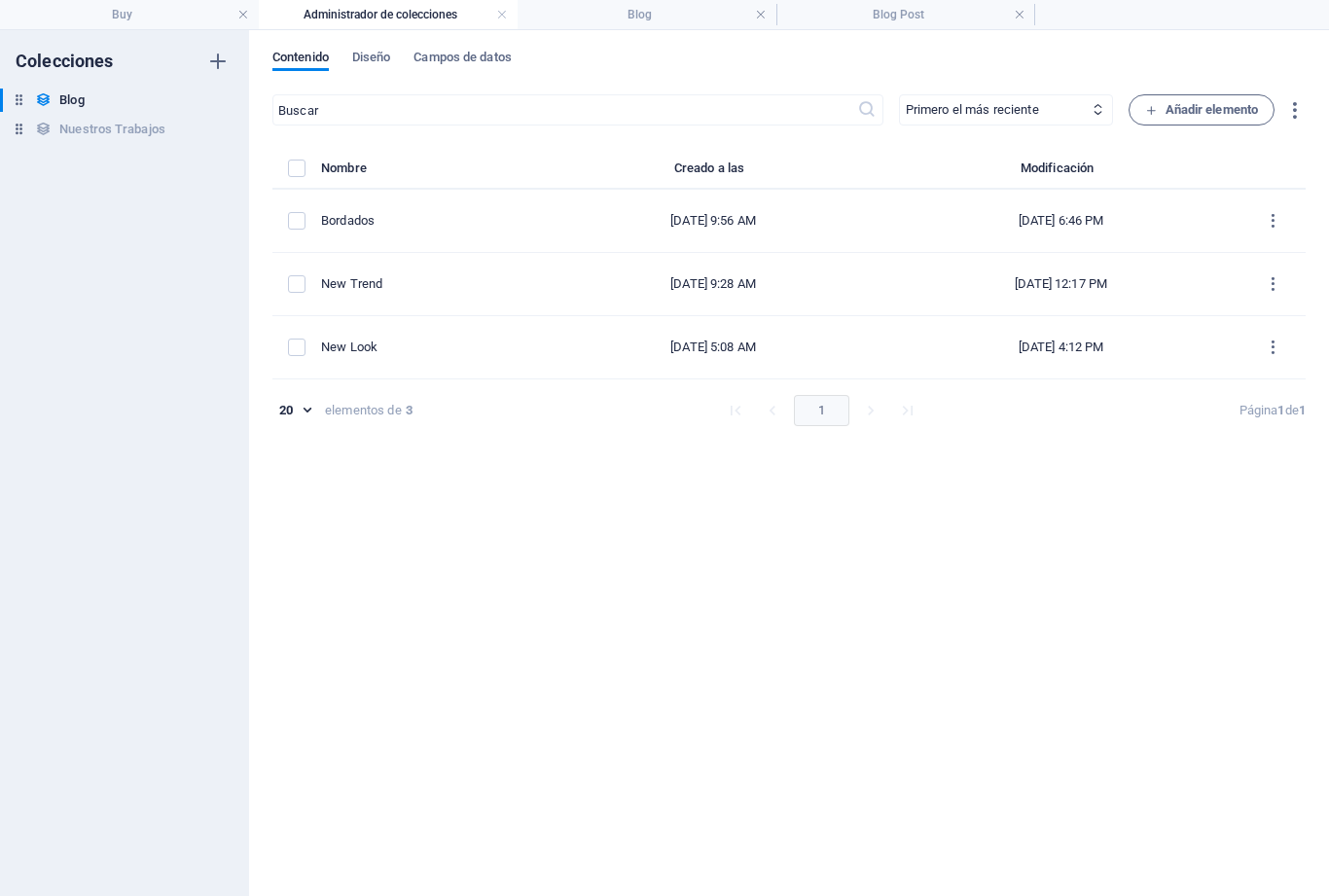
click at [1283, 335] on button "items list" at bounding box center [1272, 346] width 34 height 31
click at [1265, 392] on h6 "Editar" at bounding box center [1266, 398] width 66 height 24
select select "Fashion"
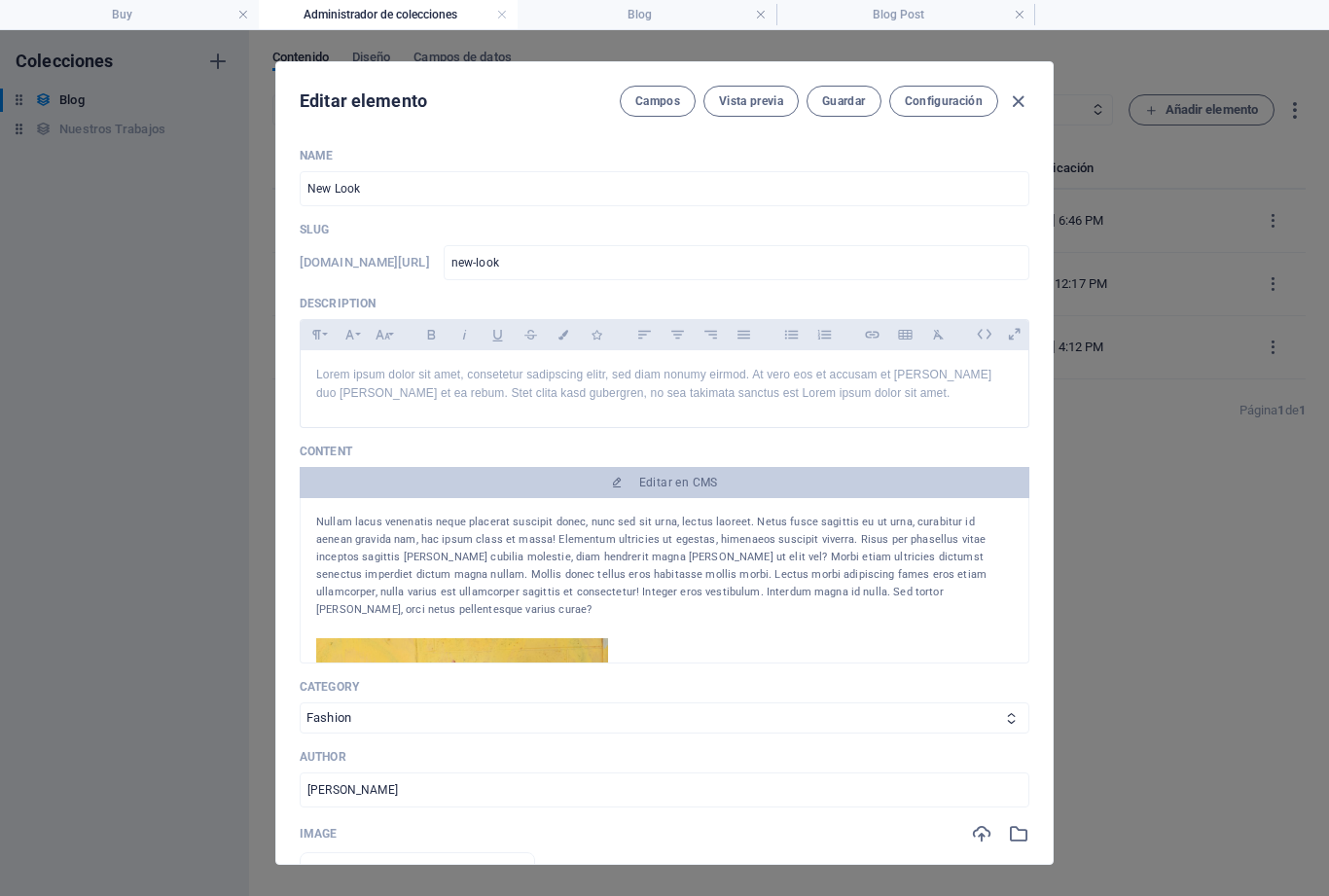
click at [376, 187] on input "New Look" at bounding box center [664, 188] width 730 height 35
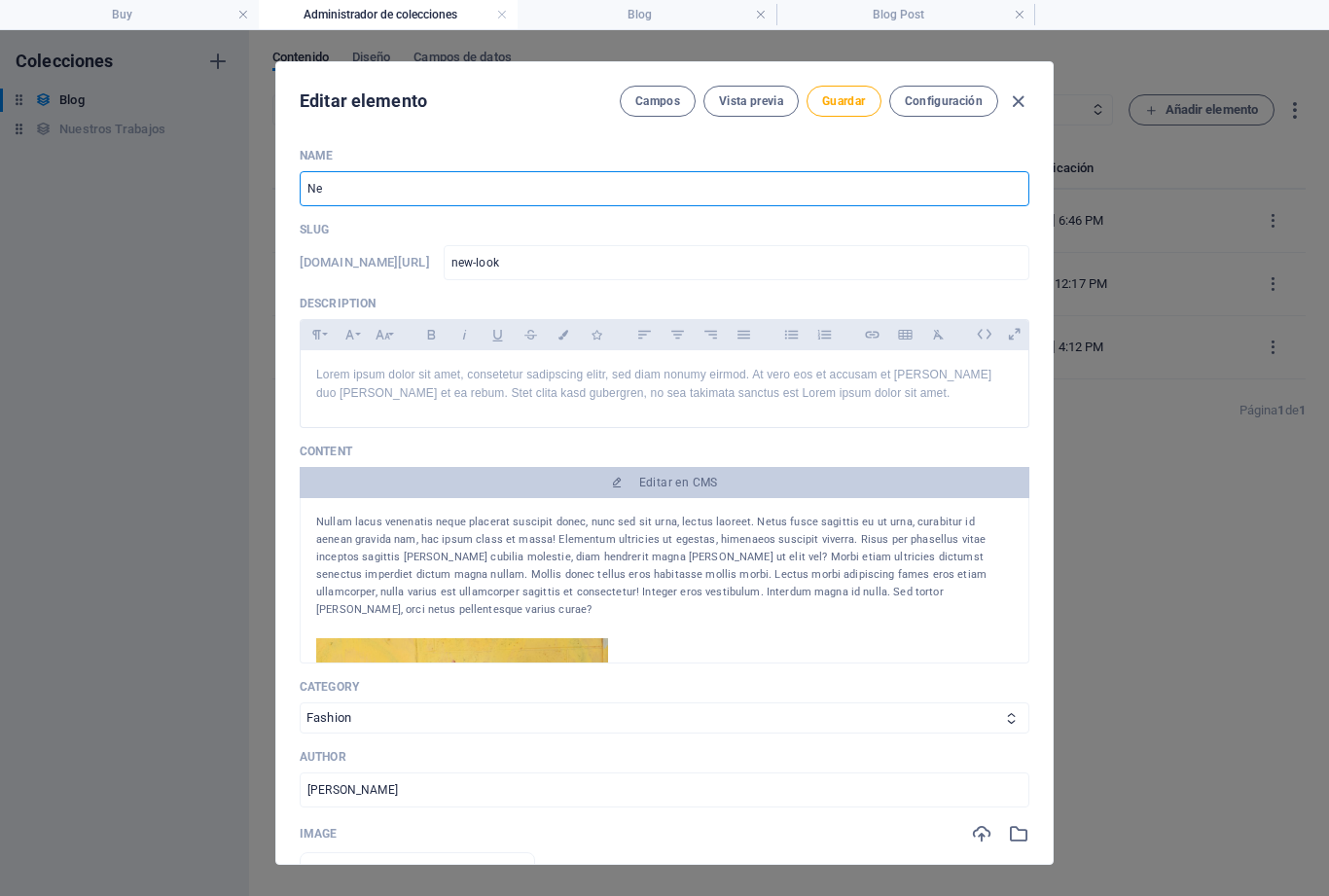
type input "N"
type input "Sublimación"
click at [836, 96] on span "Guardar" at bounding box center [843, 101] width 43 height 16
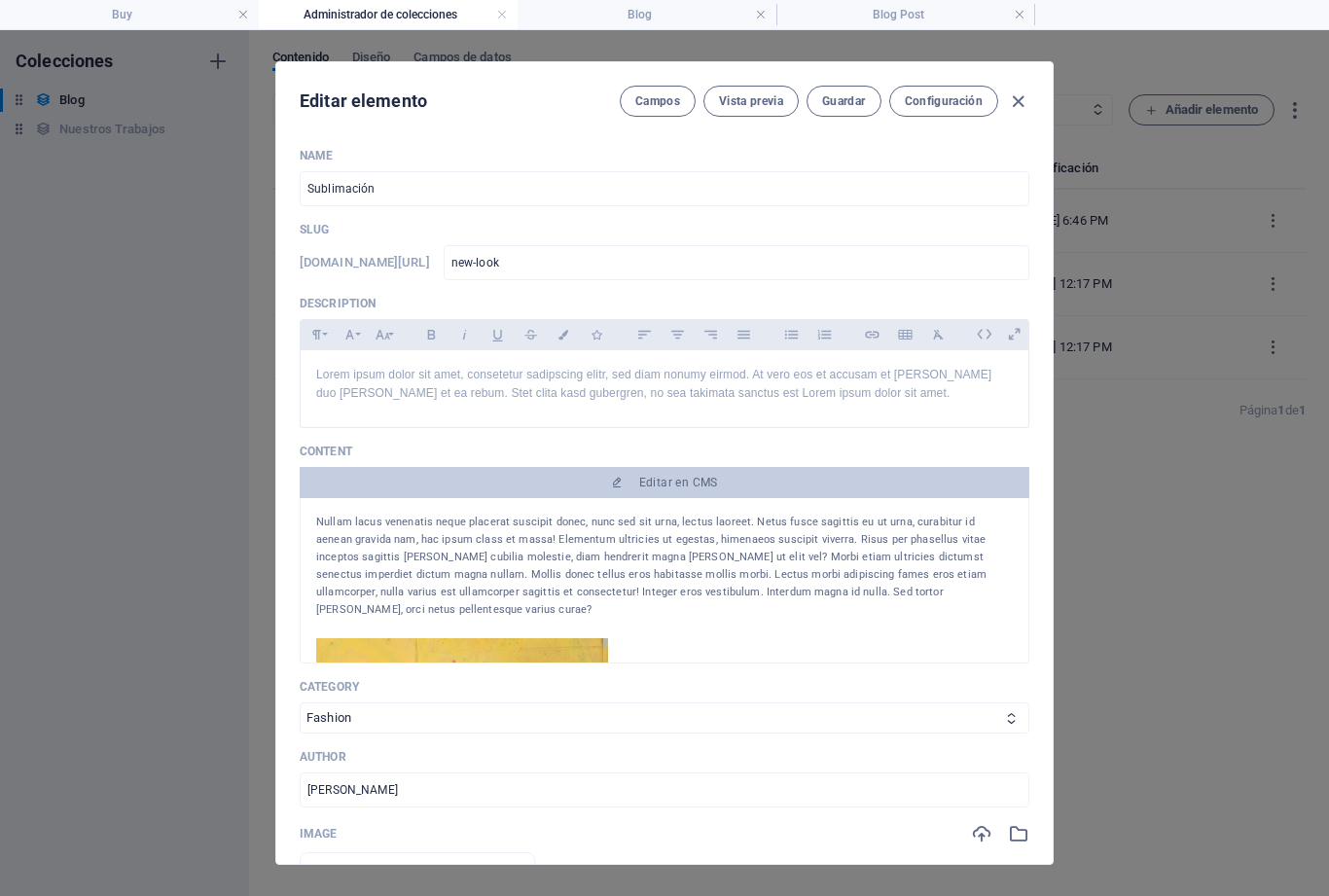
click at [1028, 91] on icon "button" at bounding box center [1017, 101] width 23 height 23
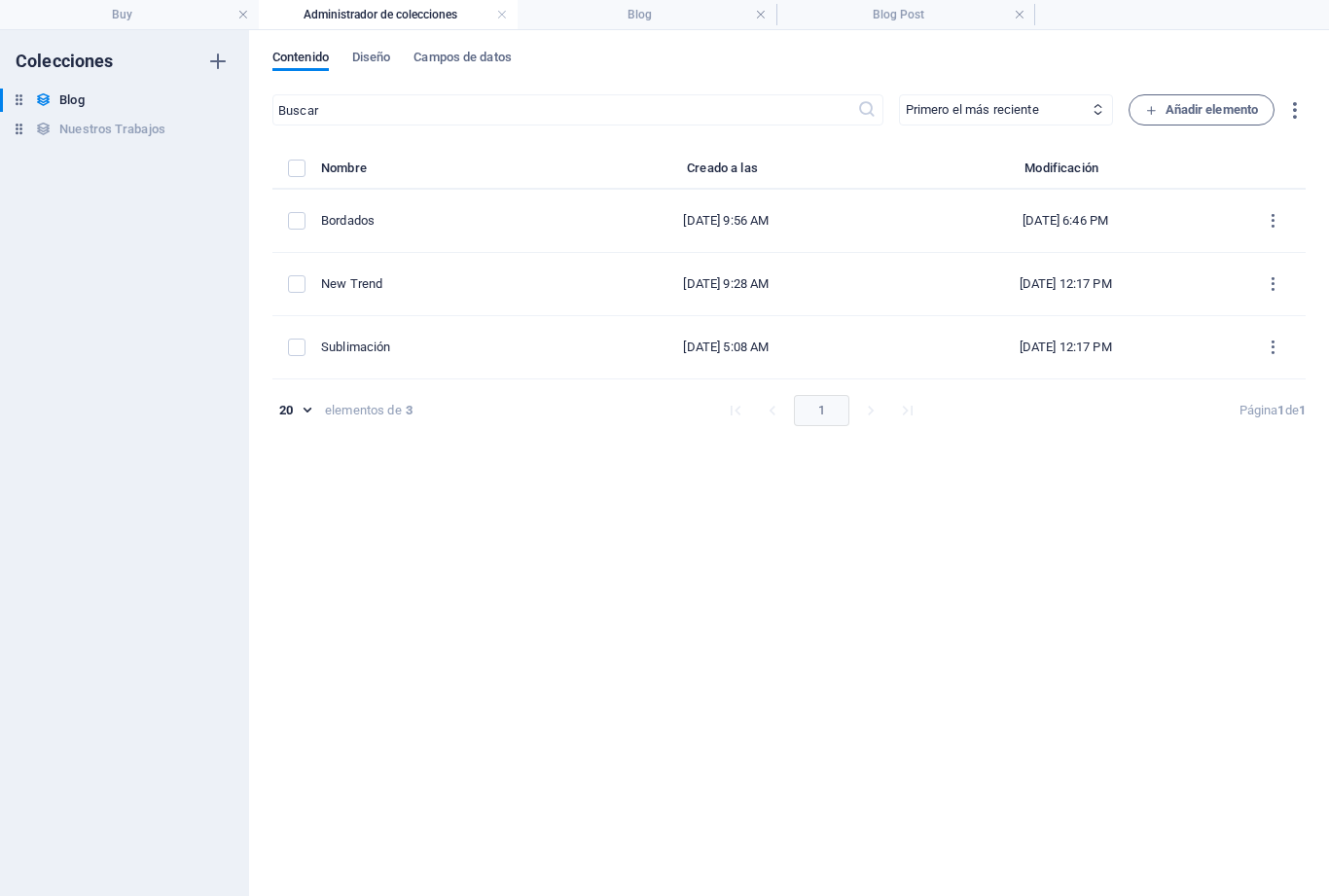
click at [1286, 279] on button "items list" at bounding box center [1272, 283] width 34 height 31
click at [1271, 330] on h6 "Editar" at bounding box center [1266, 334] width 66 height 24
select select "Fashion"
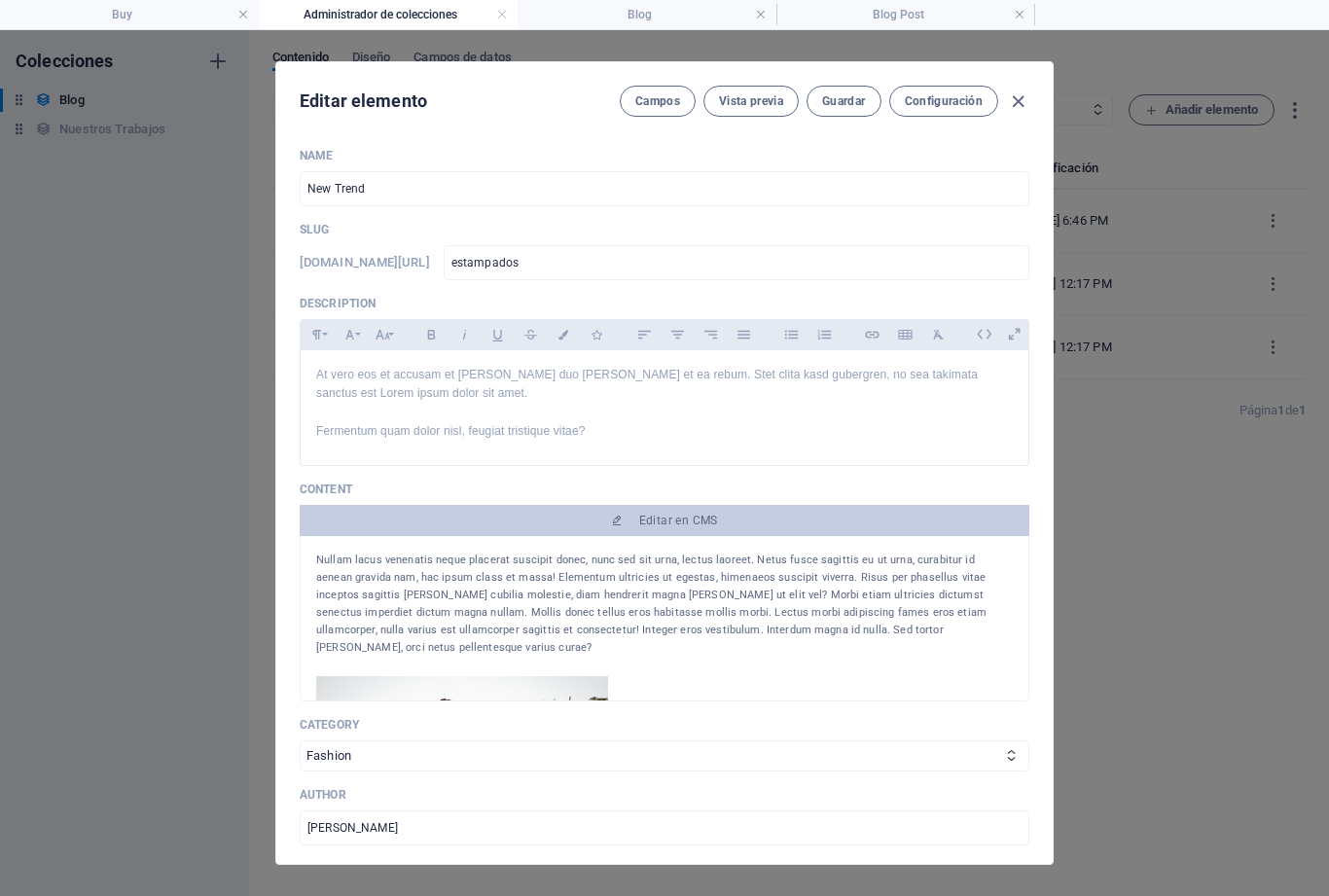
click at [387, 185] on input "New Trend" at bounding box center [664, 188] width 730 height 35
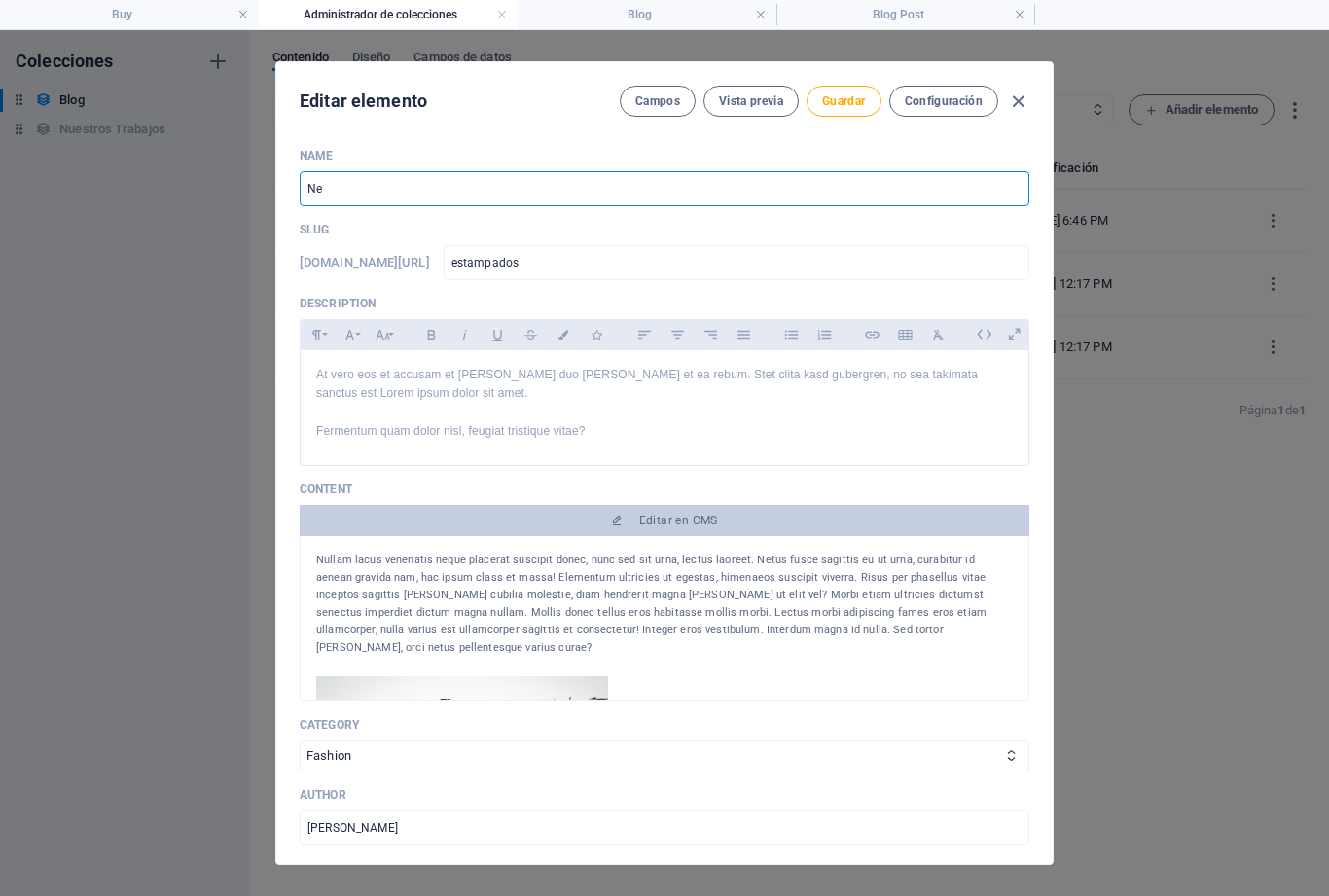
type input "N"
type input "Estampados"
click at [834, 96] on span "Guardar" at bounding box center [843, 101] width 43 height 16
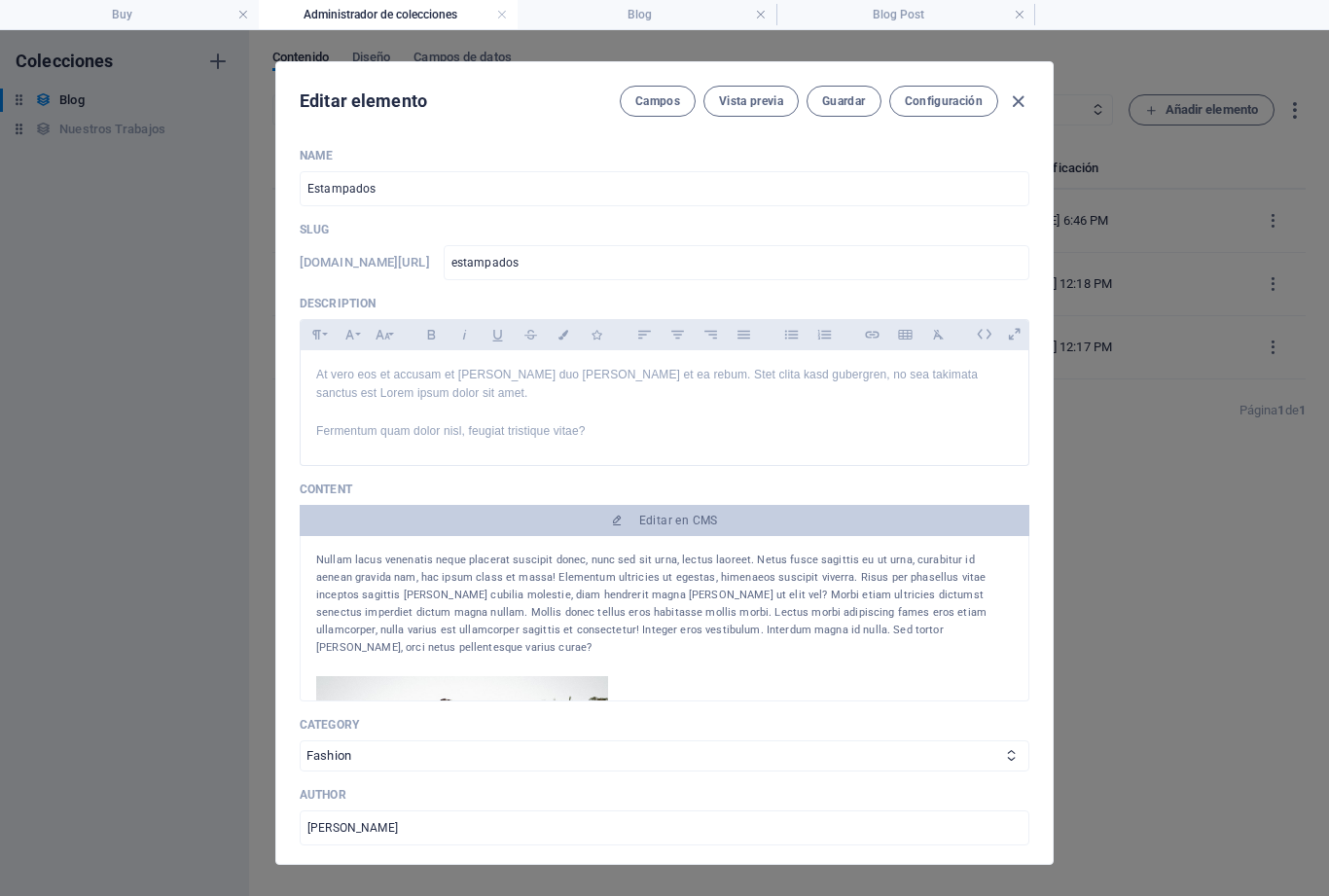
click at [1016, 90] on icon "button" at bounding box center [1017, 101] width 23 height 23
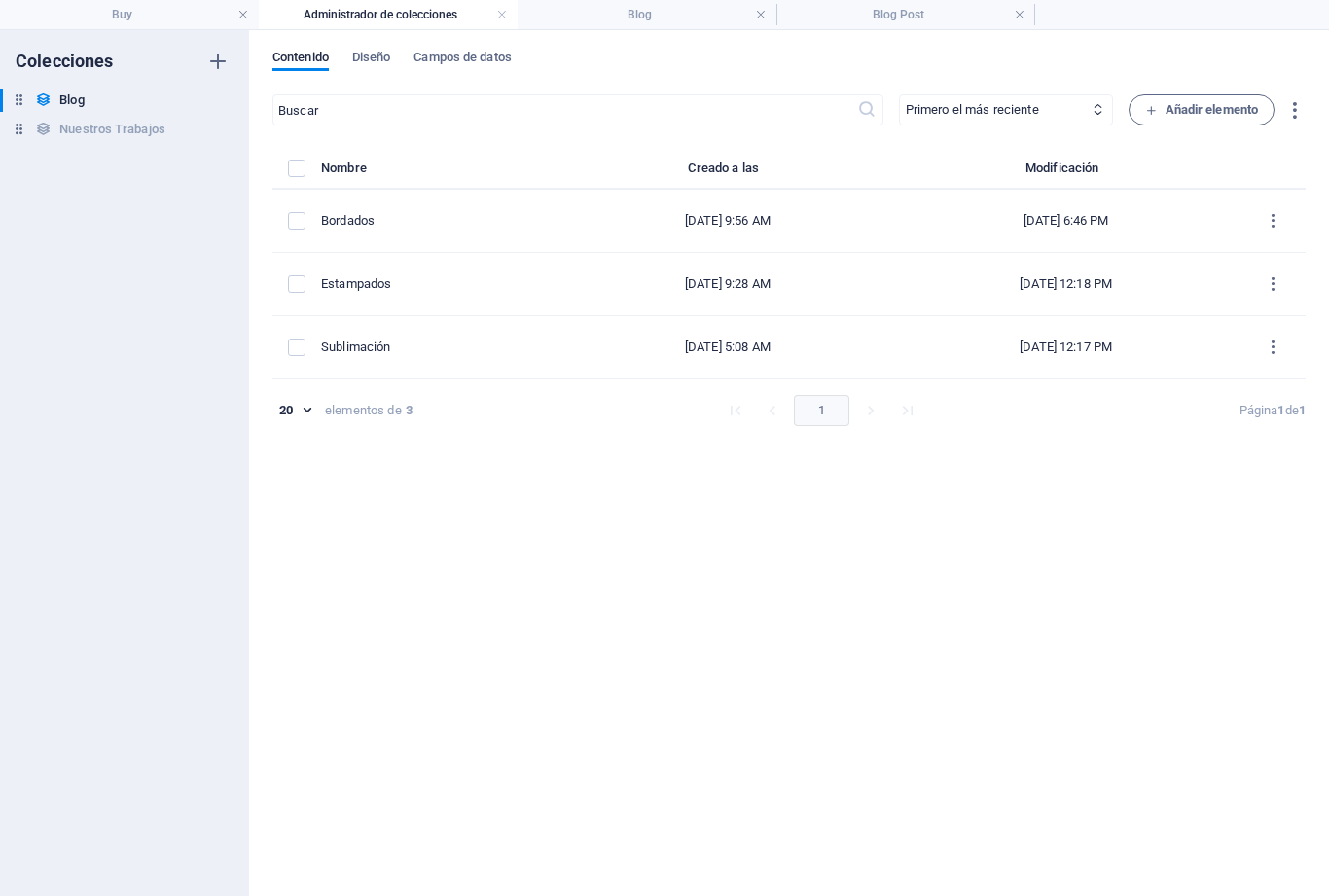
click at [890, 18] on h4 "Blog Post" at bounding box center [905, 15] width 259 height 22
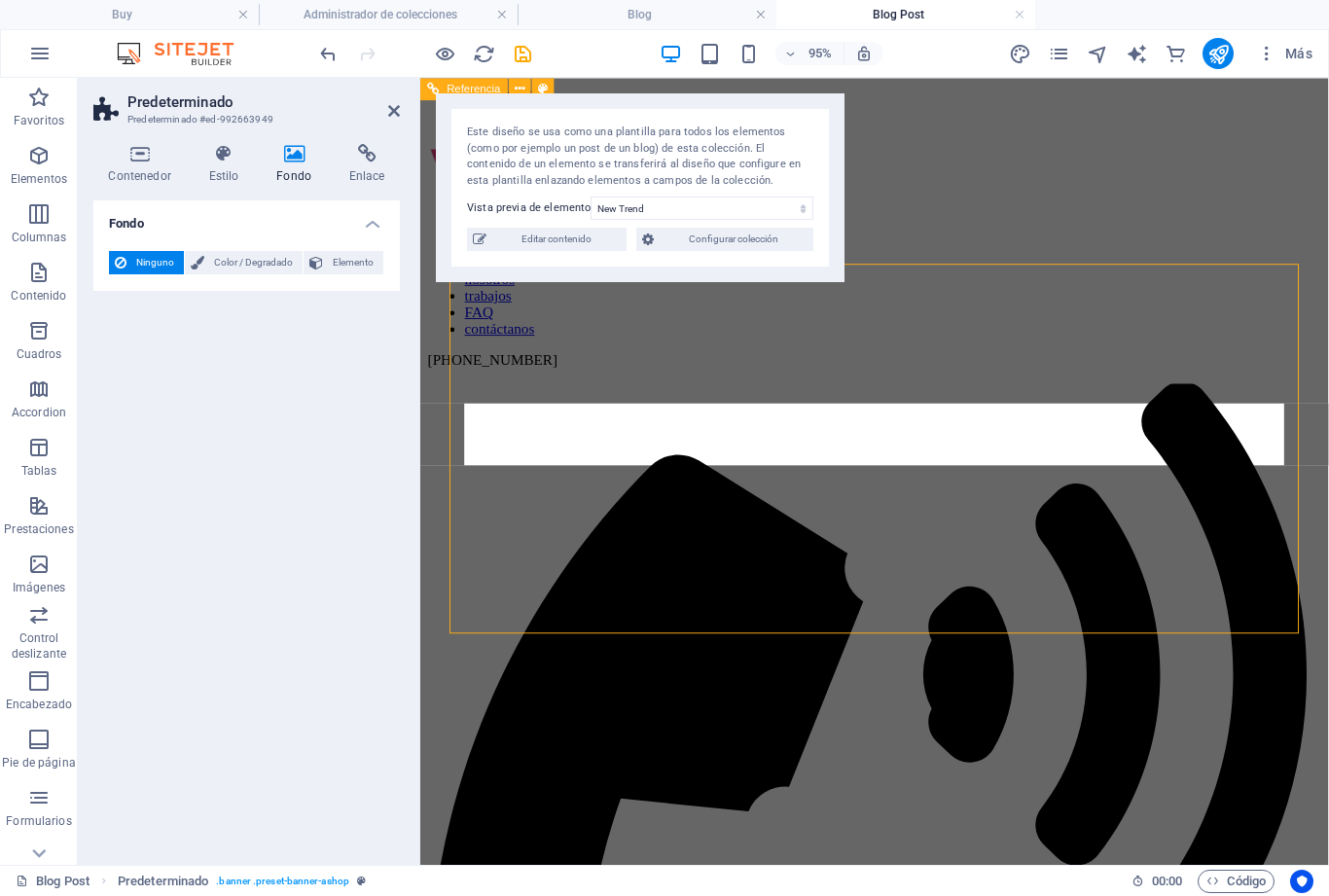
click at [525, 50] on icon "save" at bounding box center [523, 54] width 23 height 23
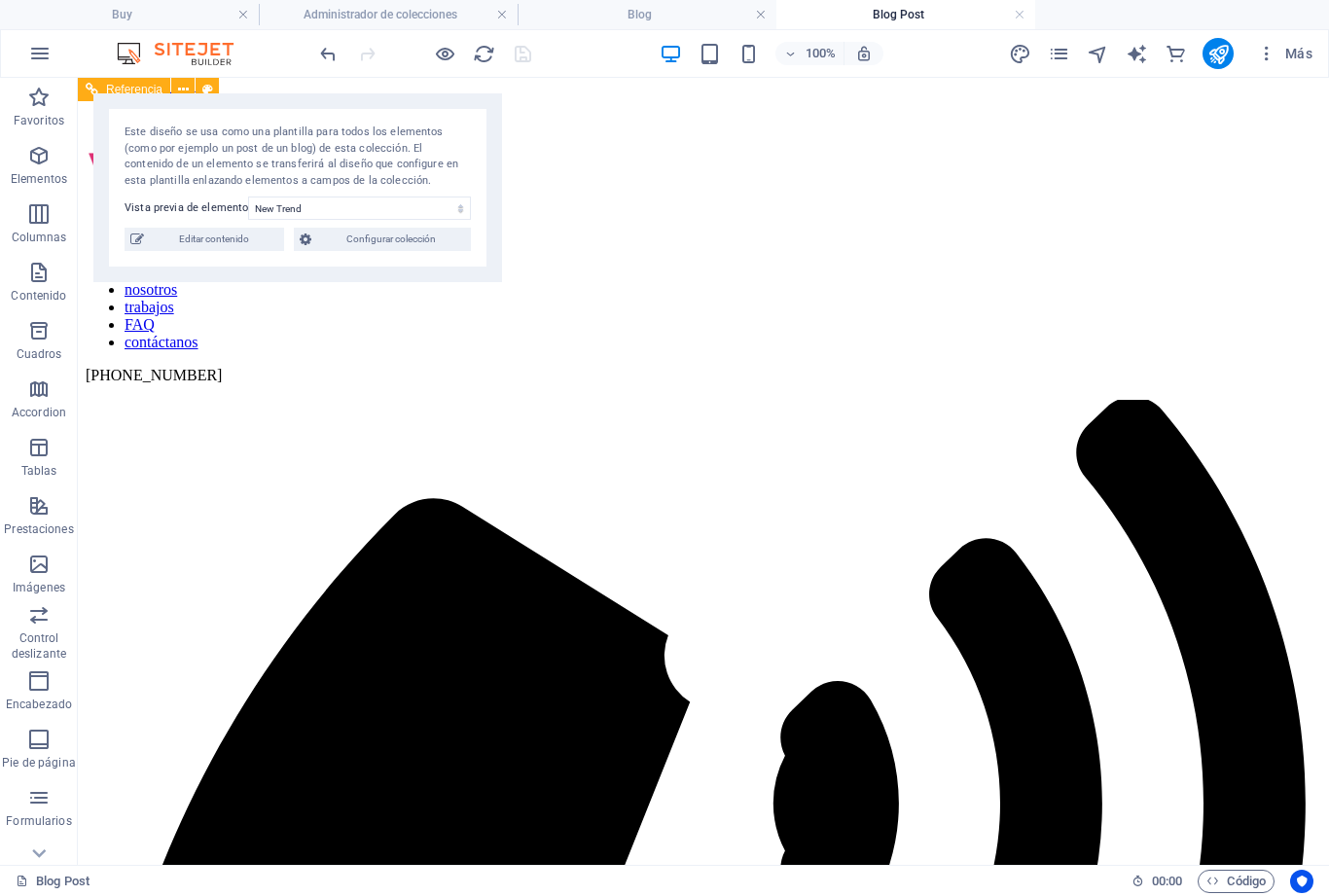
click at [1022, 11] on link at bounding box center [1019, 15] width 12 height 19
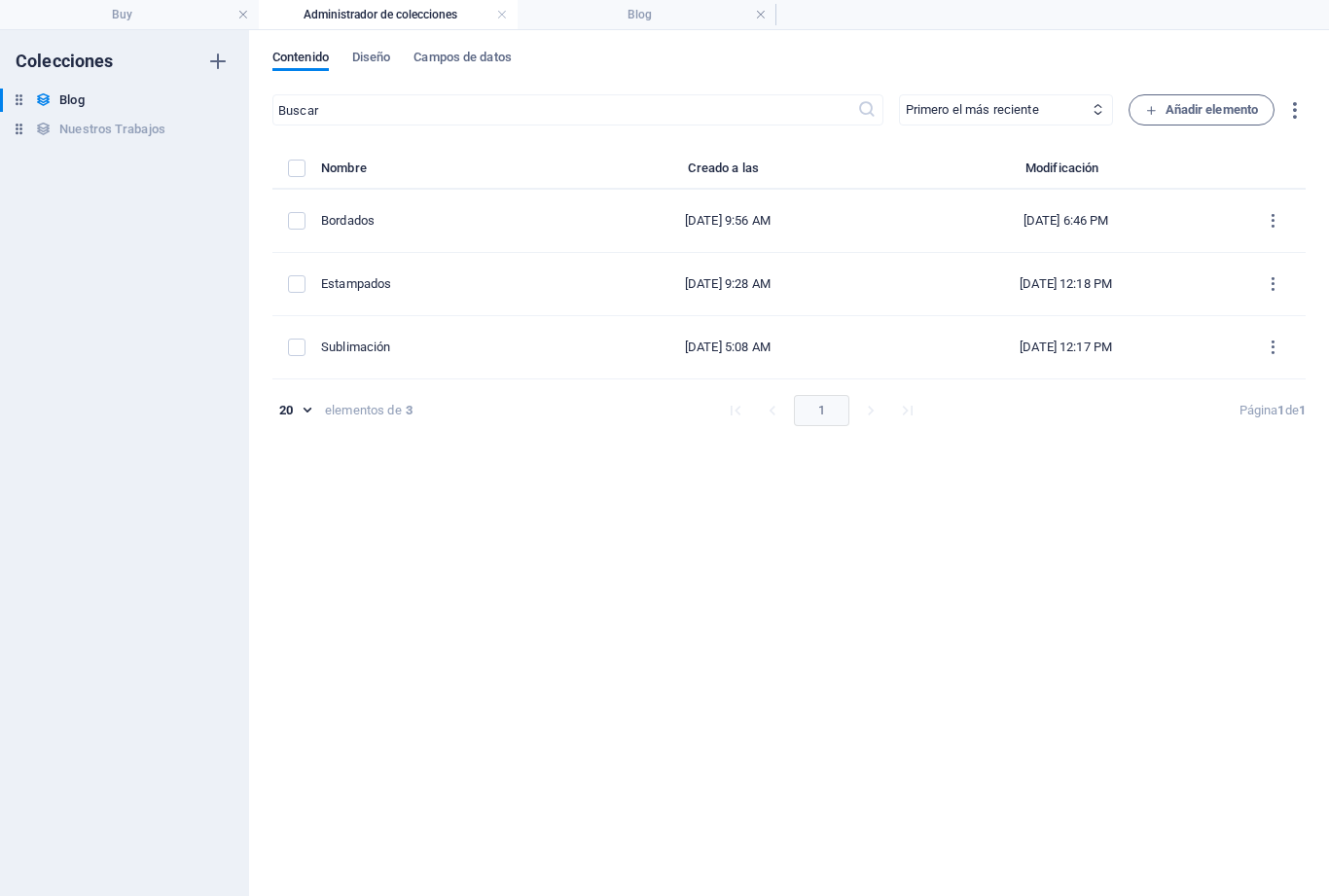
click at [661, 13] on h4 "Blog" at bounding box center [646, 15] width 259 height 22
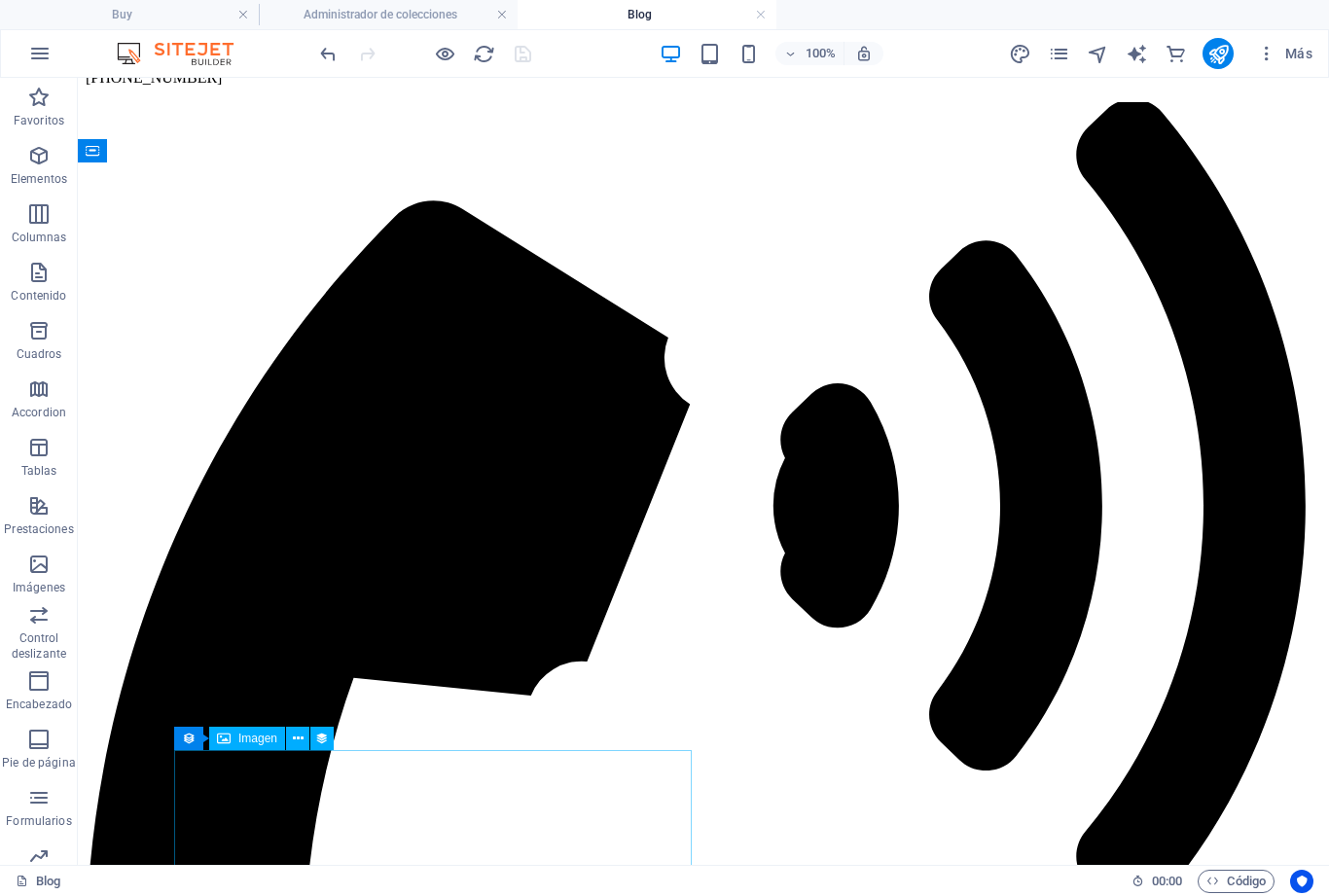
scroll to position [289, 0]
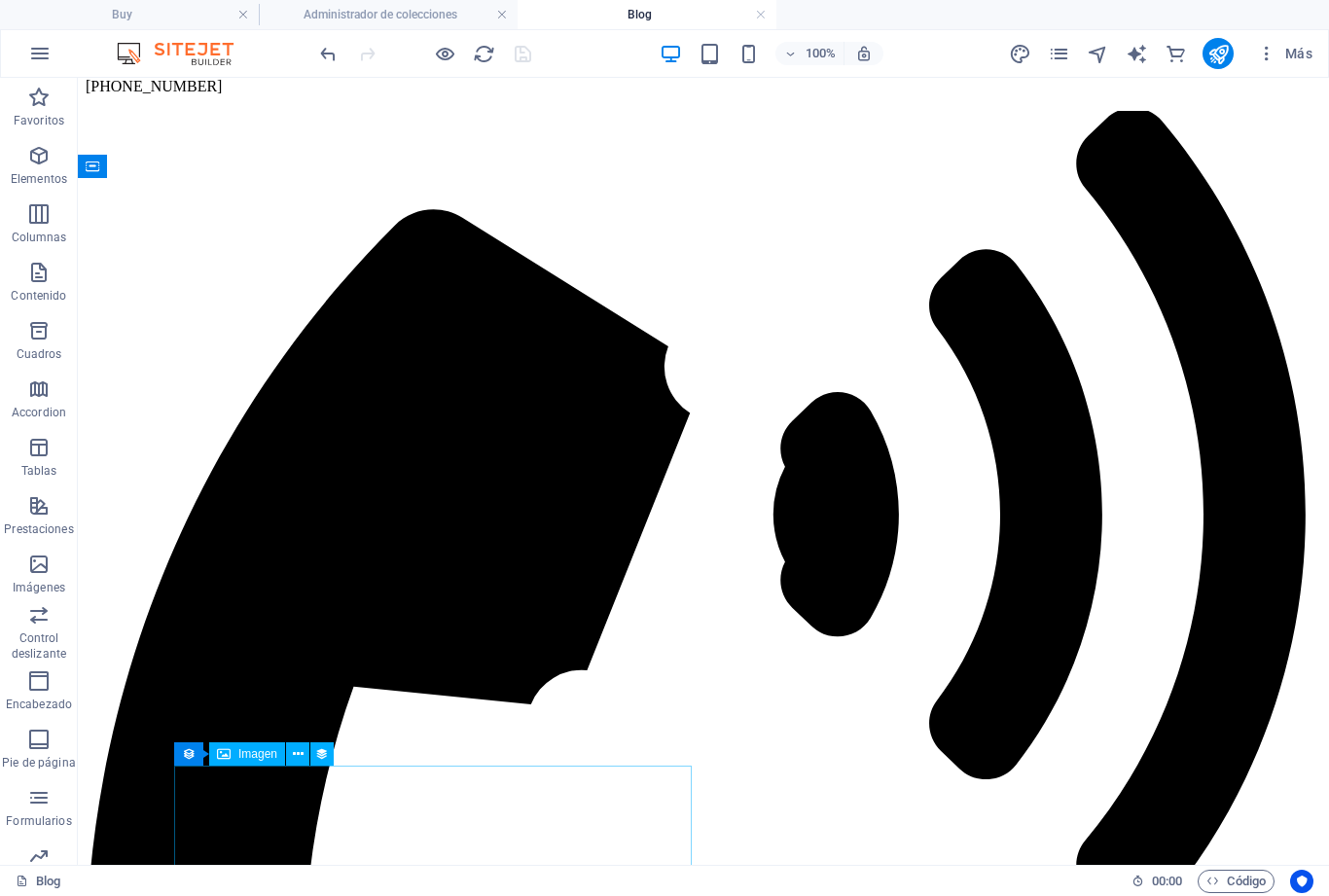
click at [473, 38] on div at bounding box center [426, 53] width 218 height 31
click at [486, 46] on icon "reload" at bounding box center [483, 54] width 23 height 23
click at [483, 59] on icon "reload" at bounding box center [483, 54] width 23 height 23
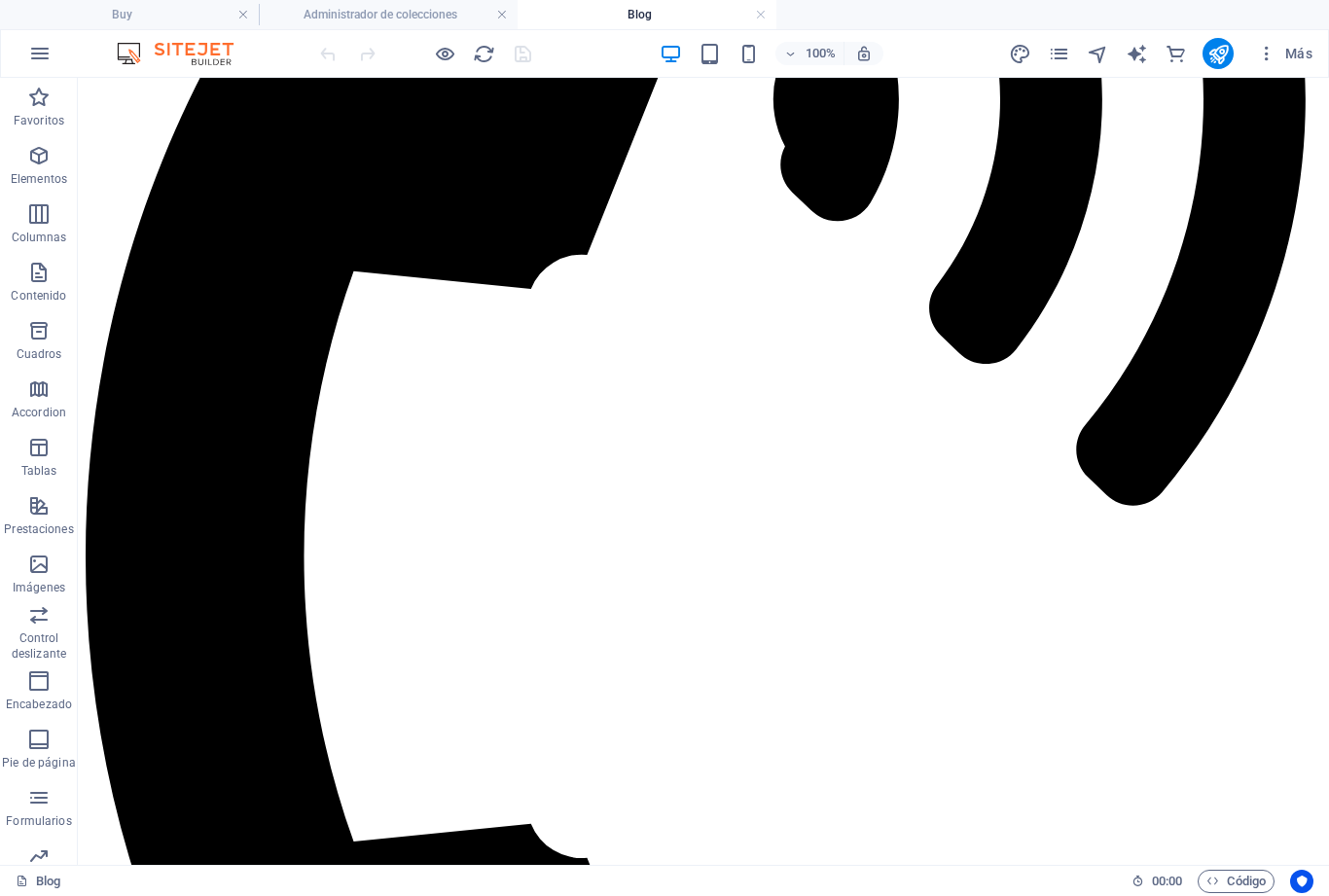
scroll to position [705, 0]
